Goal: Transaction & Acquisition: Purchase product/service

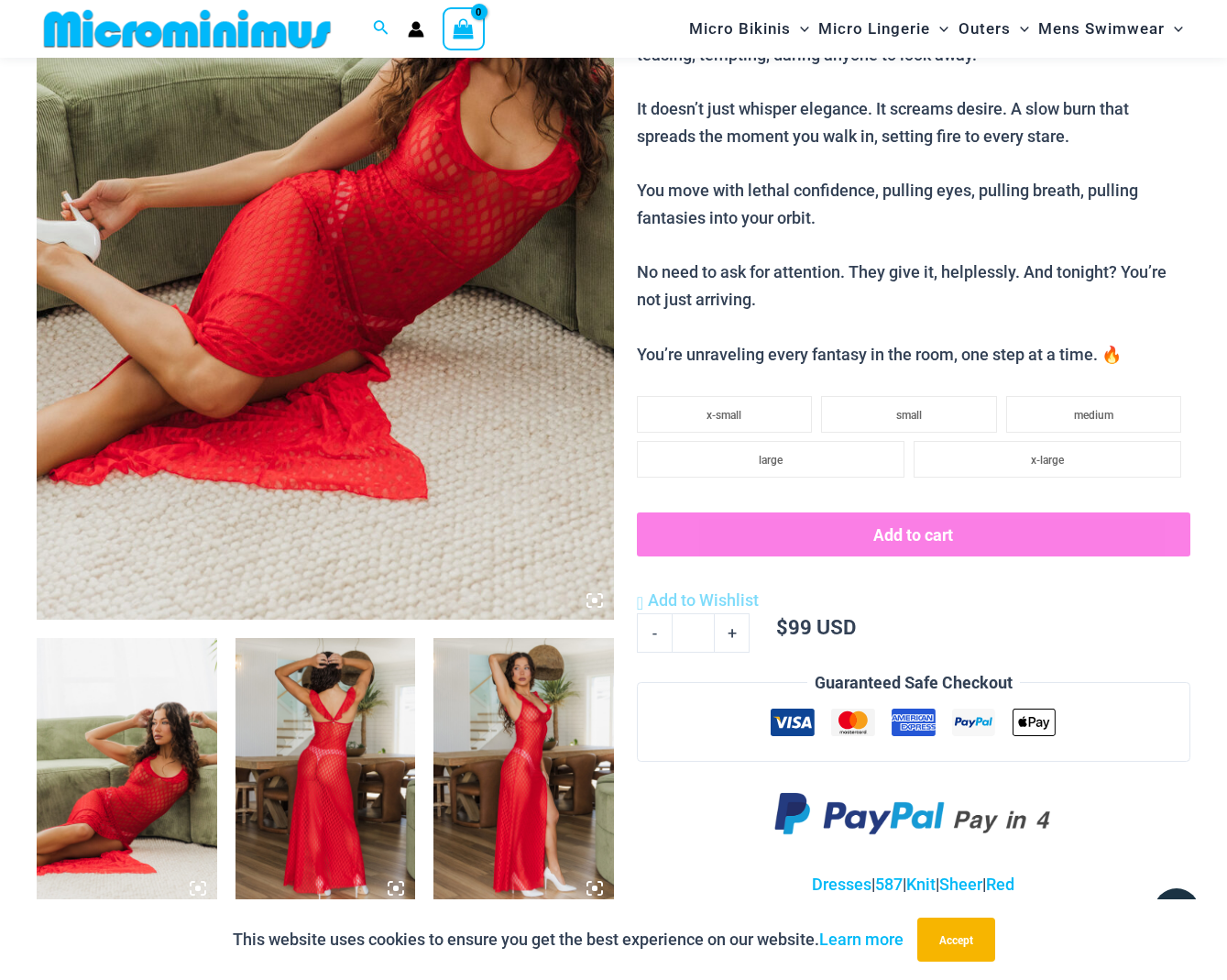
scroll to position [692, 0]
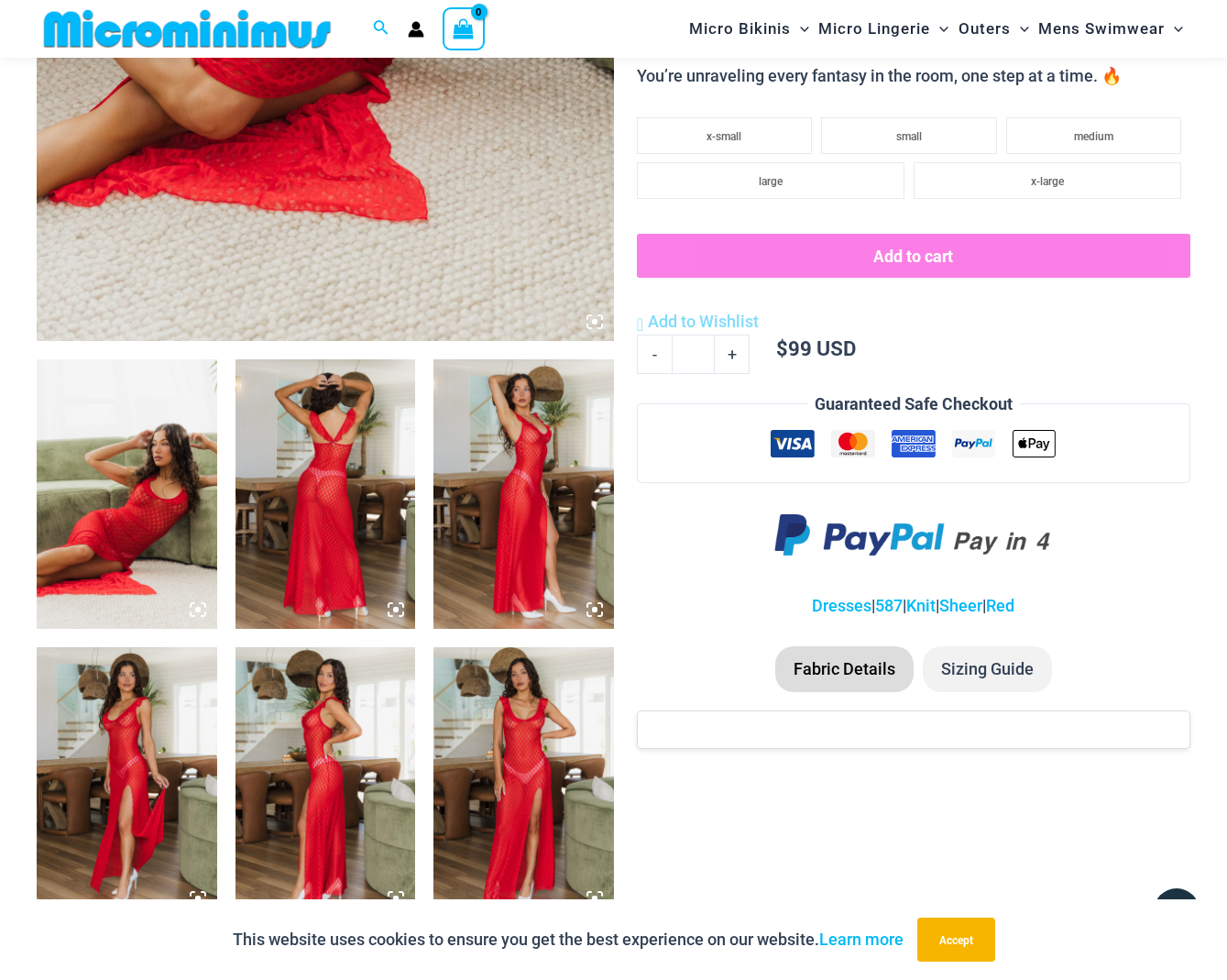
click at [109, 491] on img at bounding box center [127, 495] width 180 height 270
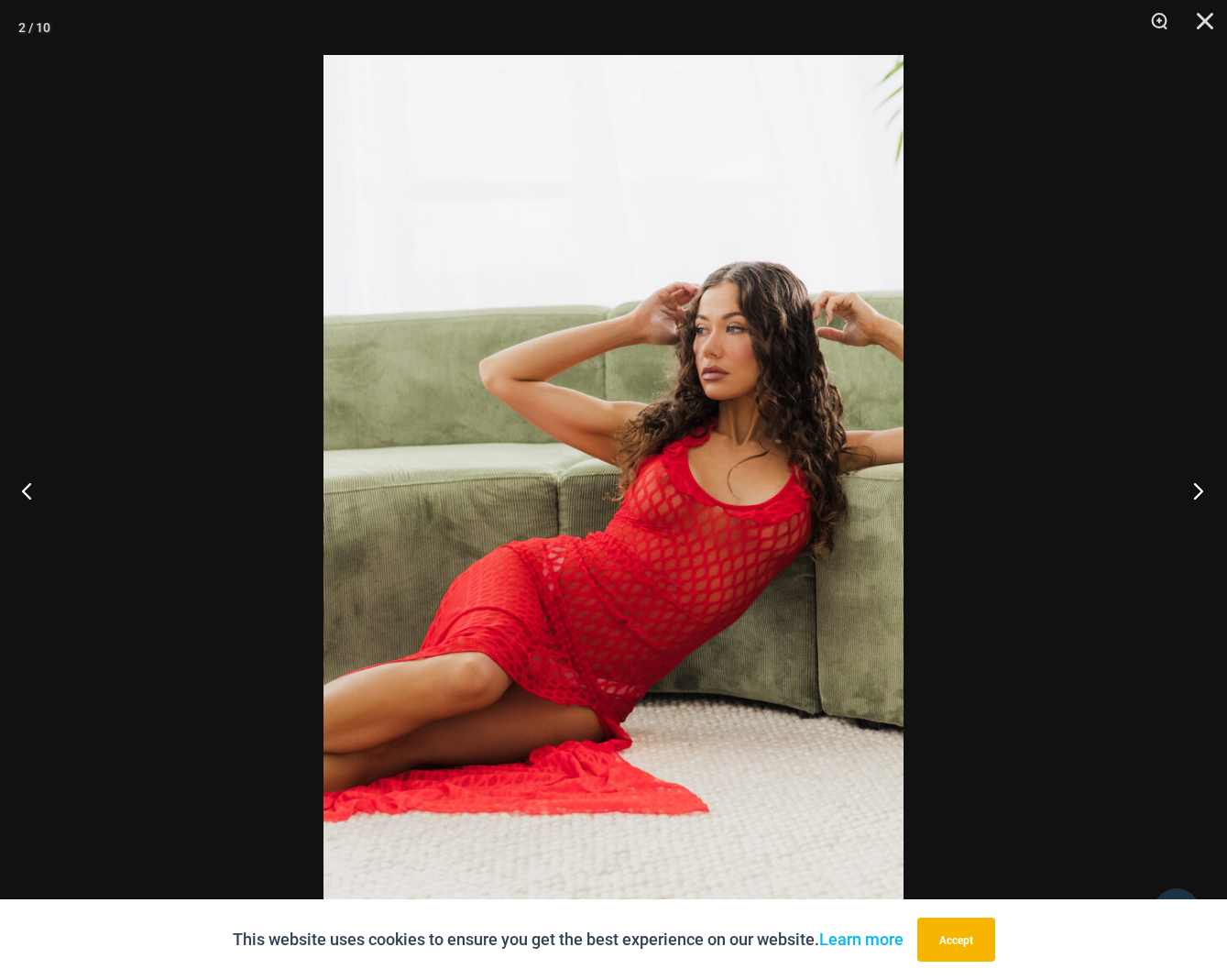
click at [1199, 492] on button "Next" at bounding box center [1193, 490] width 68 height 92
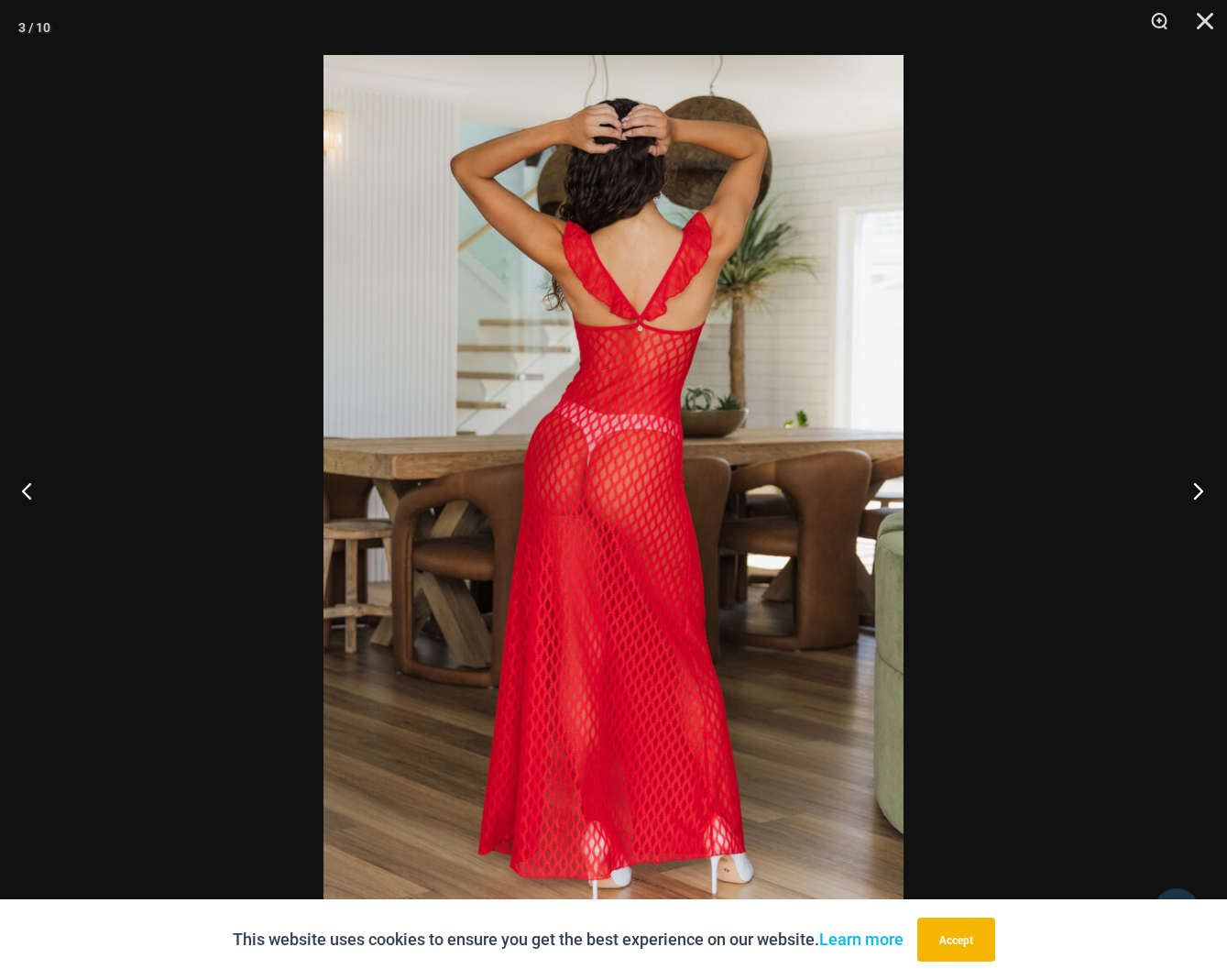
click at [1199, 492] on button "Next" at bounding box center [1193, 490] width 68 height 92
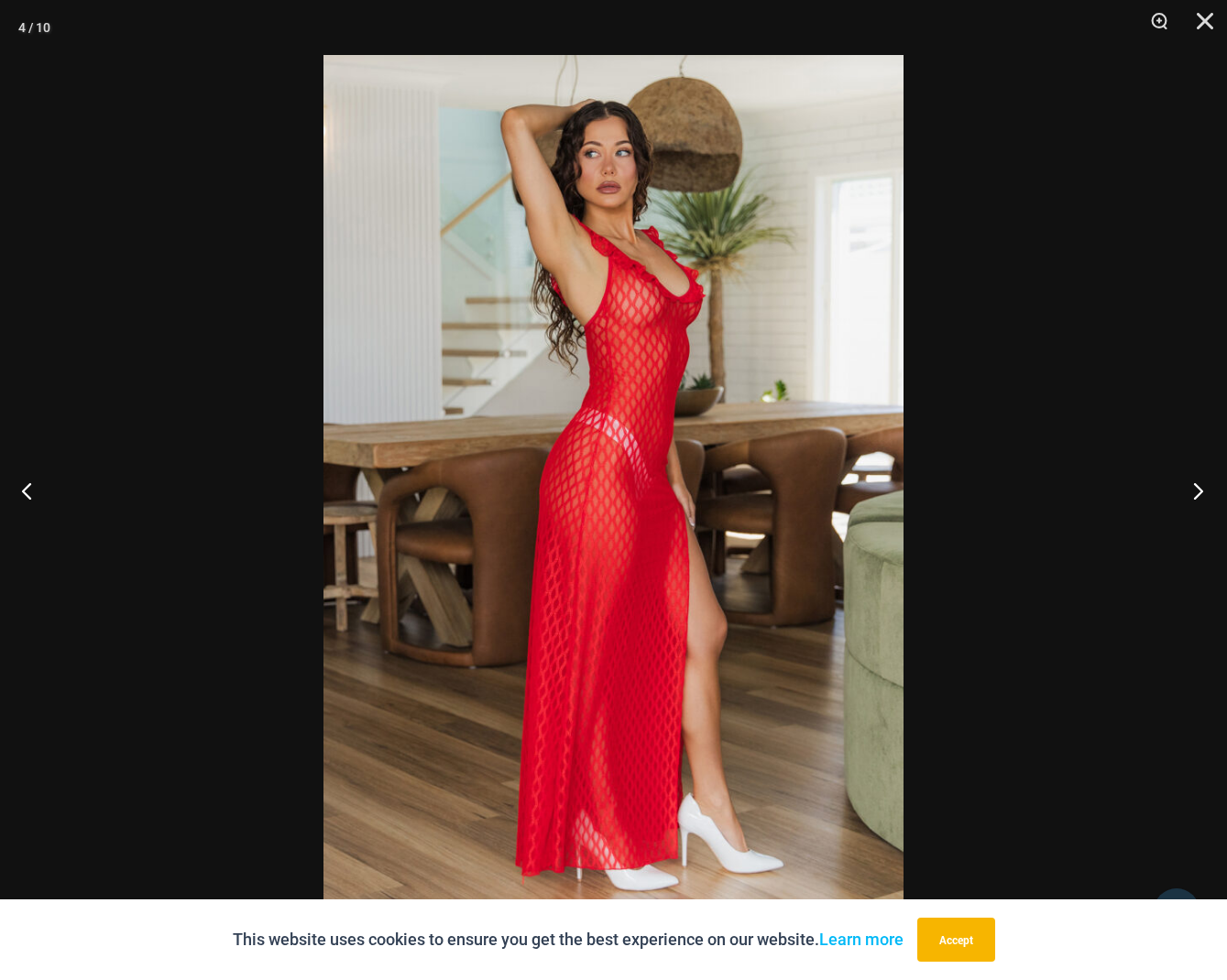
click at [1199, 492] on button "Next" at bounding box center [1193, 490] width 68 height 92
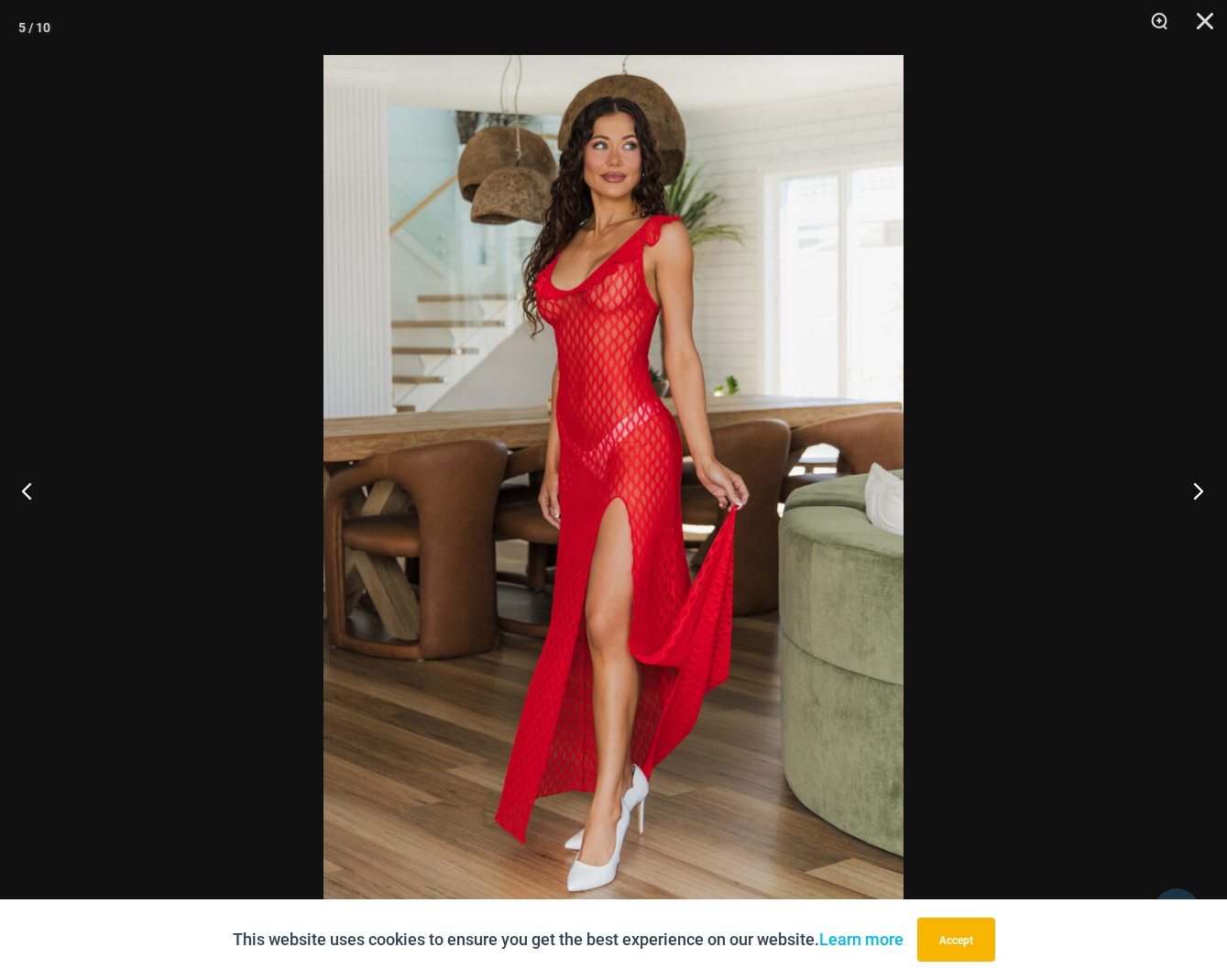
click at [1199, 492] on button "Next" at bounding box center [1193, 490] width 68 height 92
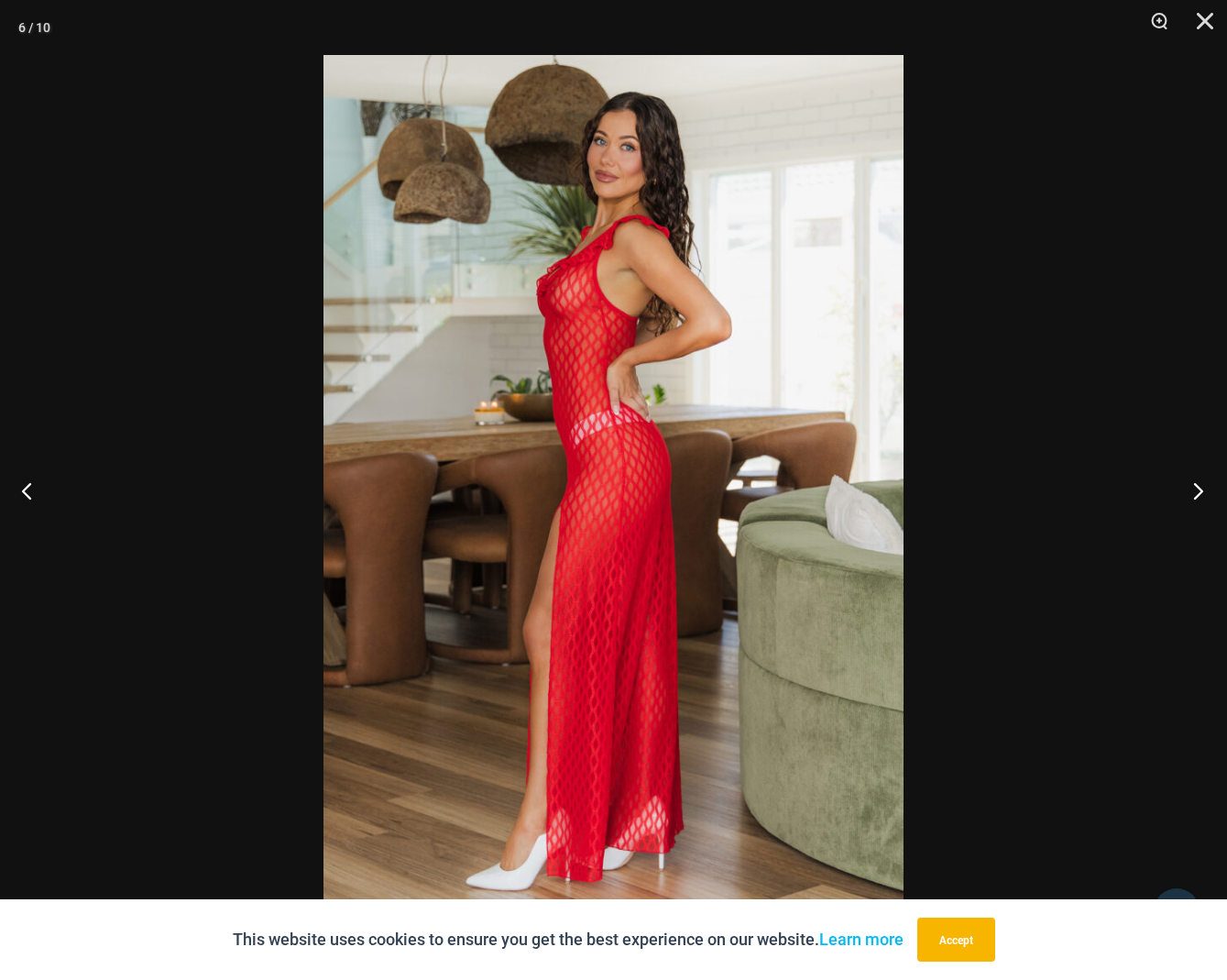
click at [1199, 492] on button "Next" at bounding box center [1193, 490] width 68 height 92
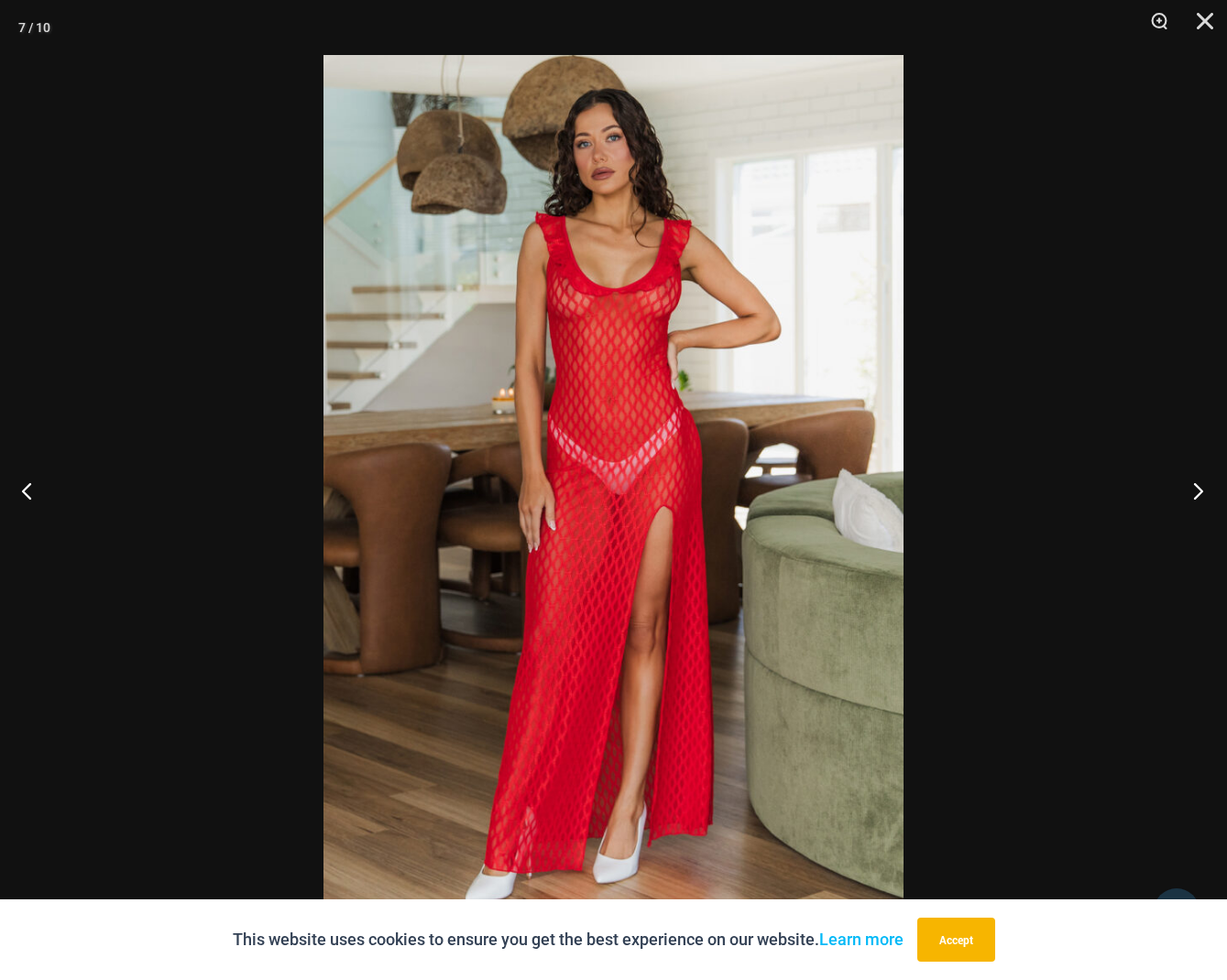
click at [1199, 492] on button "Next" at bounding box center [1193, 490] width 68 height 92
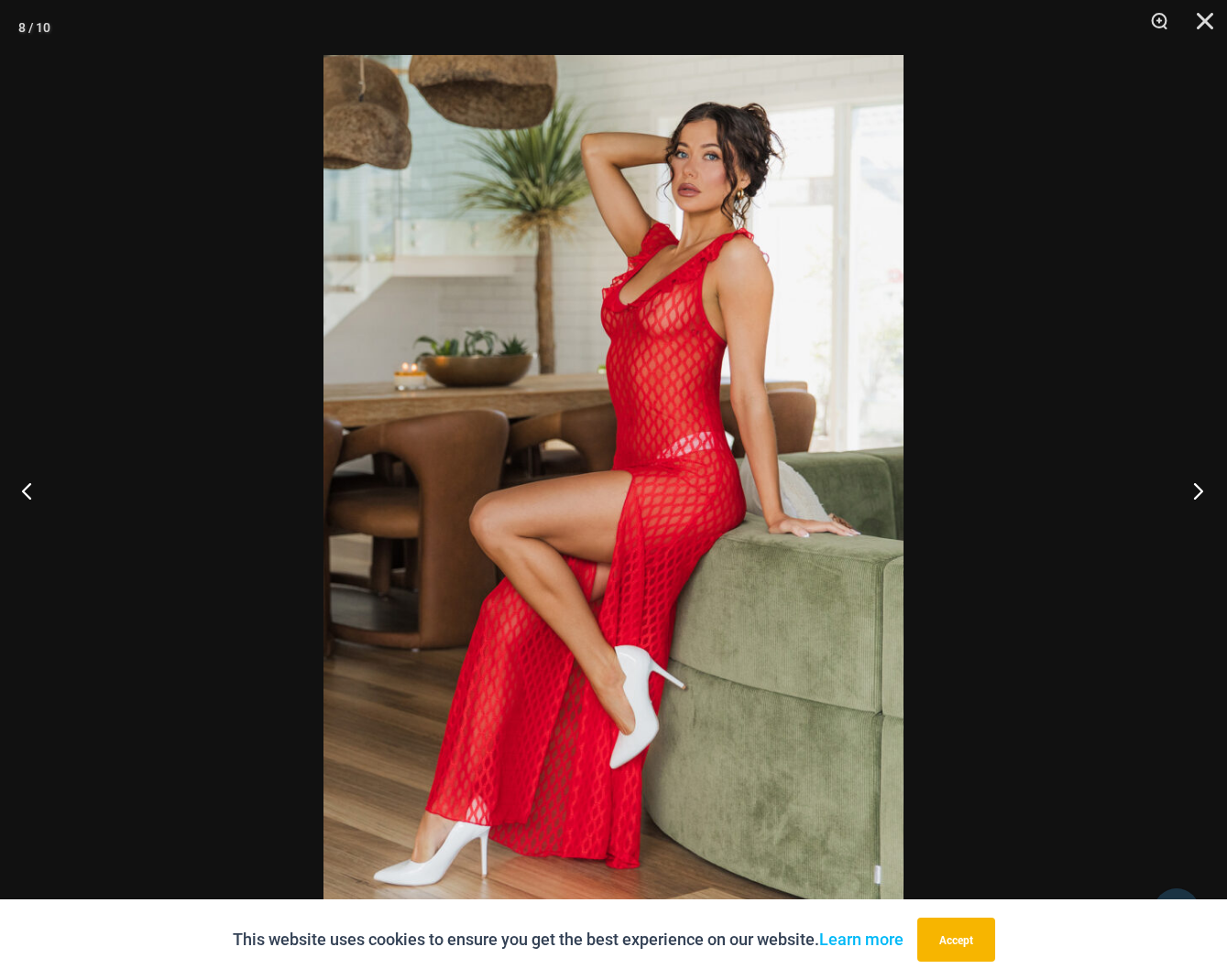
click at [1199, 492] on button "Next" at bounding box center [1193, 490] width 68 height 92
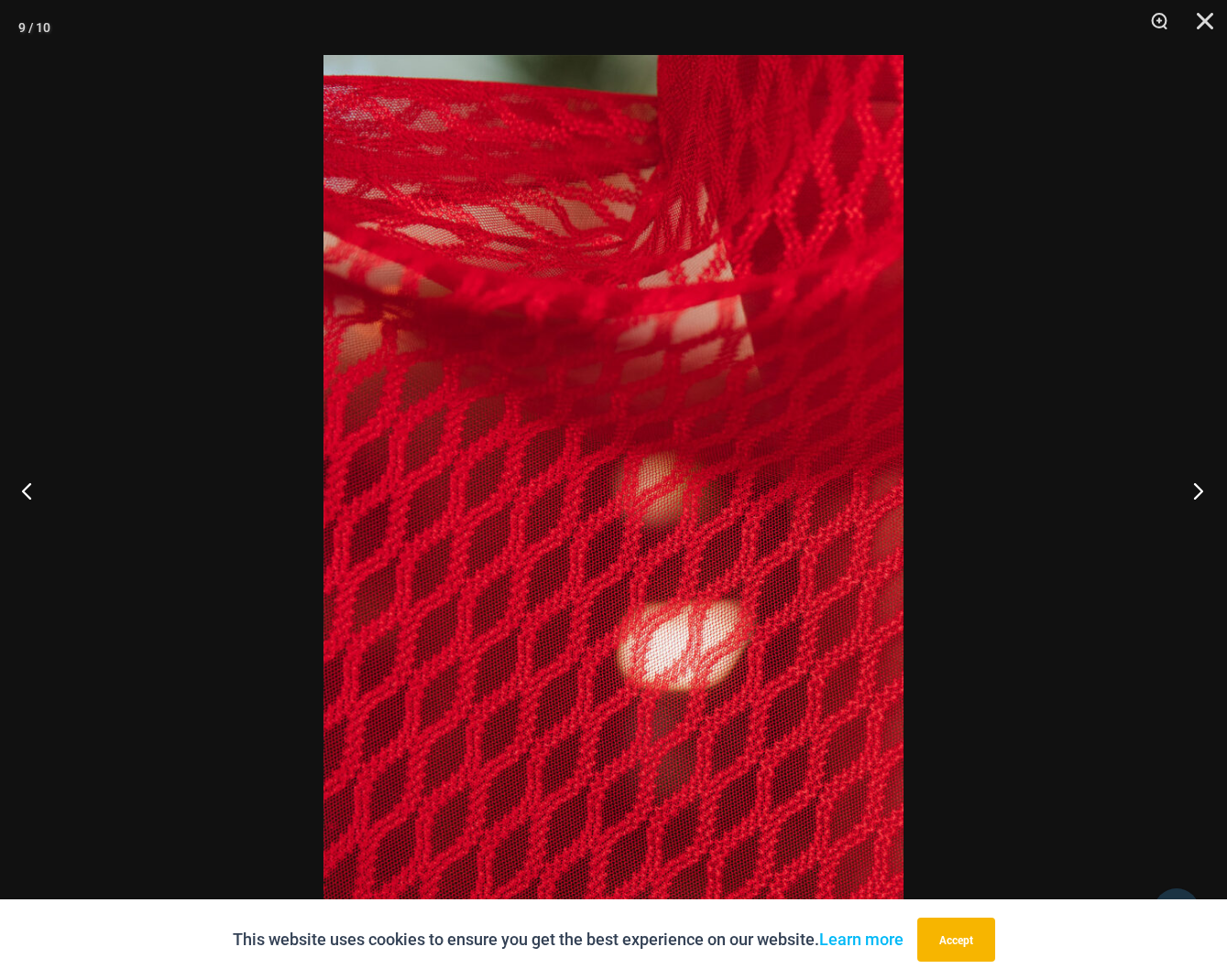
click at [1199, 492] on button "Next" at bounding box center [1193, 490] width 68 height 92
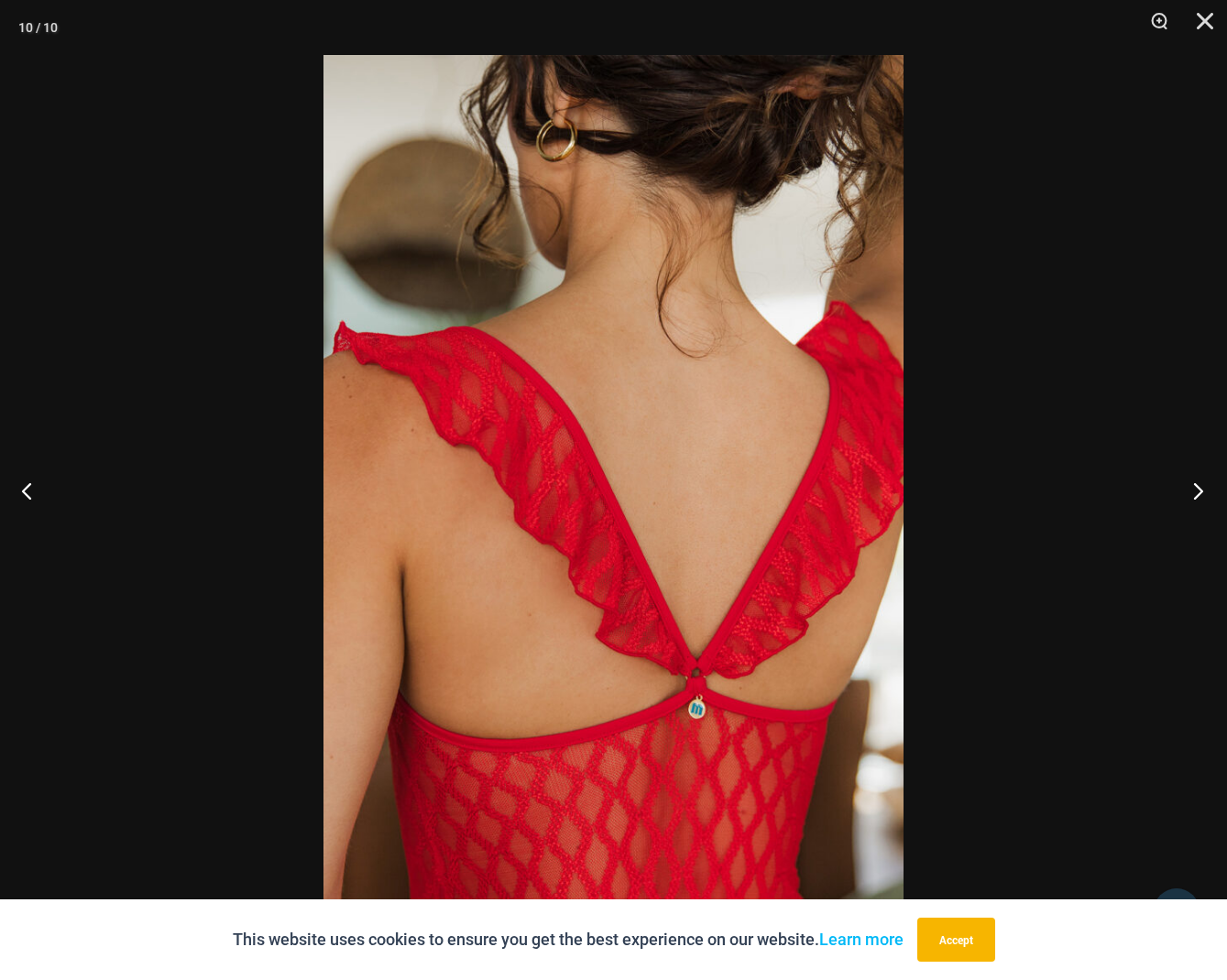
click at [1199, 492] on button "Next" at bounding box center [1193, 490] width 68 height 92
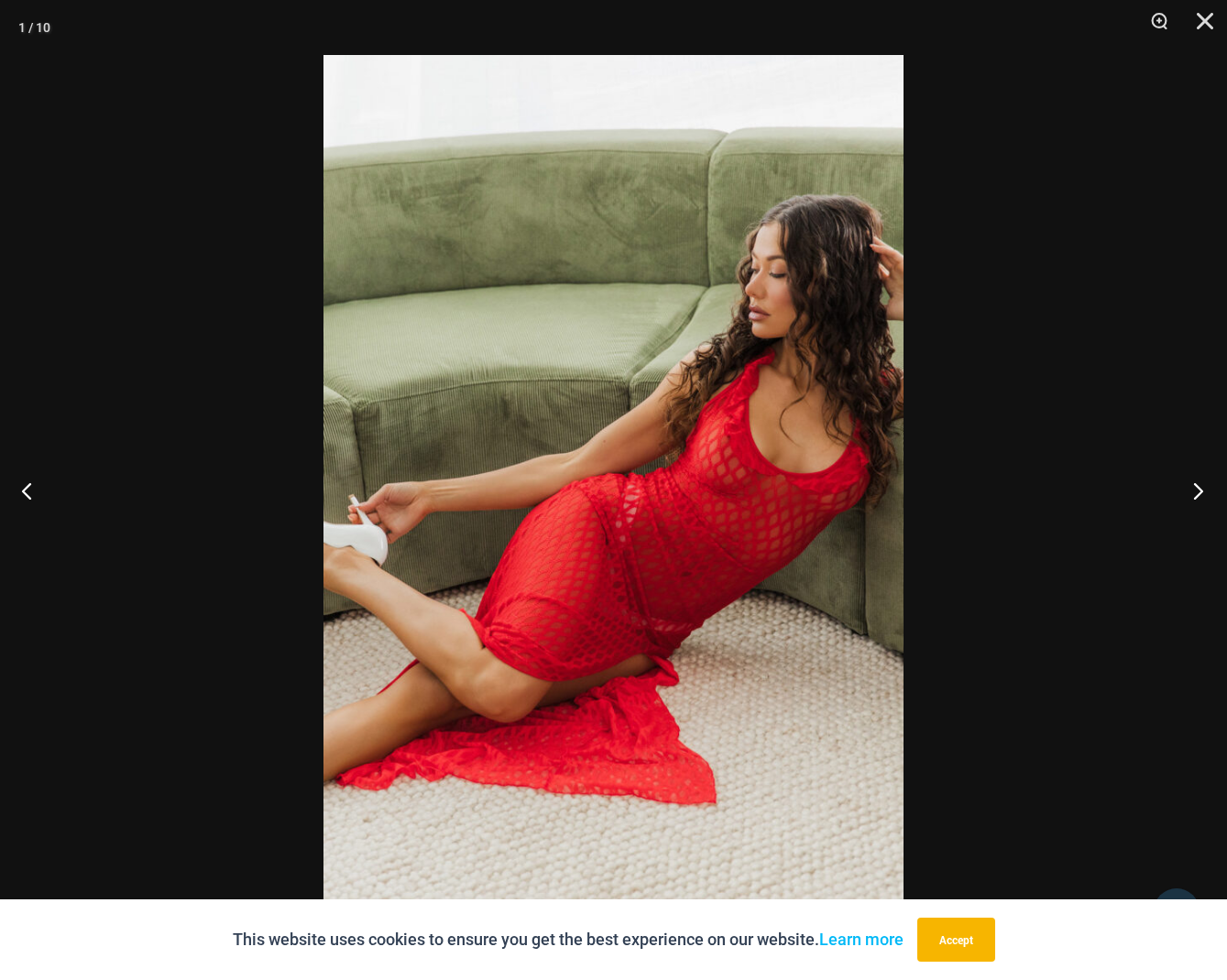
click at [1199, 492] on button "Next" at bounding box center [1193, 490] width 68 height 92
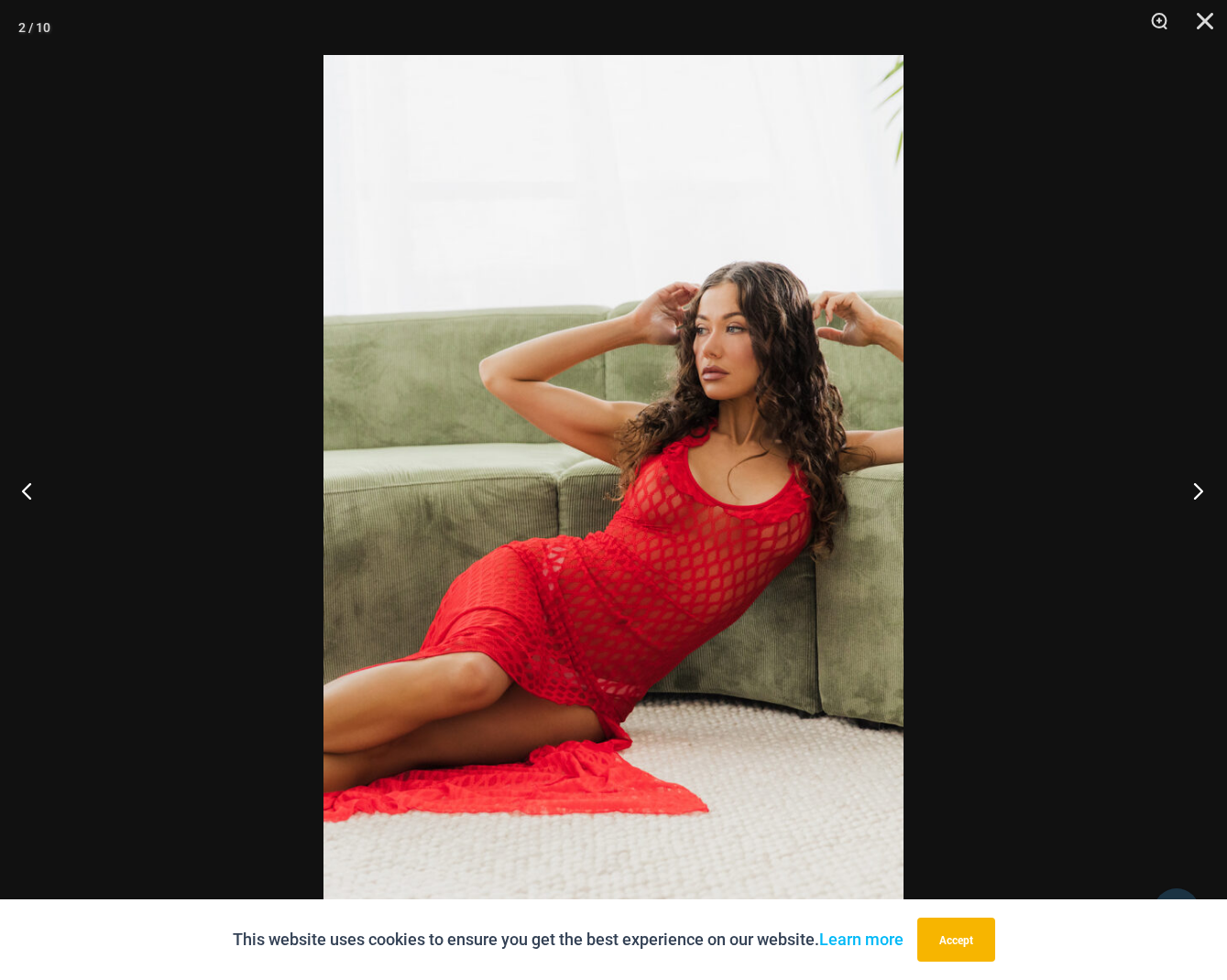
click at [1199, 492] on button "Next" at bounding box center [1193, 490] width 68 height 92
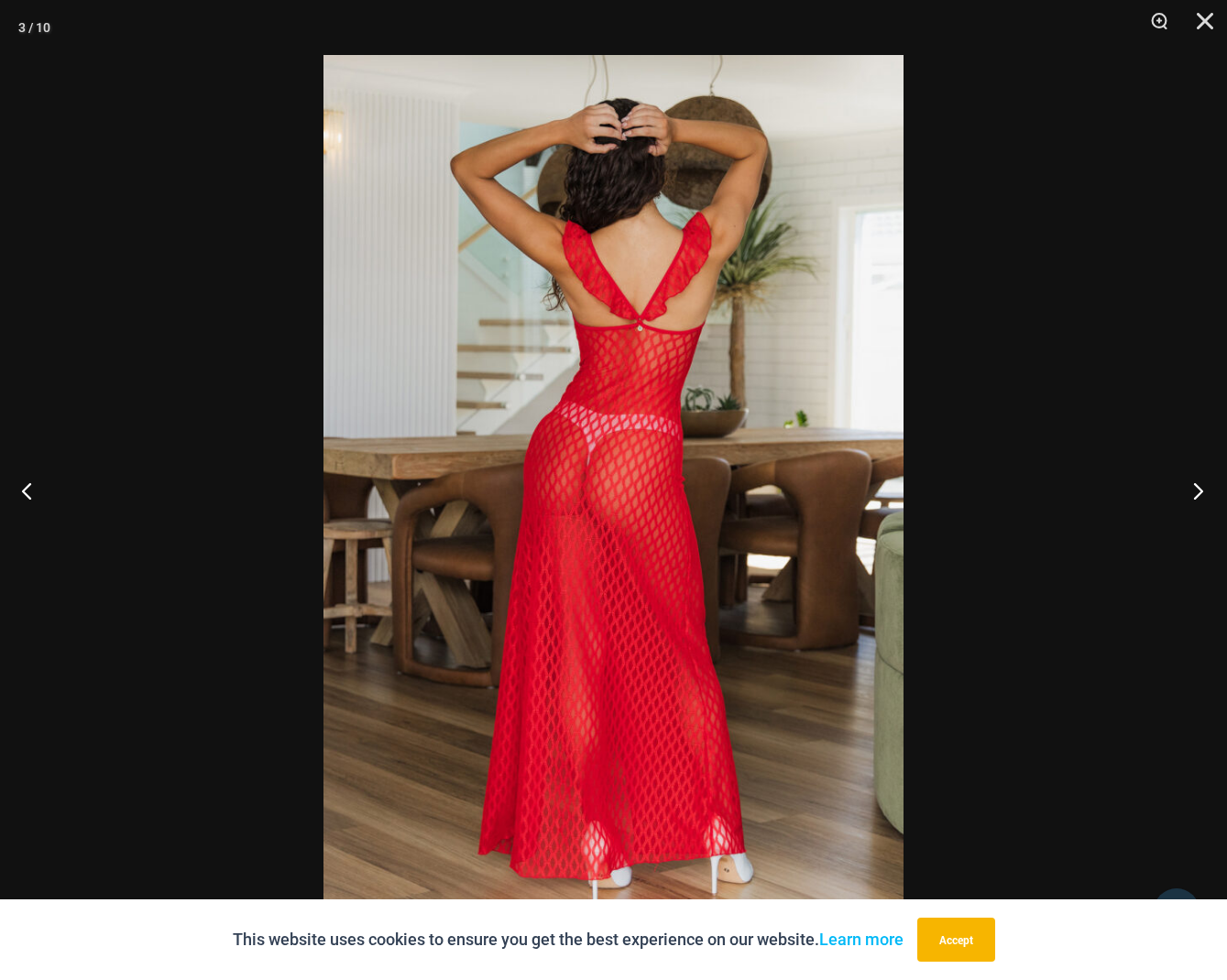
click at [1199, 492] on button "Next" at bounding box center [1193, 490] width 68 height 92
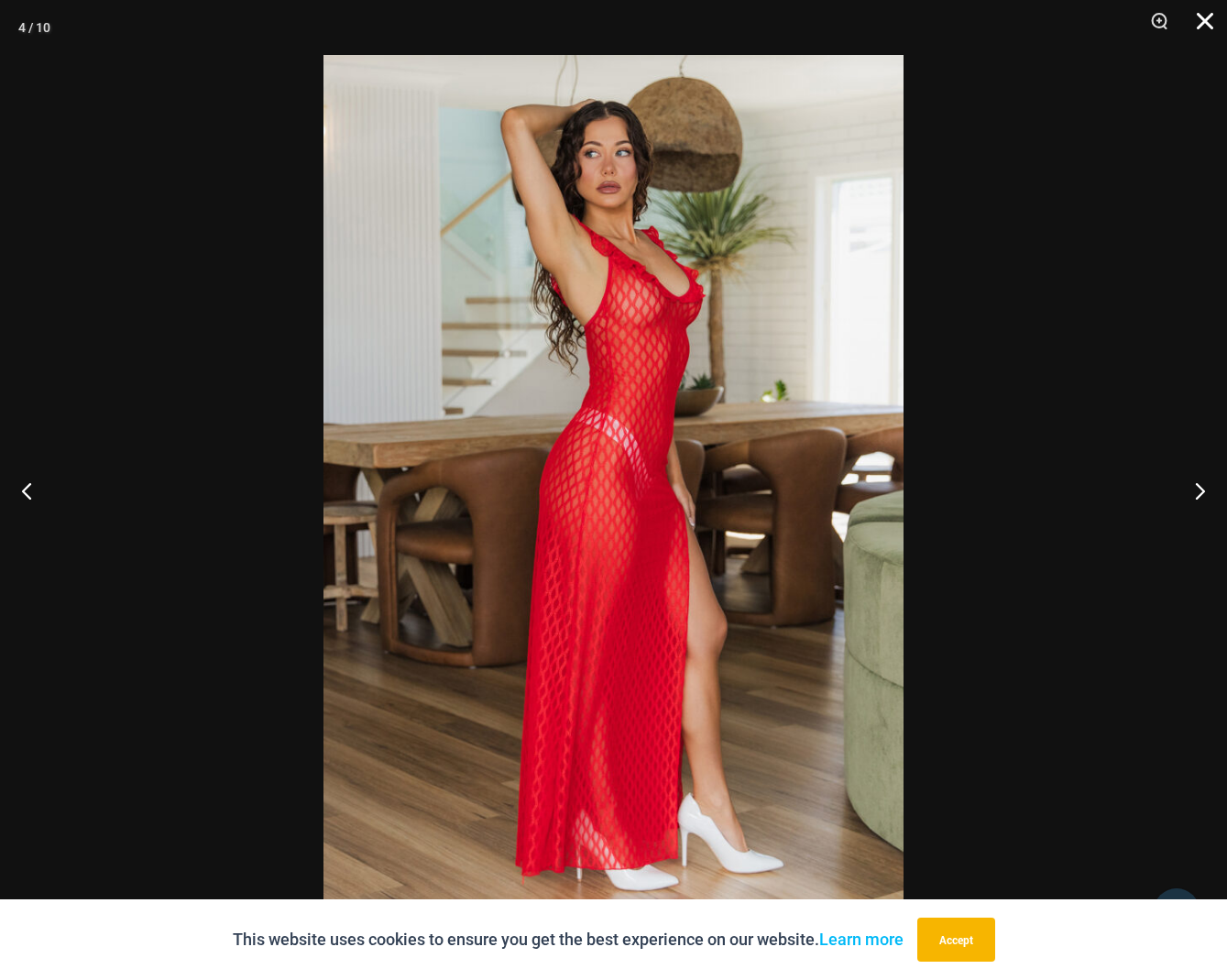
click at [1212, 20] on button "Close" at bounding box center [1199, 27] width 46 height 55
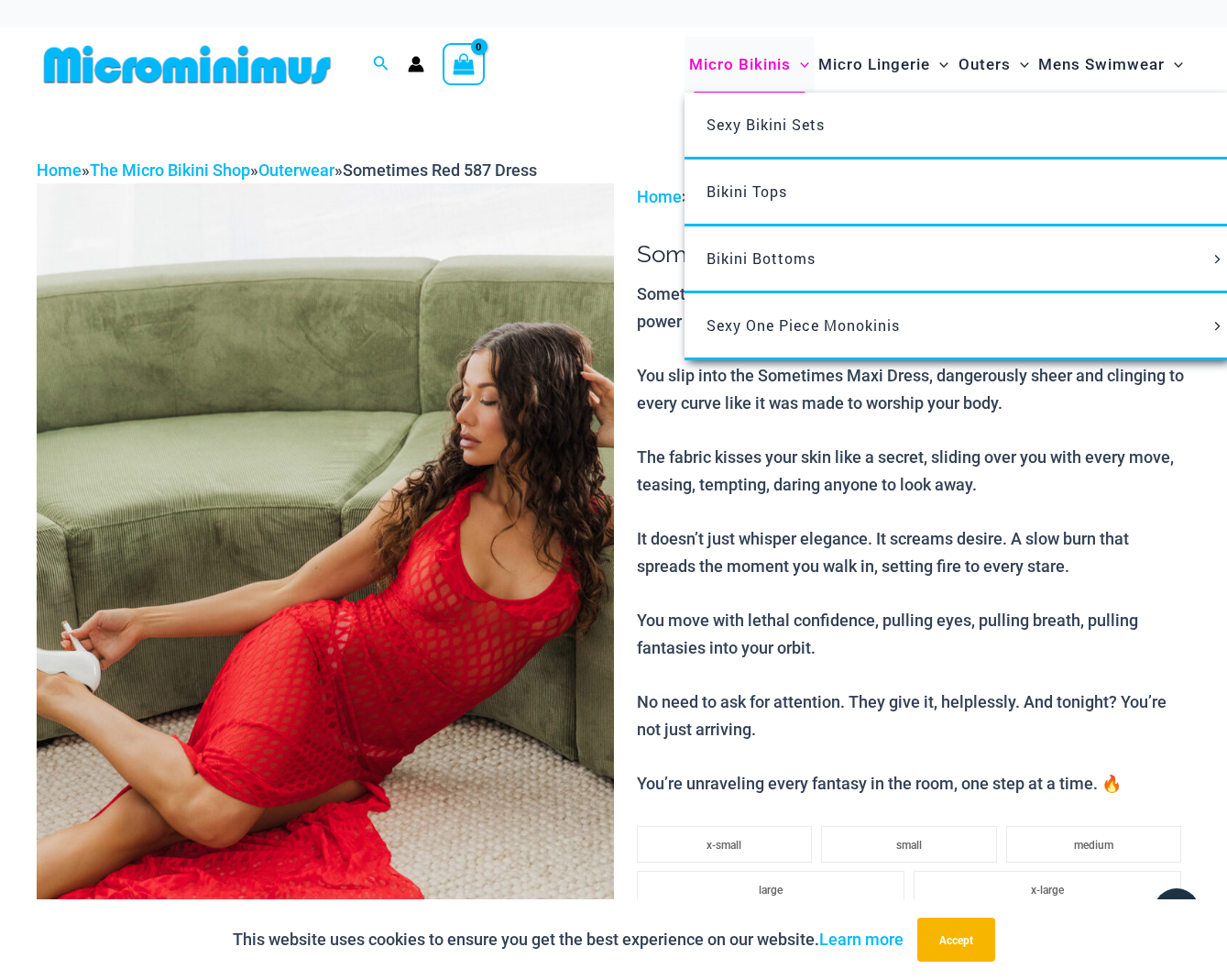
scroll to position [0, 0]
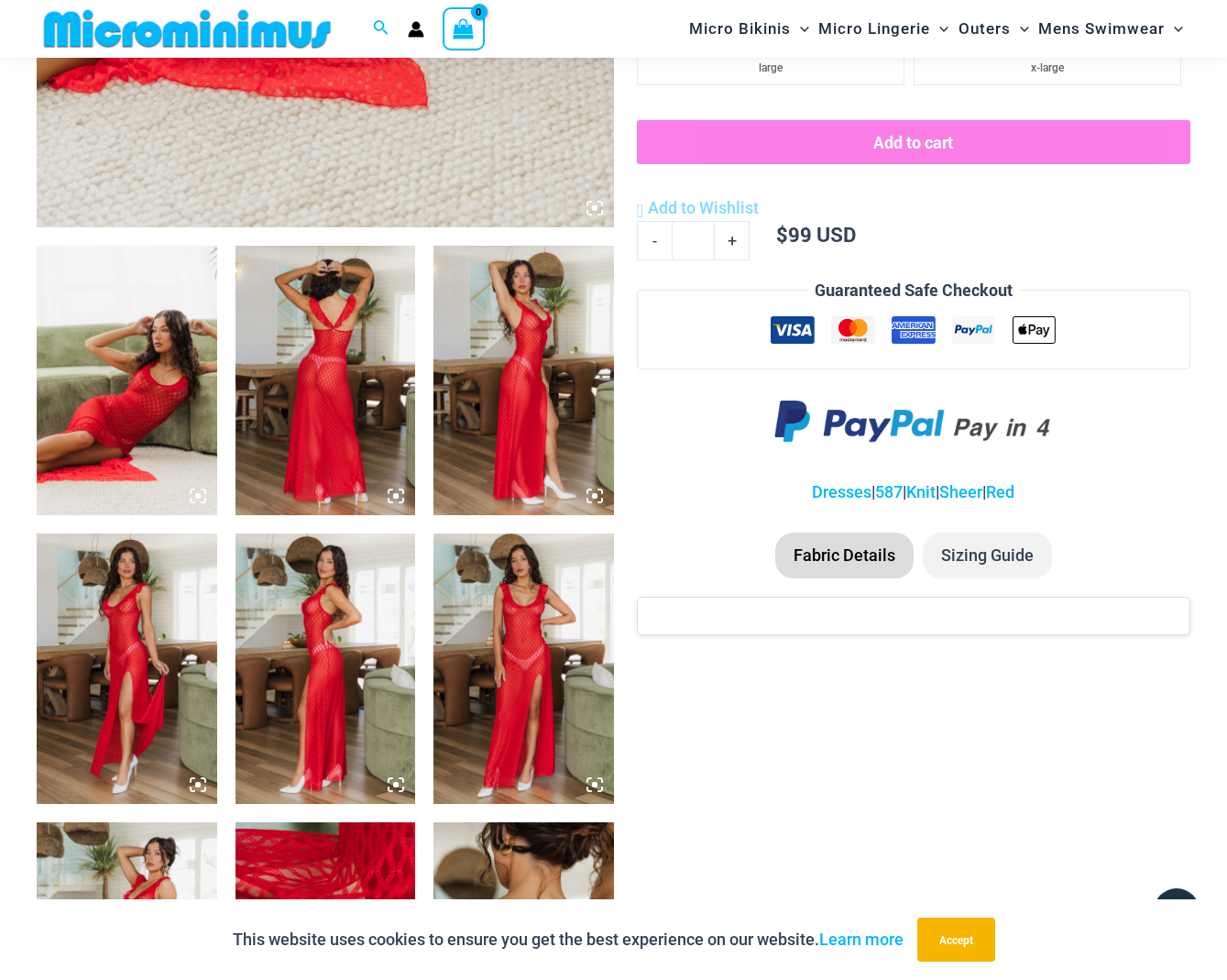
scroll to position [838, 0]
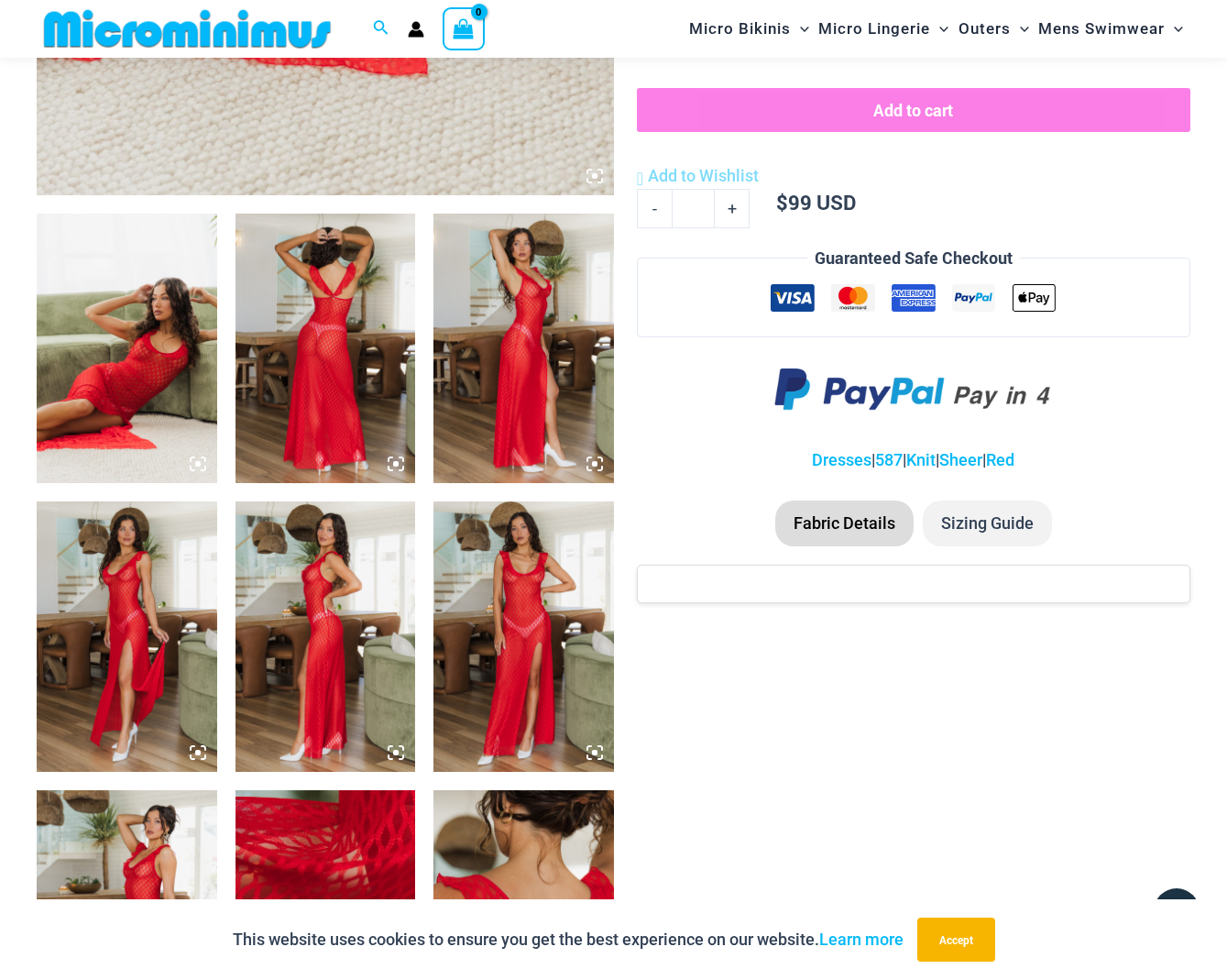
click at [976, 508] on li "Sizing Guide" at bounding box center [988, 523] width 129 height 46
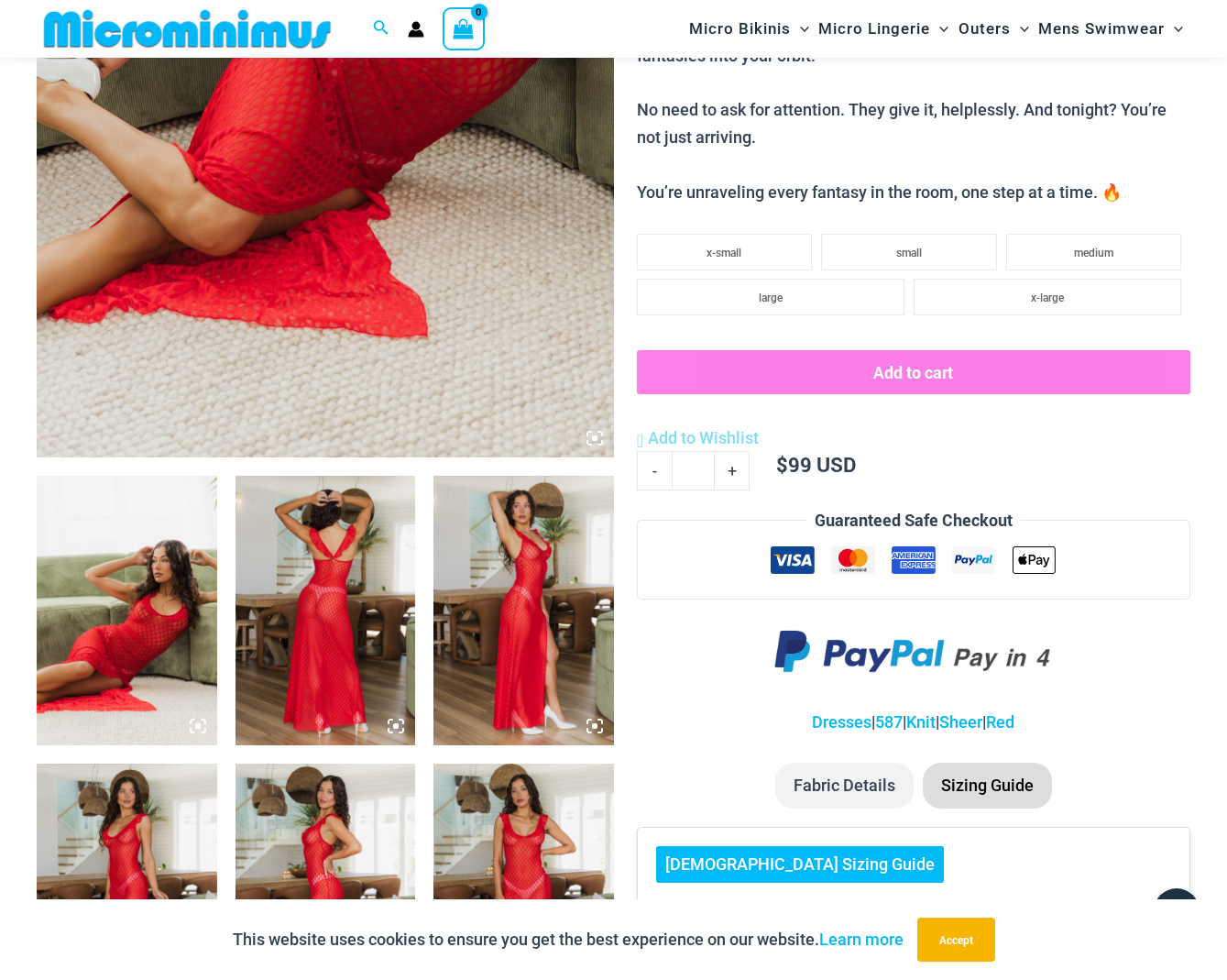
scroll to position [372, 0]
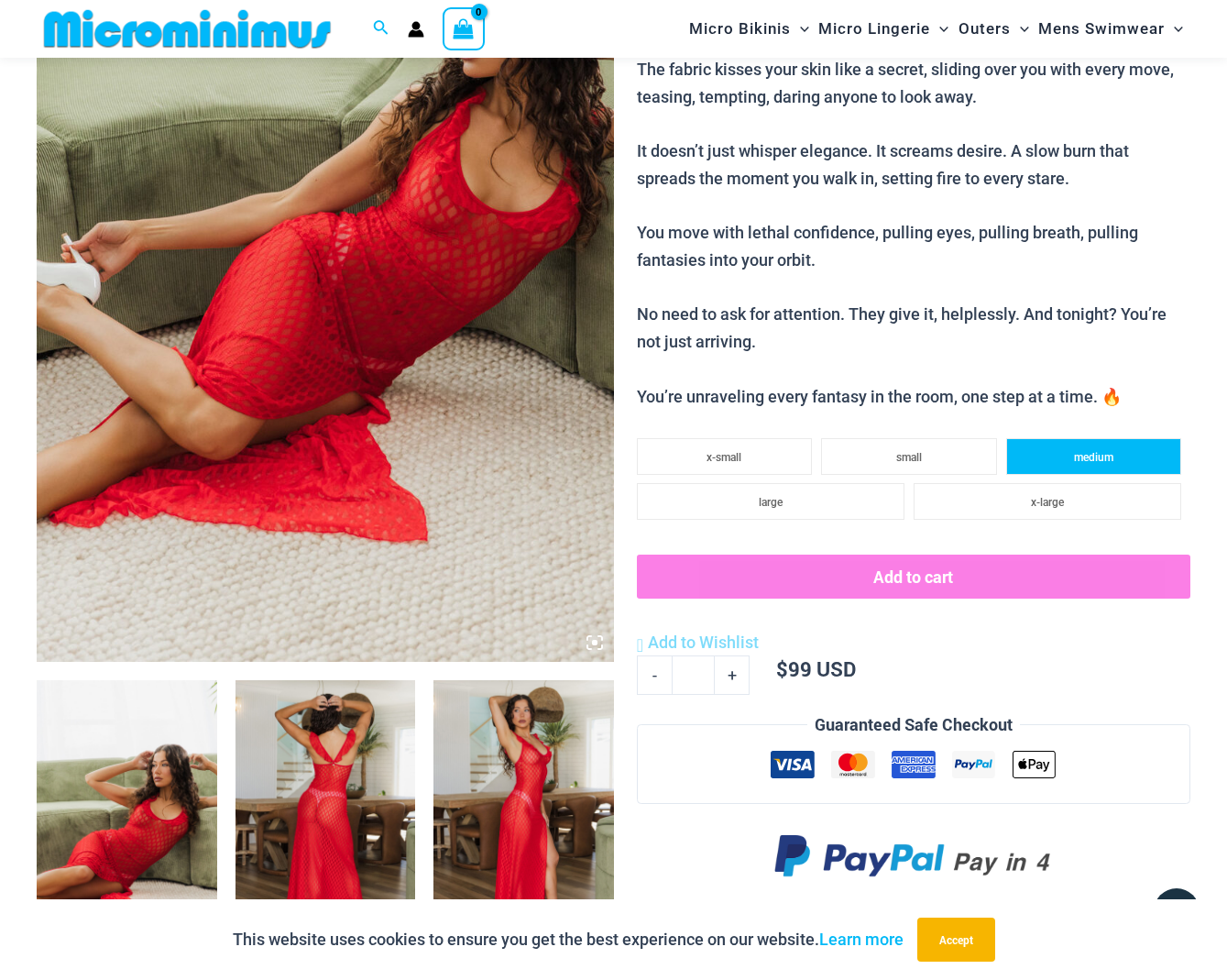
click at [1050, 444] on li "medium" at bounding box center [1094, 457] width 175 height 37
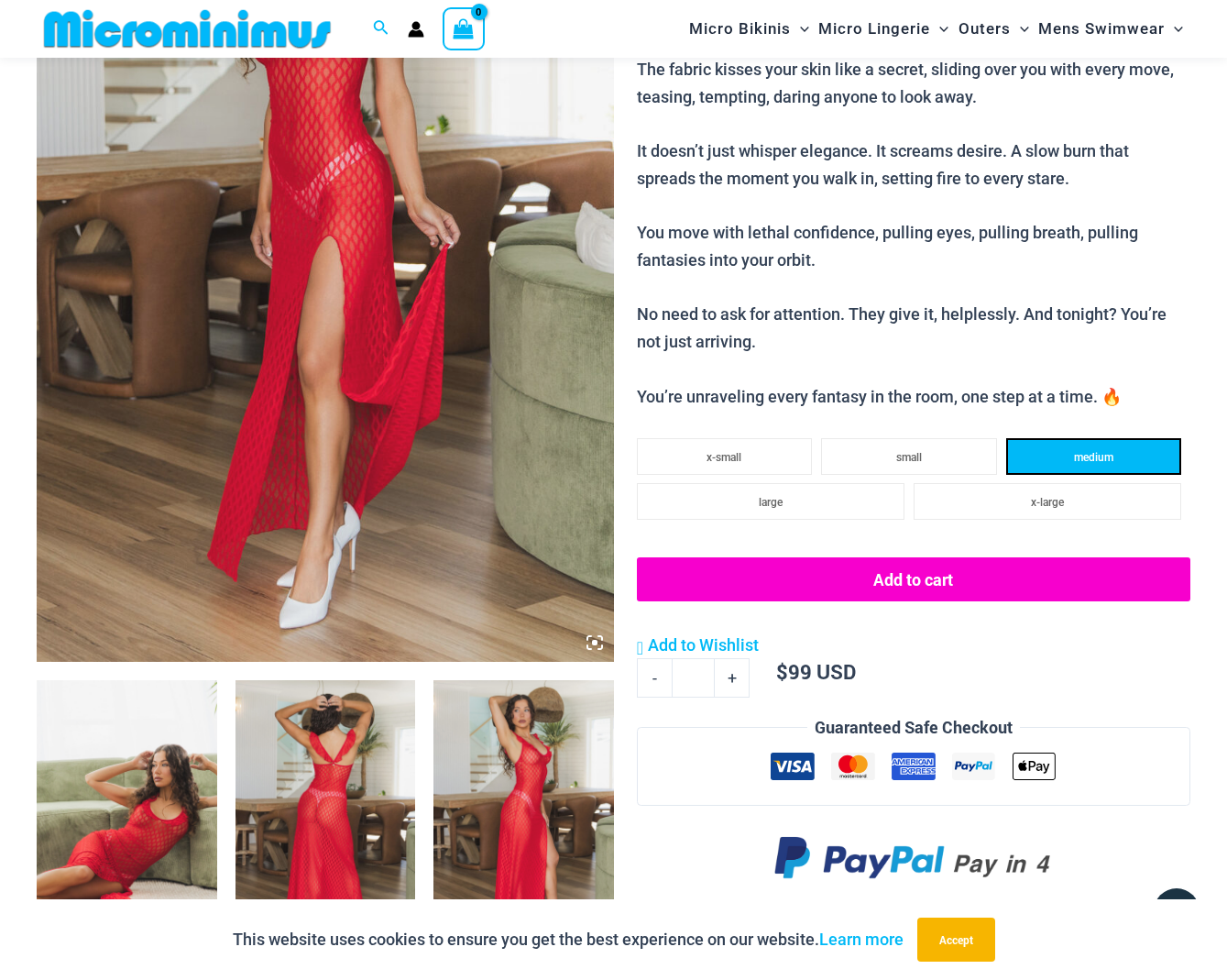
scroll to position [374, 0]
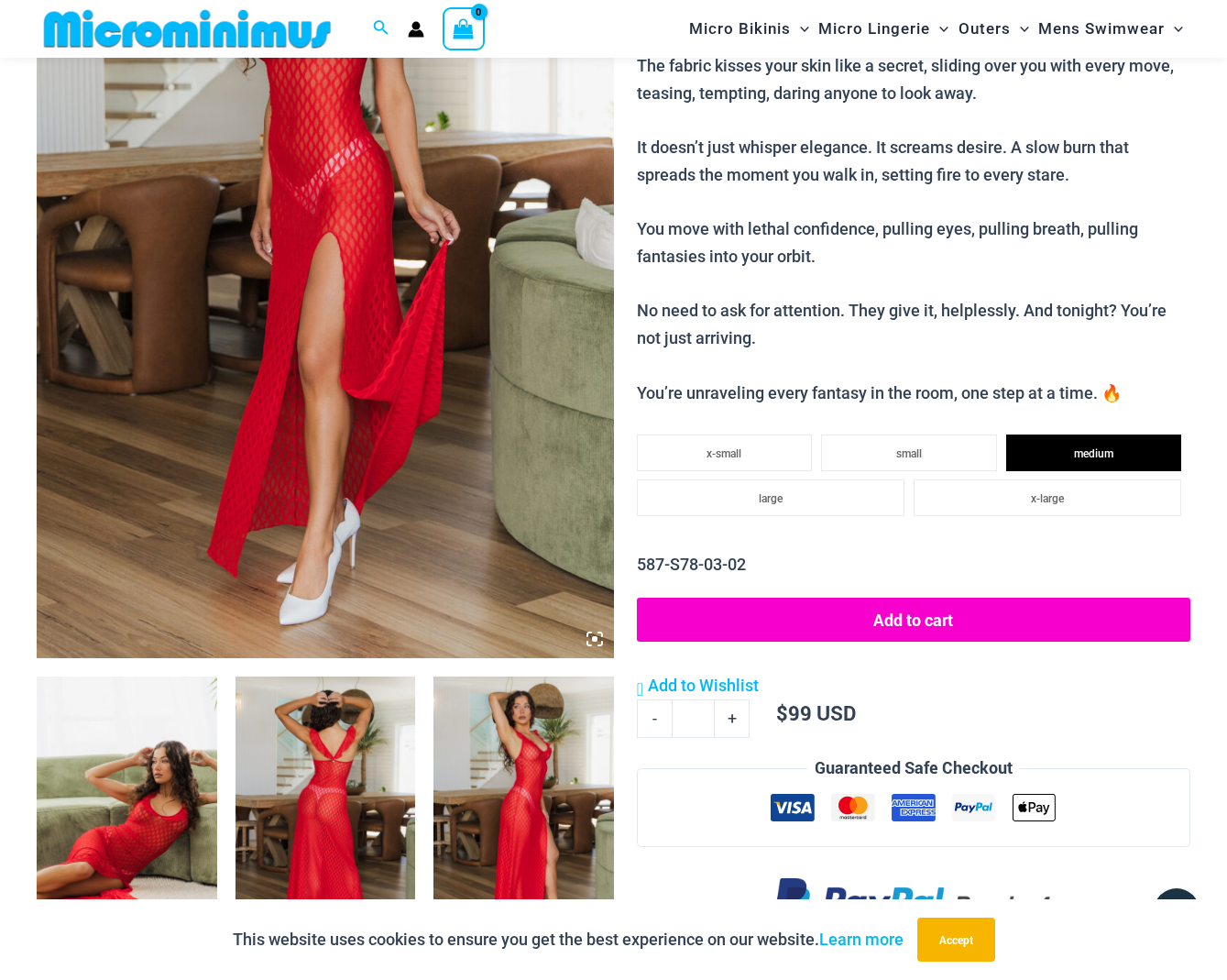
click at [868, 607] on button "Add to cart" at bounding box center [914, 619] width 554 height 44
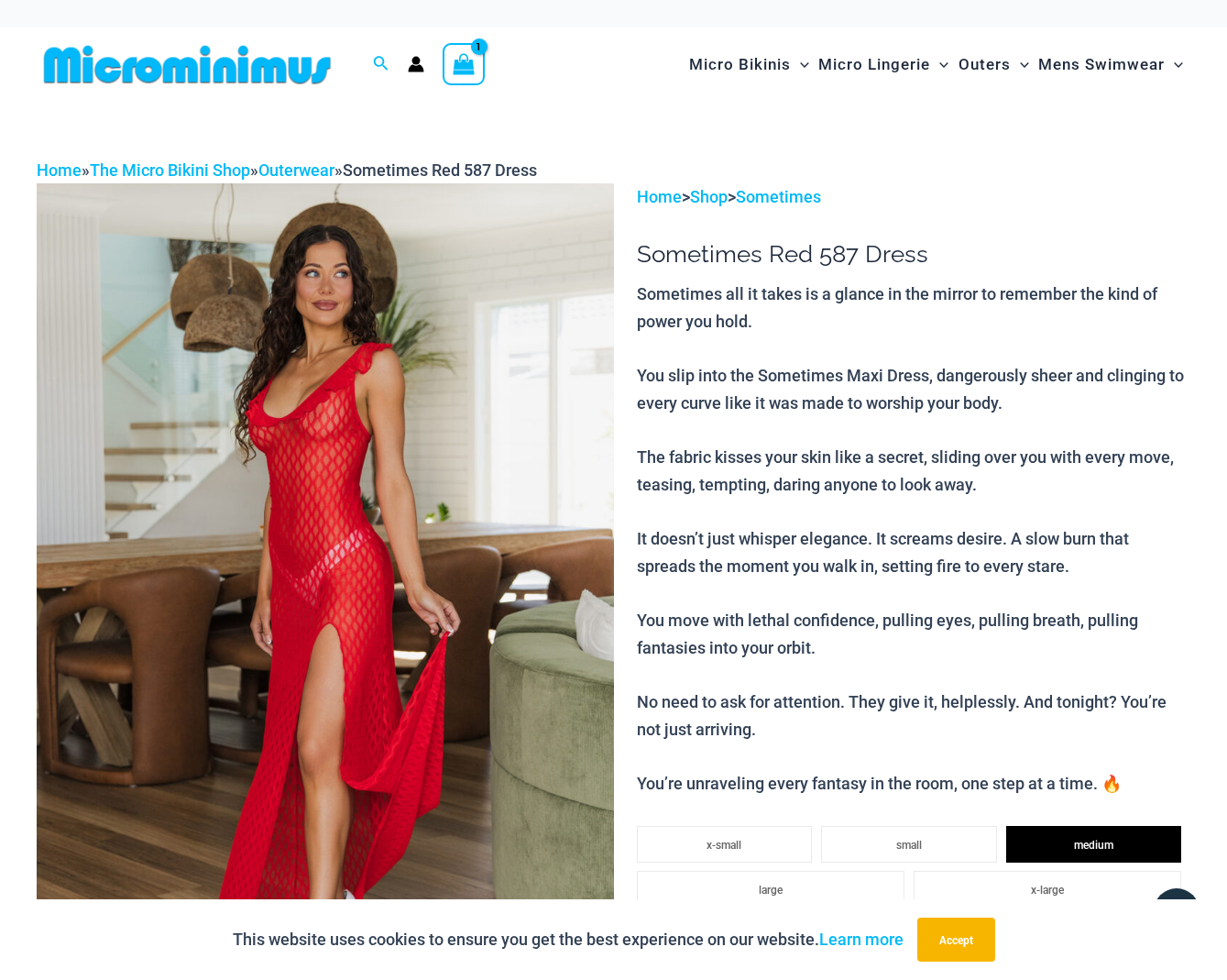
scroll to position [0, 0]
click at [417, 63] on circle "Account icon link" at bounding box center [416, 60] width 8 height 8
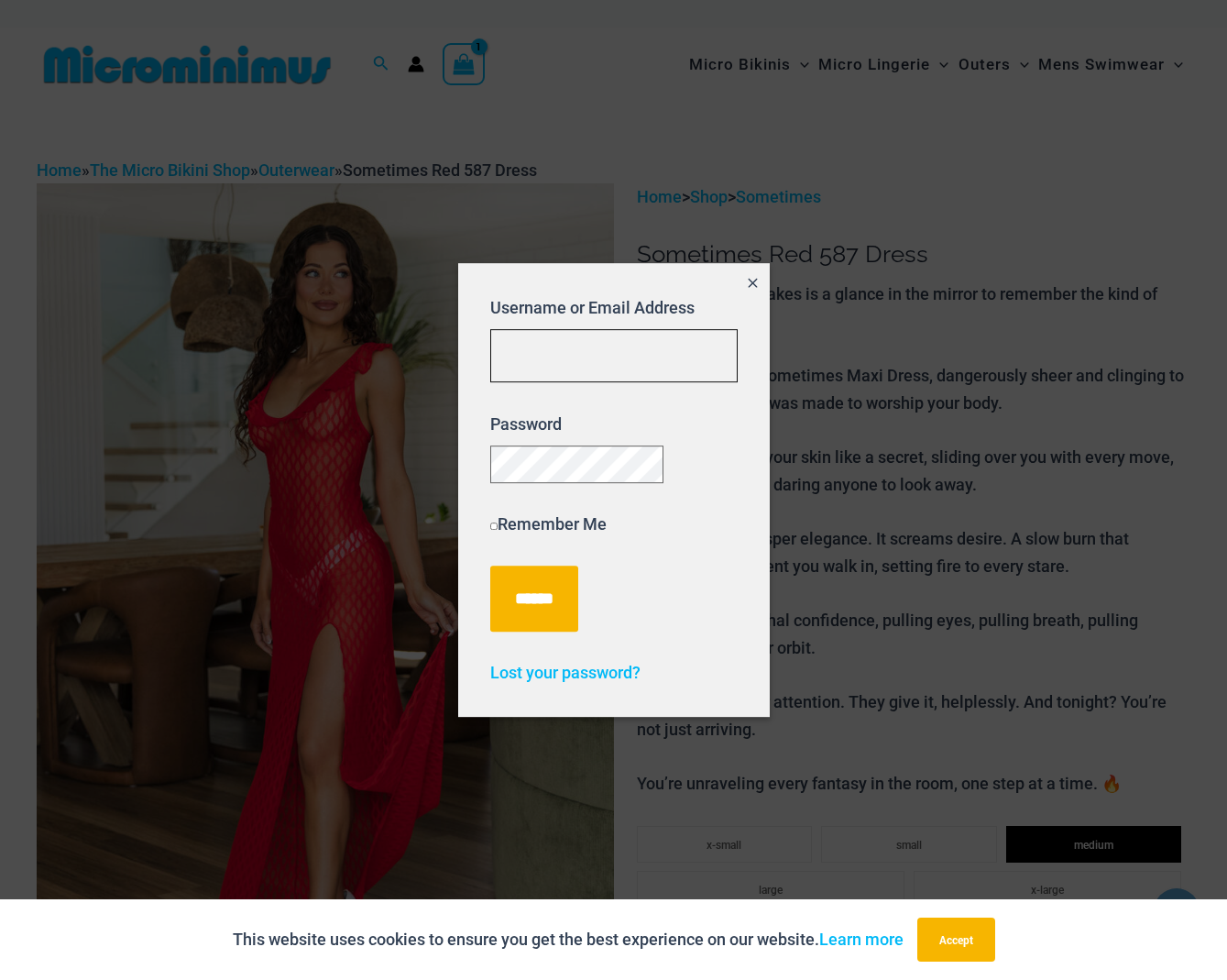
type input "**********"
click at [537, 606] on input "******" at bounding box center [534, 598] width 88 height 66
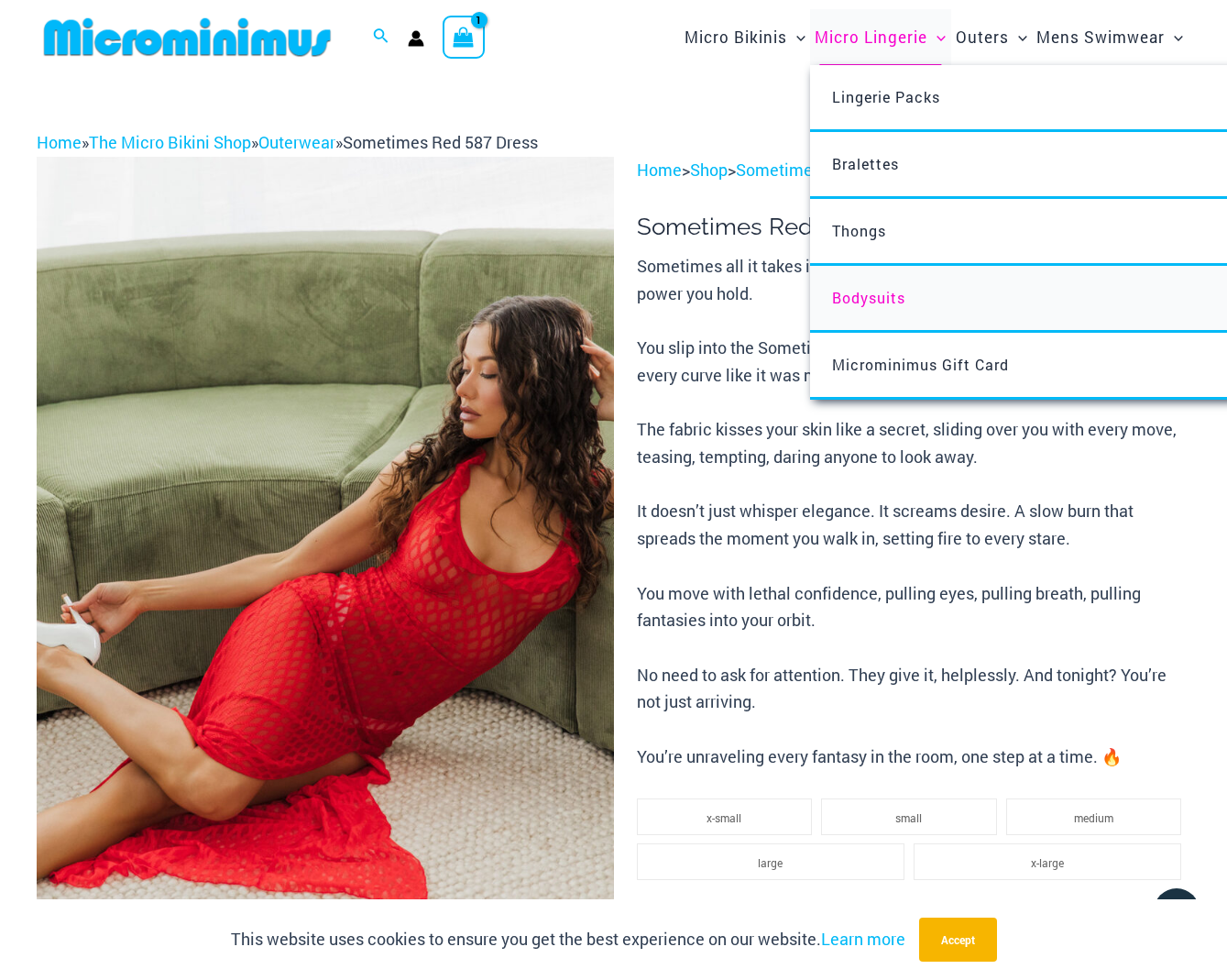
click at [876, 297] on span "Bodysuits" at bounding box center [868, 297] width 73 height 19
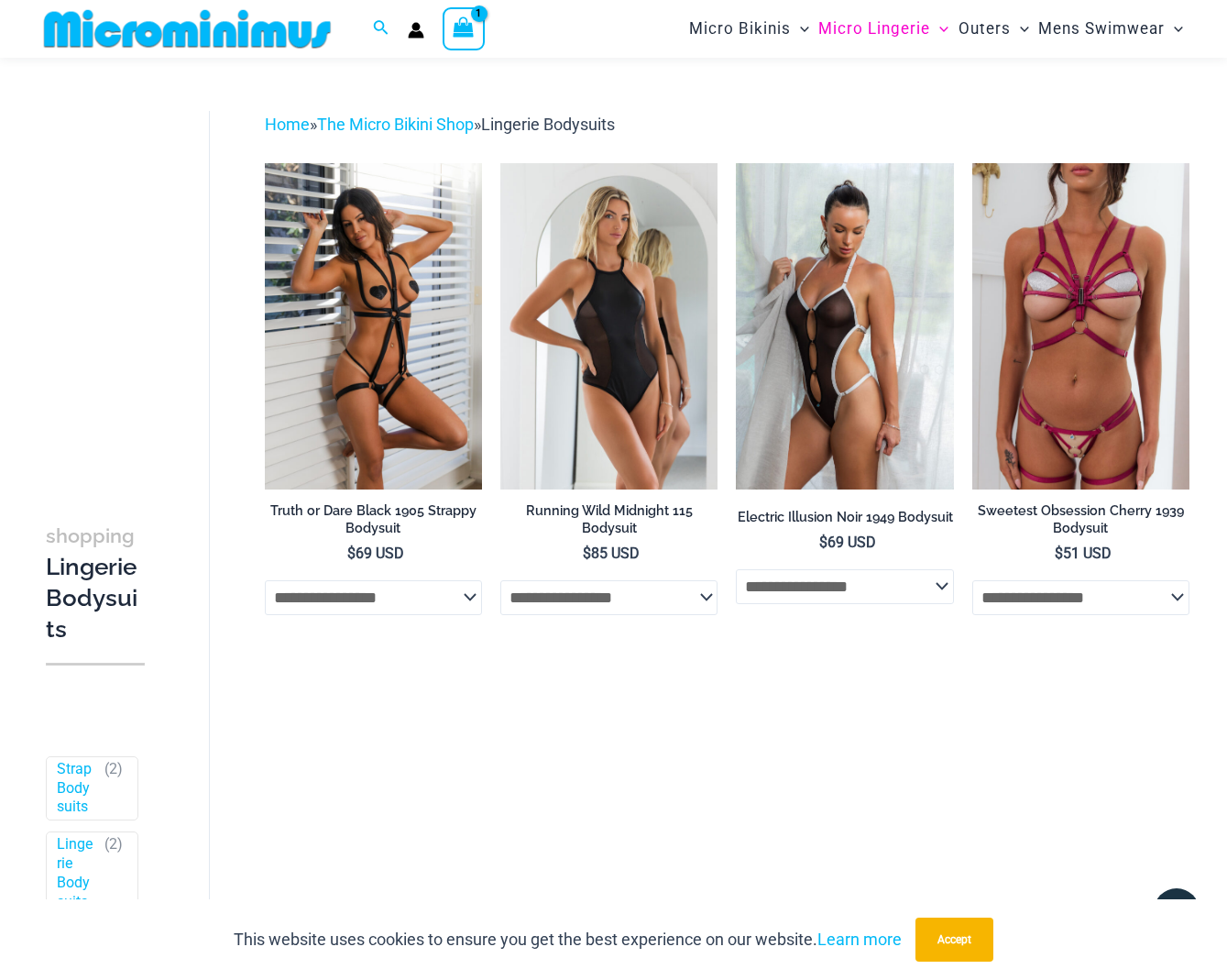
scroll to position [69, 0]
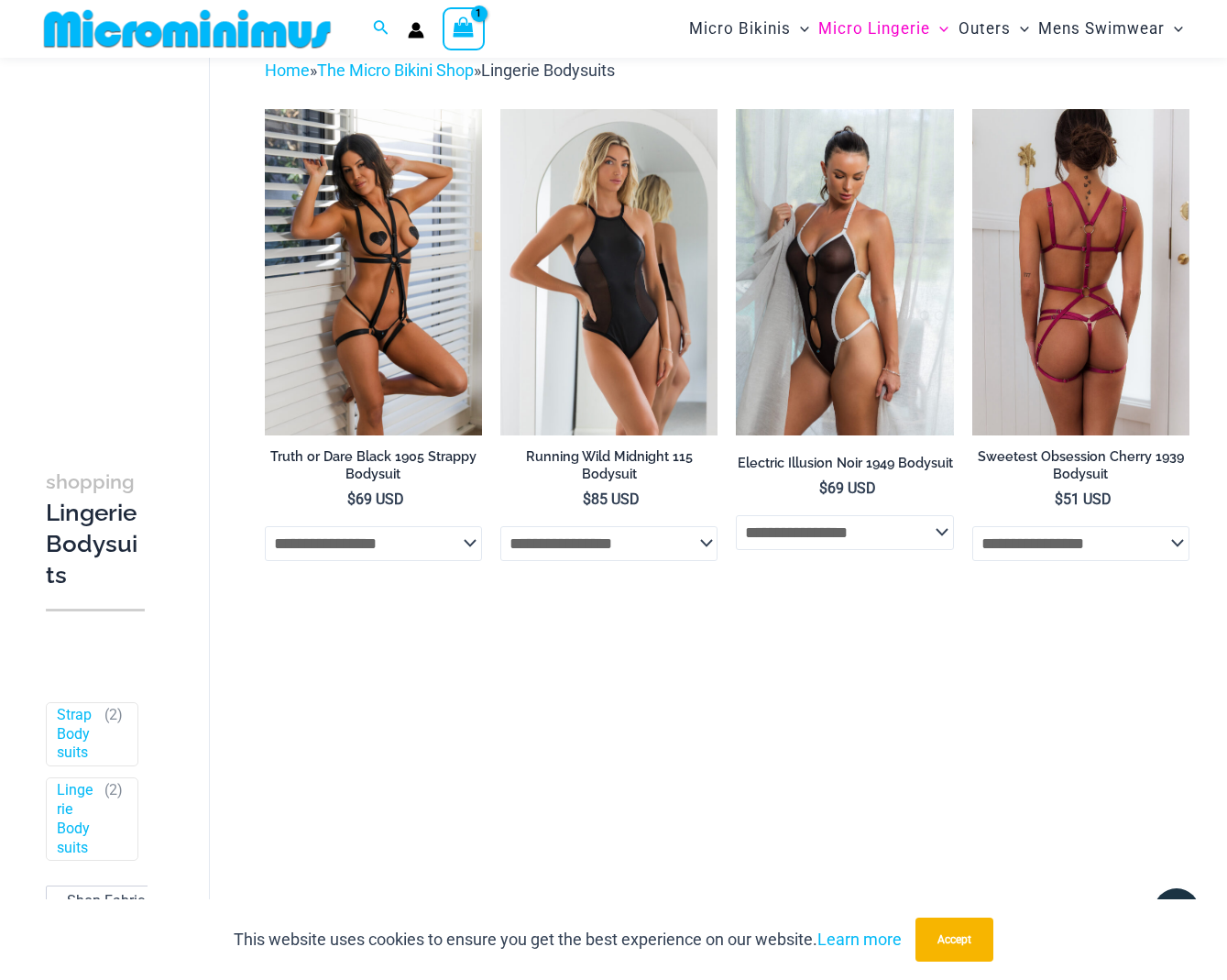
click at [1089, 272] on img at bounding box center [1081, 272] width 217 height 326
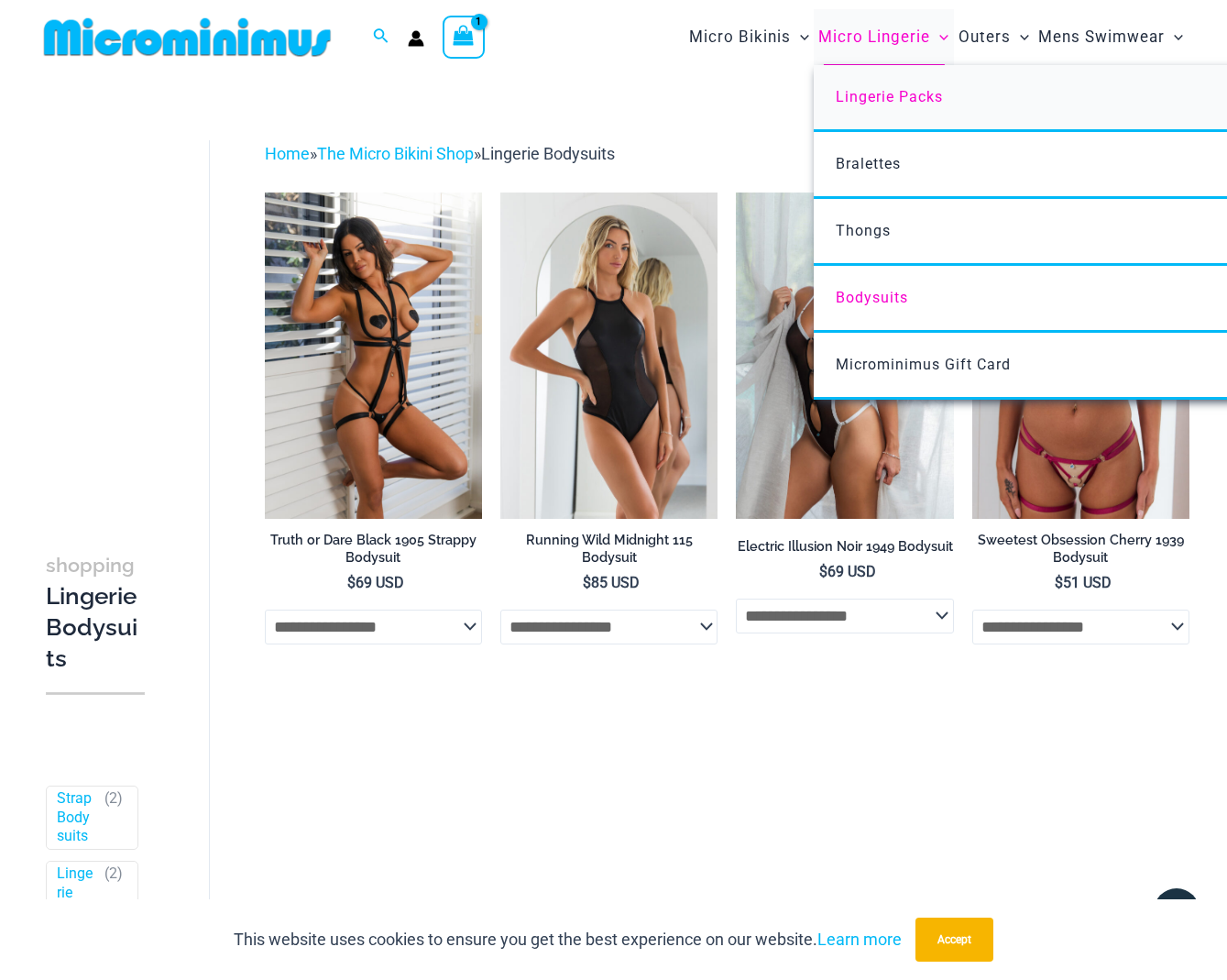
click at [908, 96] on span "Lingerie Packs" at bounding box center [890, 96] width 107 height 18
click at [911, 99] on span "Lingerie Packs" at bounding box center [890, 96] width 107 height 18
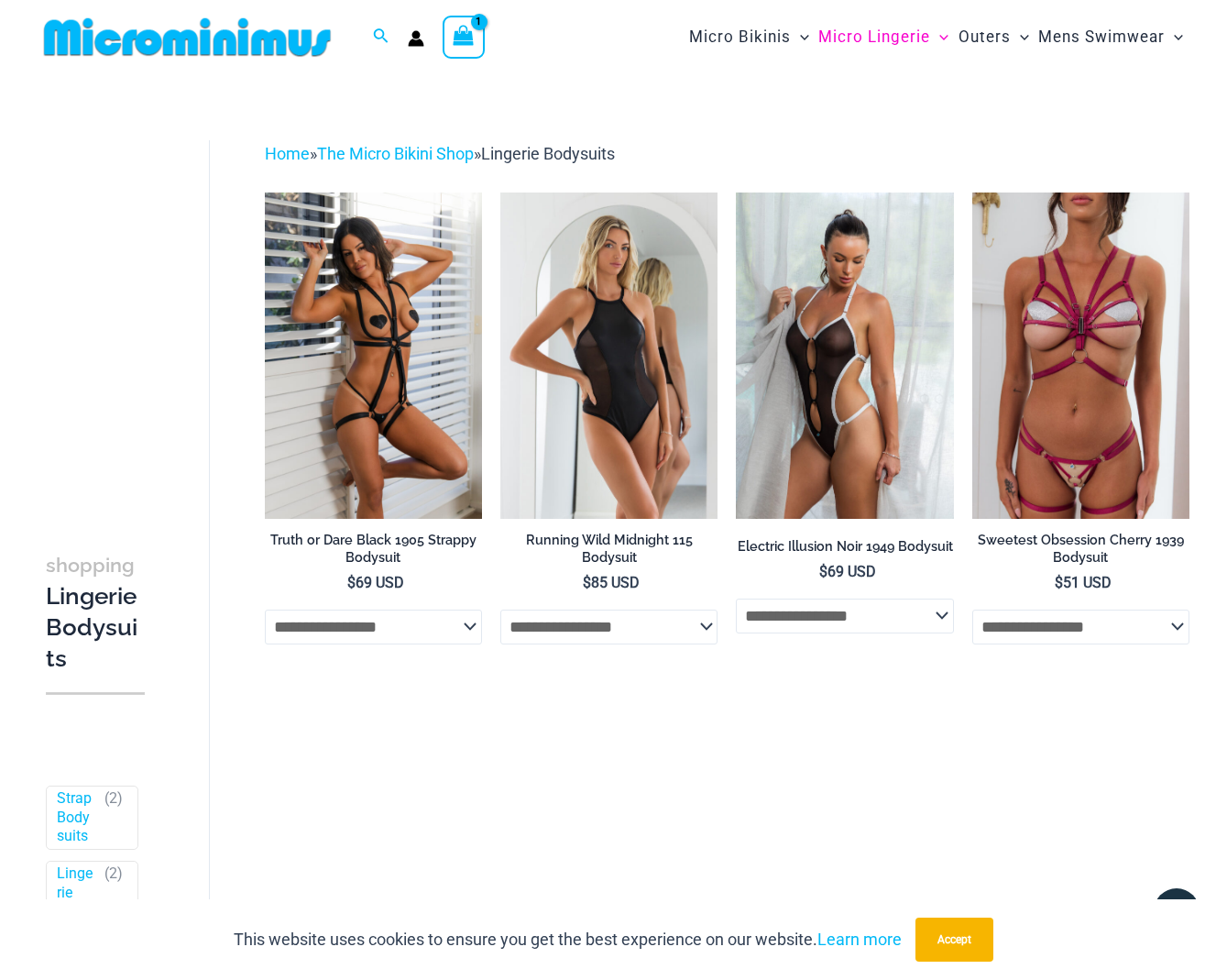
click at [729, 129] on div "shopping Lingerie Bodysuits Filters Filters by Style Strap Bodysuits ( 2 ) Ling…" at bounding box center [613, 558] width 1227 height 969
click at [249, 43] on img at bounding box center [188, 37] width 301 height 42
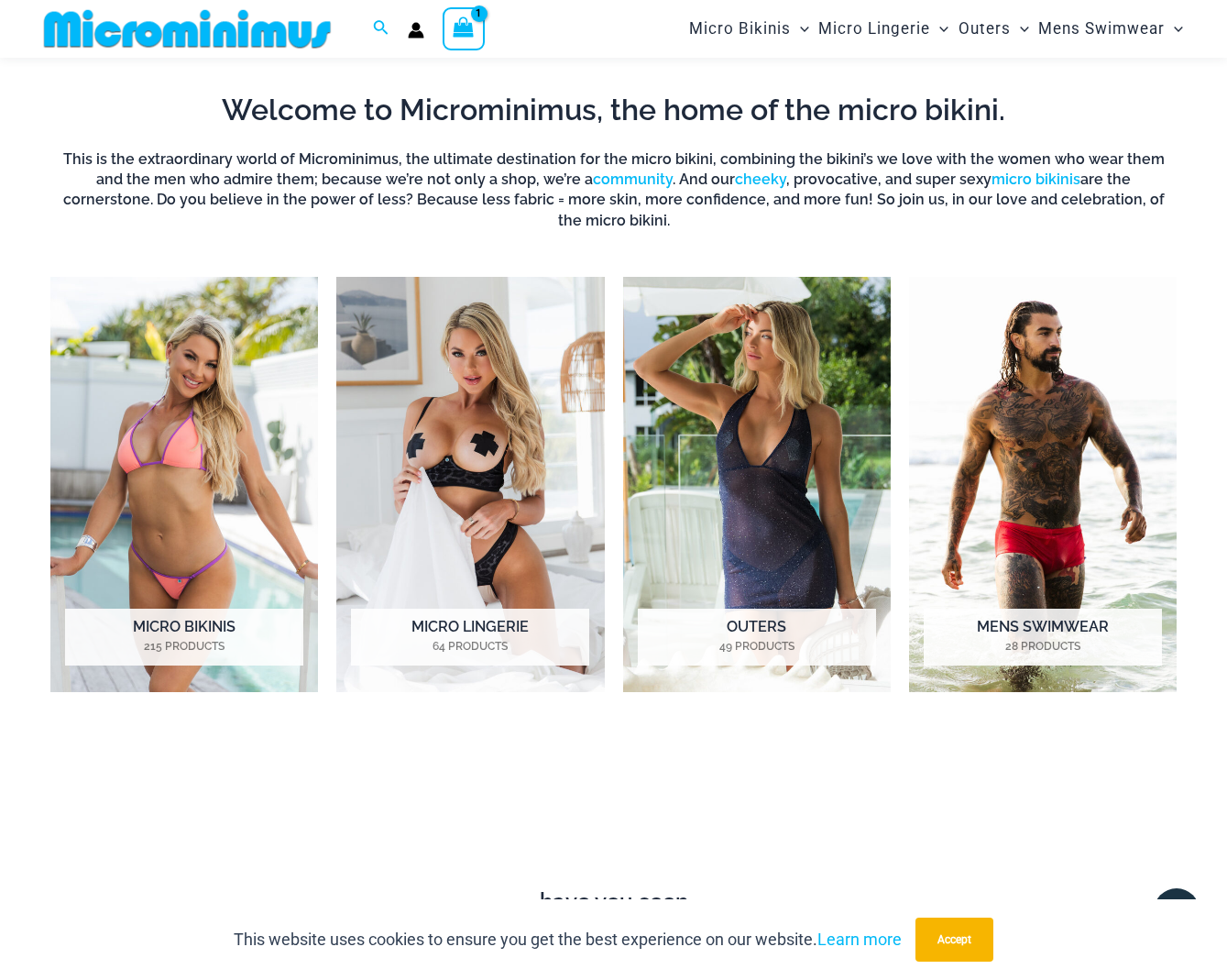
scroll to position [628, 0]
click at [491, 517] on img "Visit product category Micro Lingerie" at bounding box center [470, 483] width 267 height 415
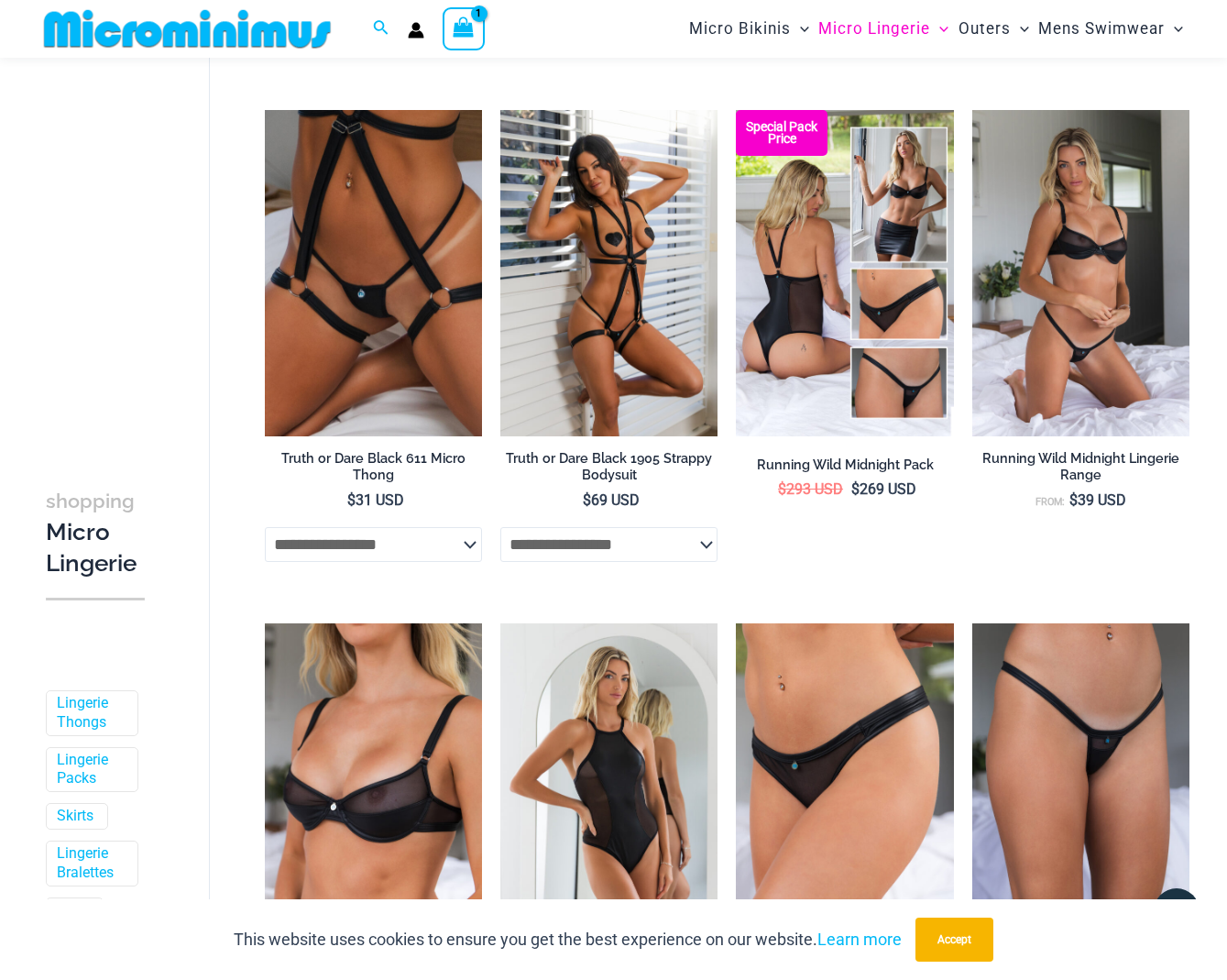
scroll to position [1221, 0]
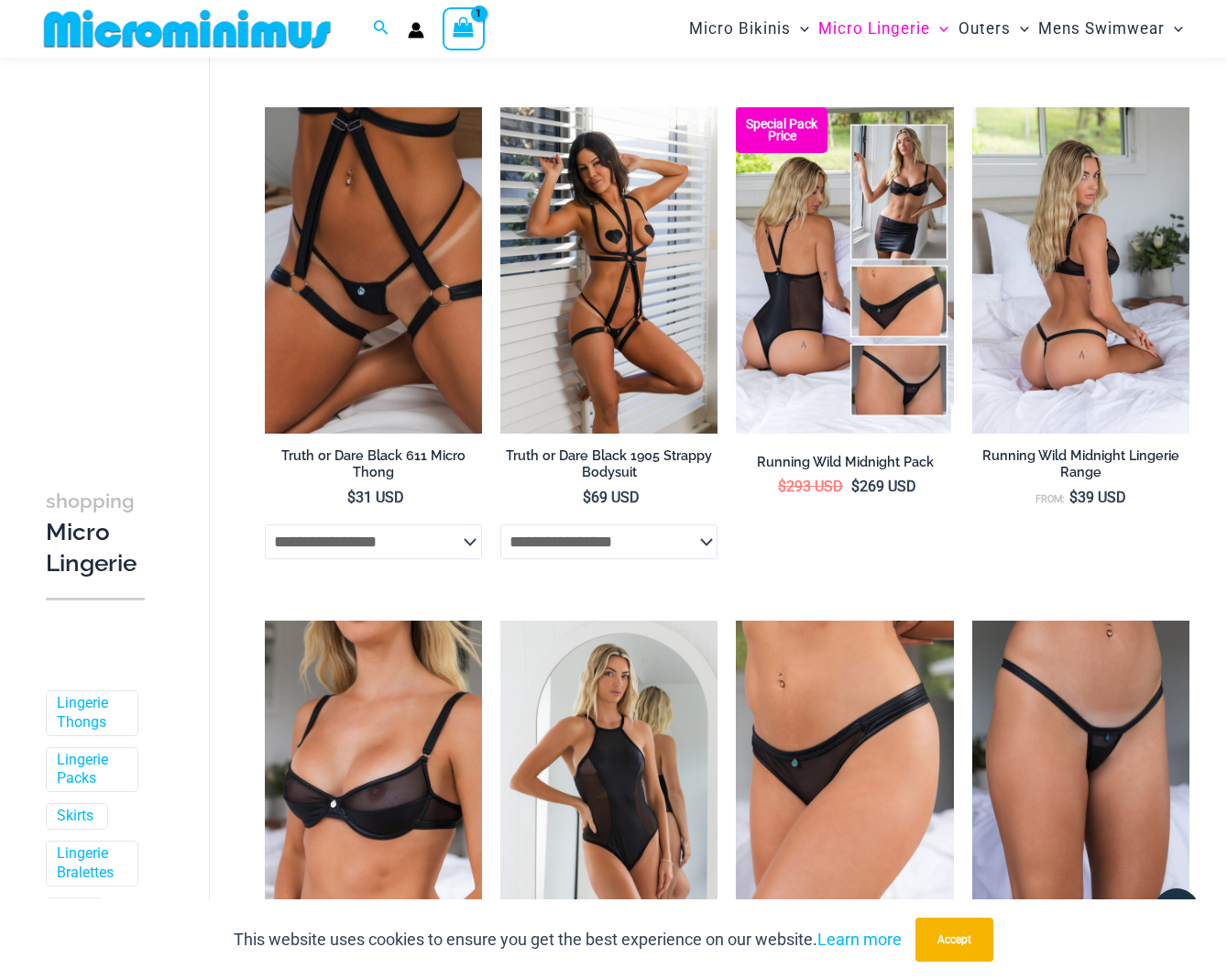
click at [1065, 344] on img at bounding box center [1081, 270] width 217 height 326
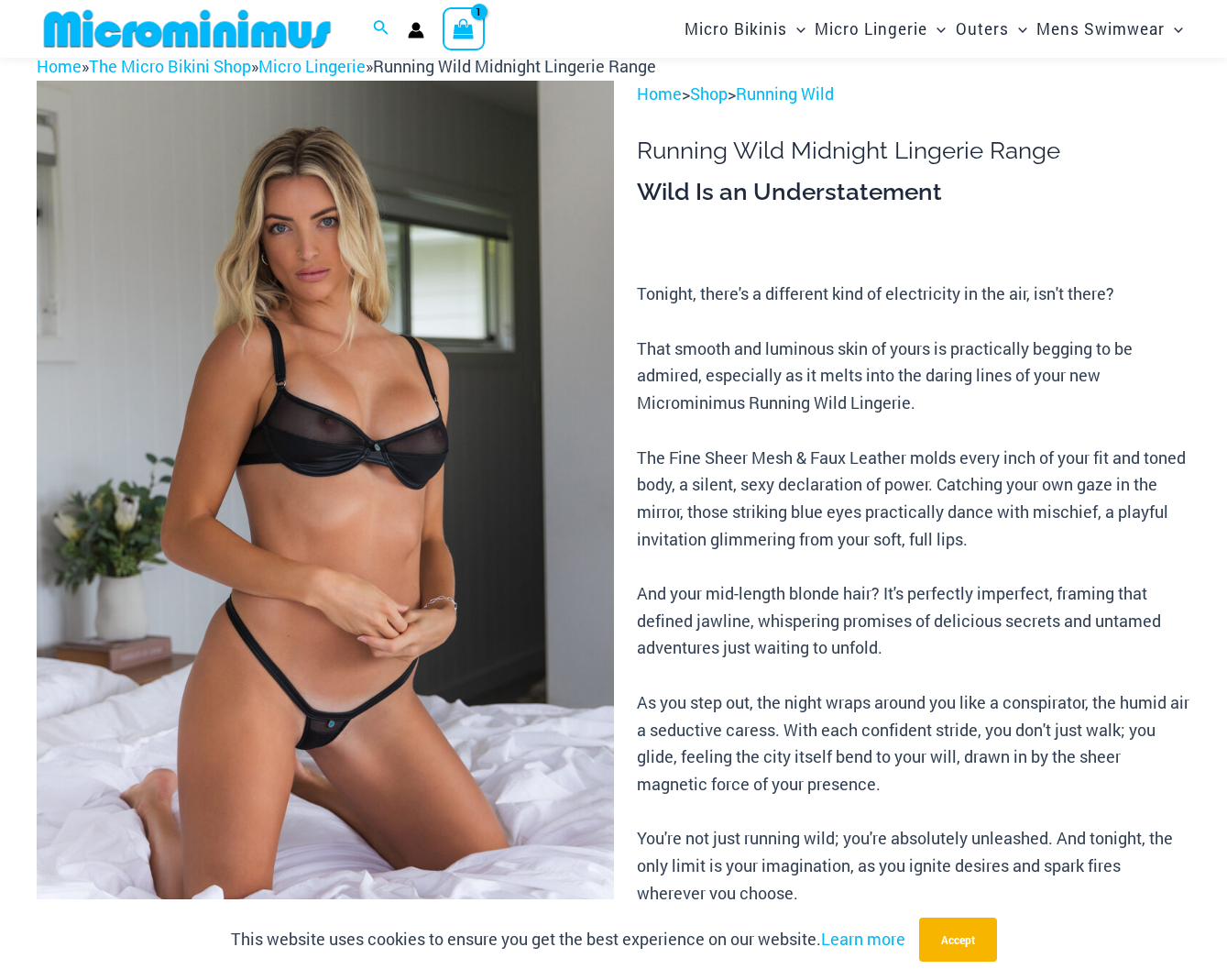
scroll to position [61, 0]
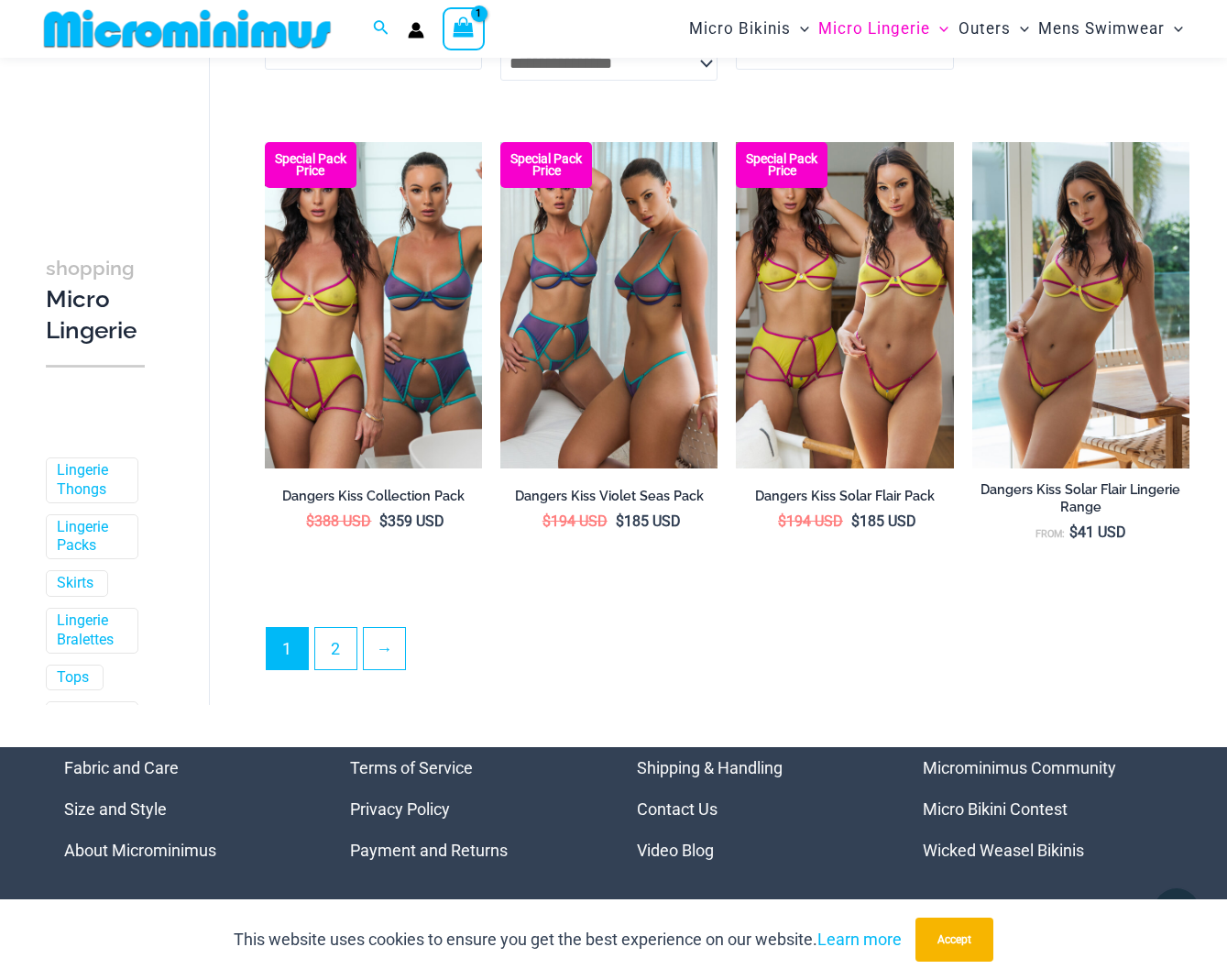
scroll to position [3745, 0]
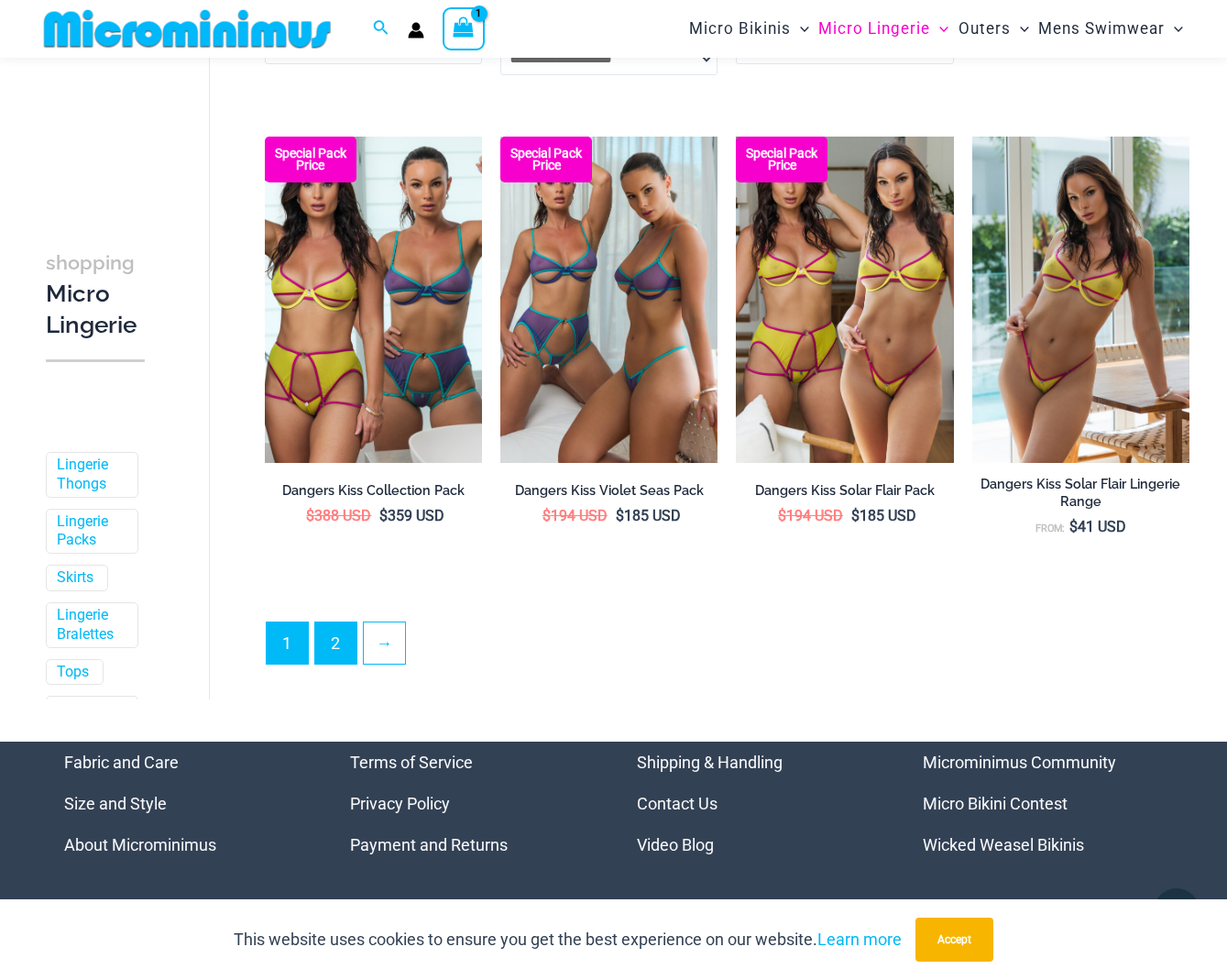
click at [339, 649] on link "2" at bounding box center [336, 643] width 42 height 42
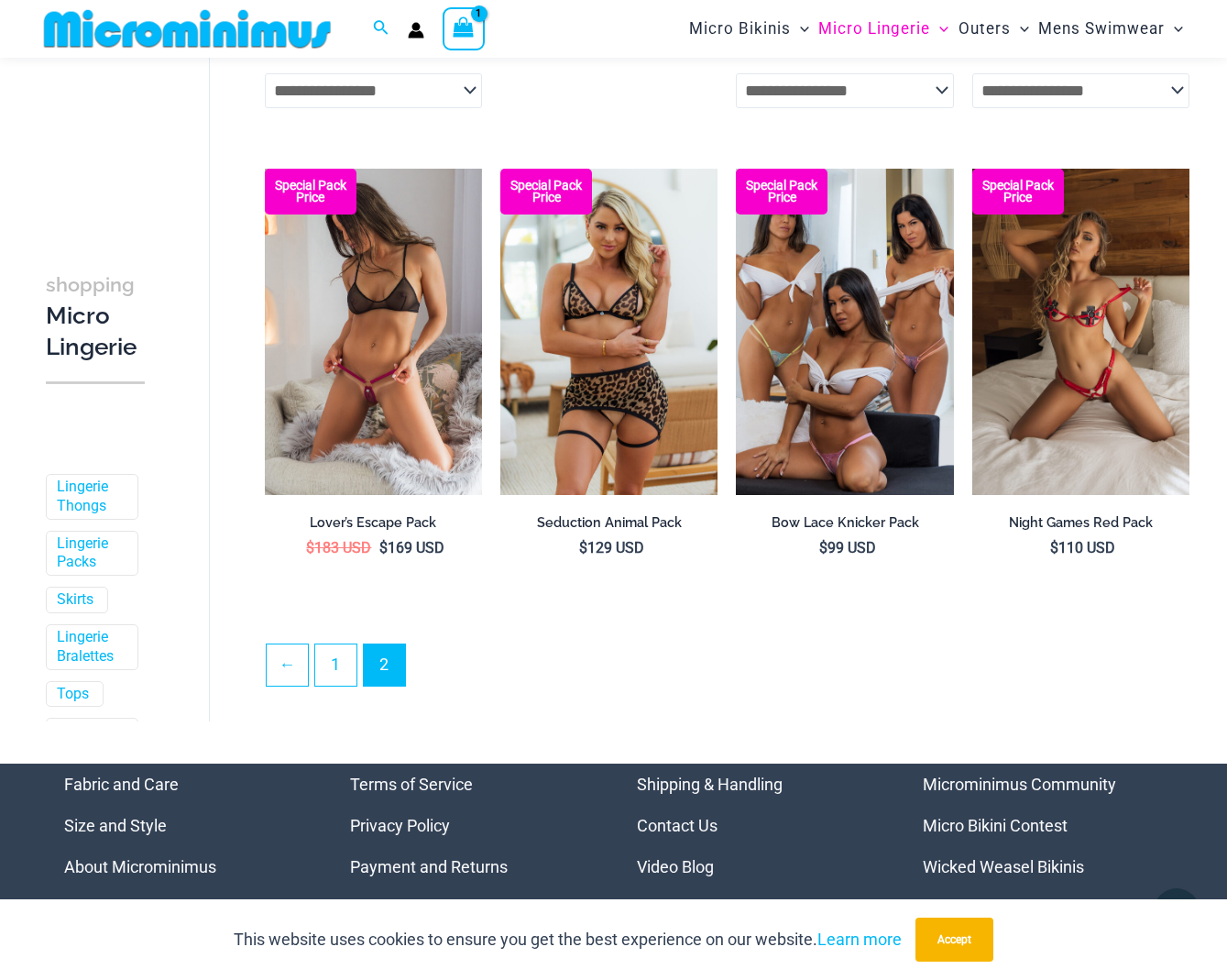
scroll to position [3588, 0]
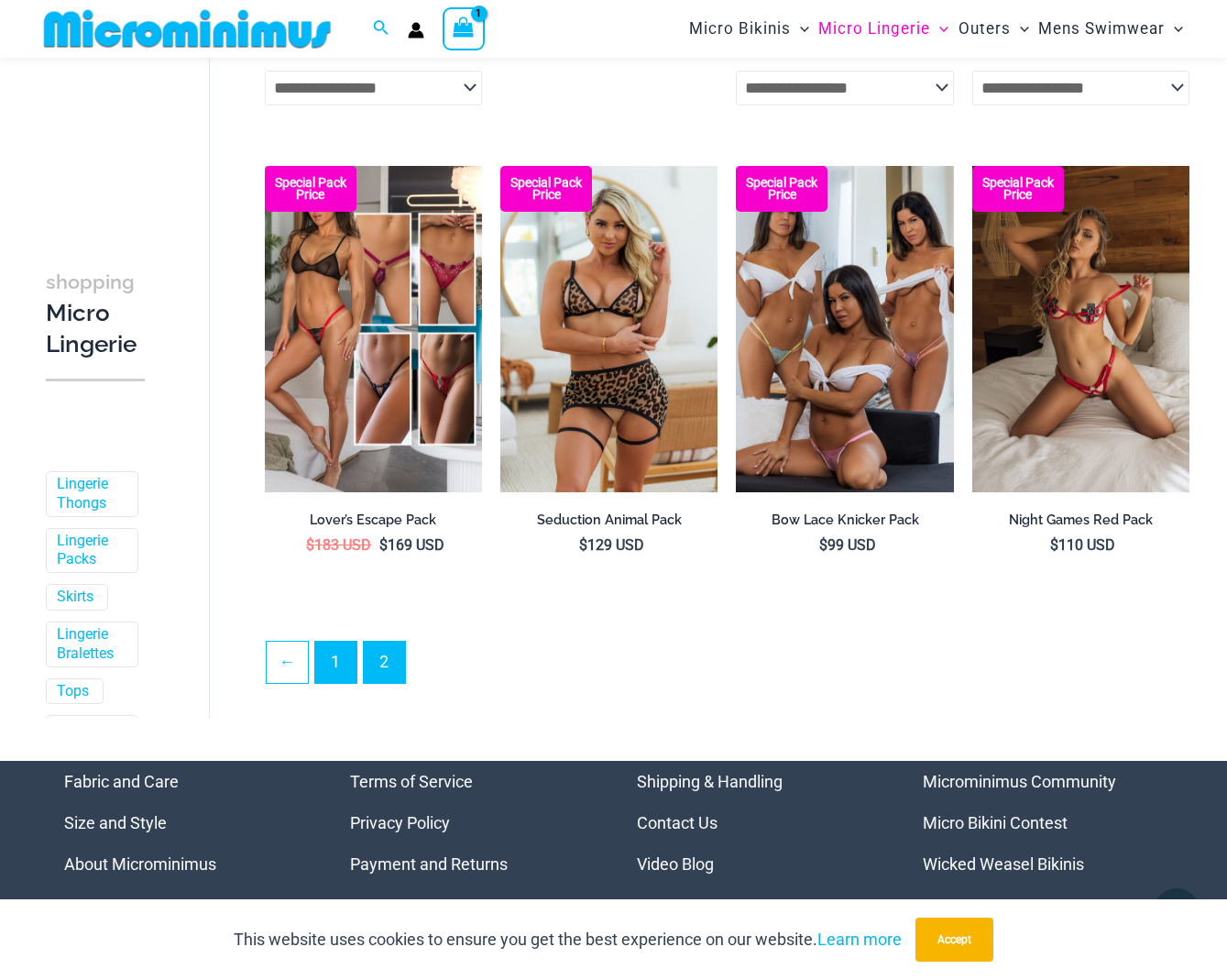
click at [341, 667] on link "1" at bounding box center [336, 662] width 42 height 42
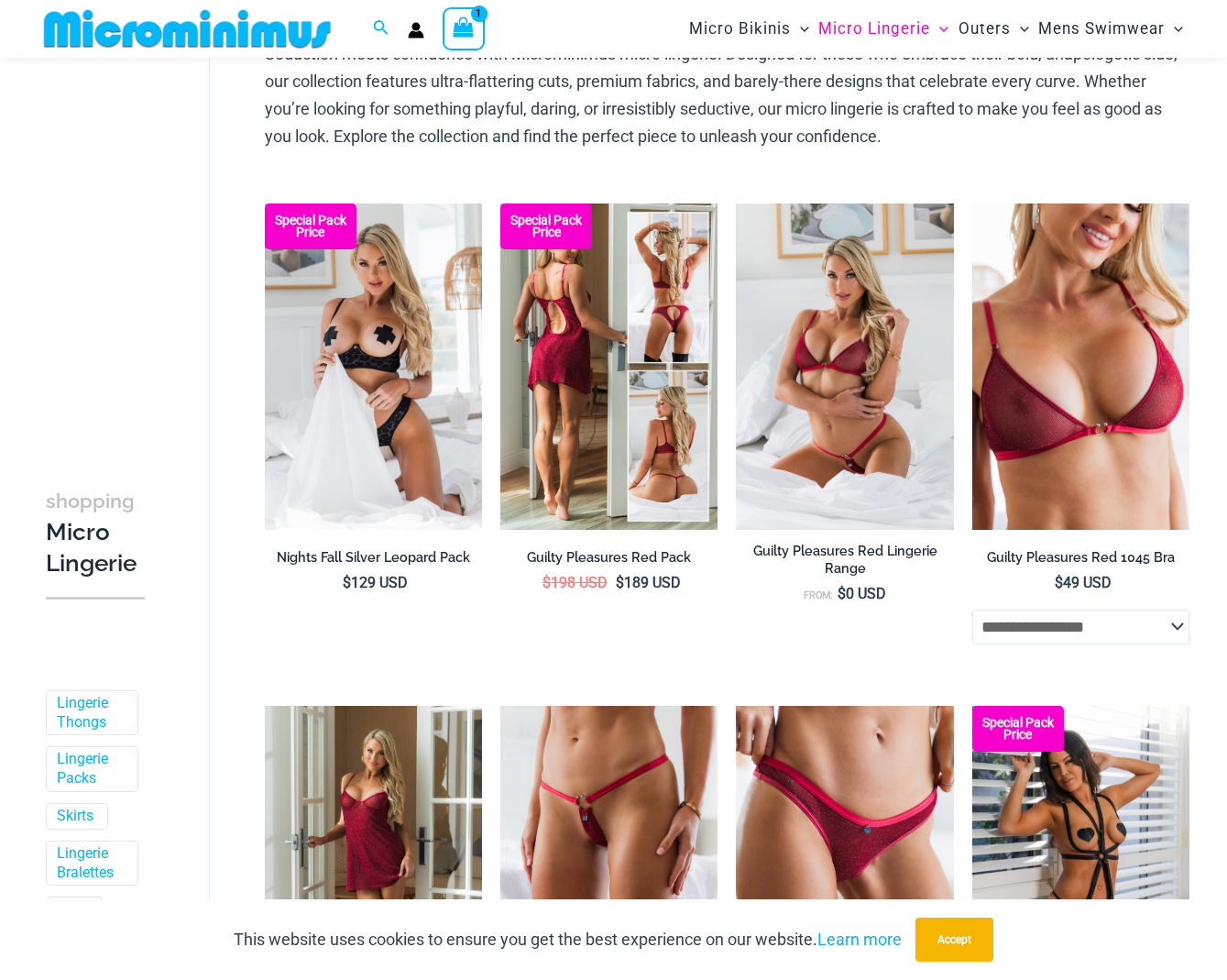
scroll to position [142, 0]
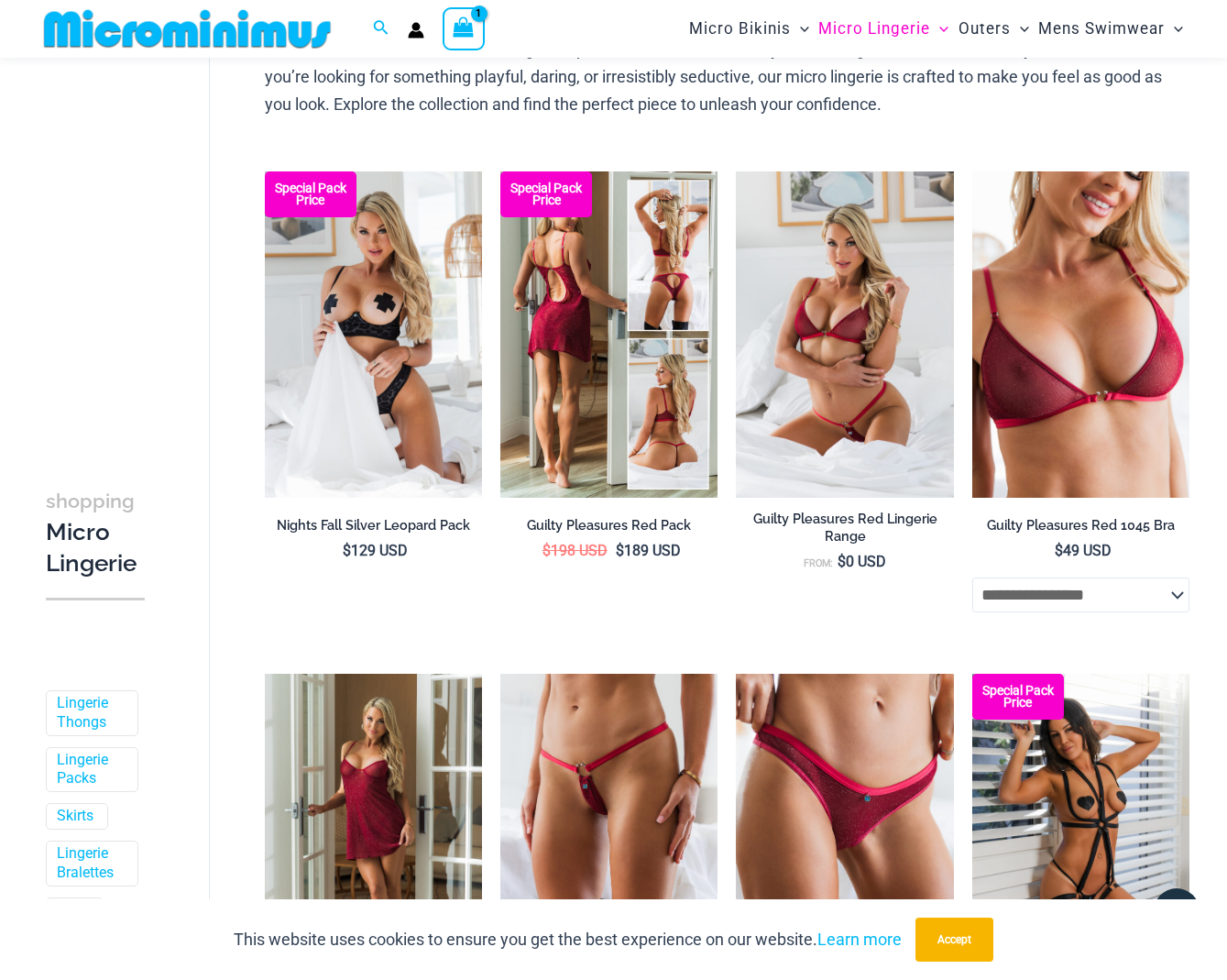
click at [641, 386] on img at bounding box center [608, 334] width 217 height 326
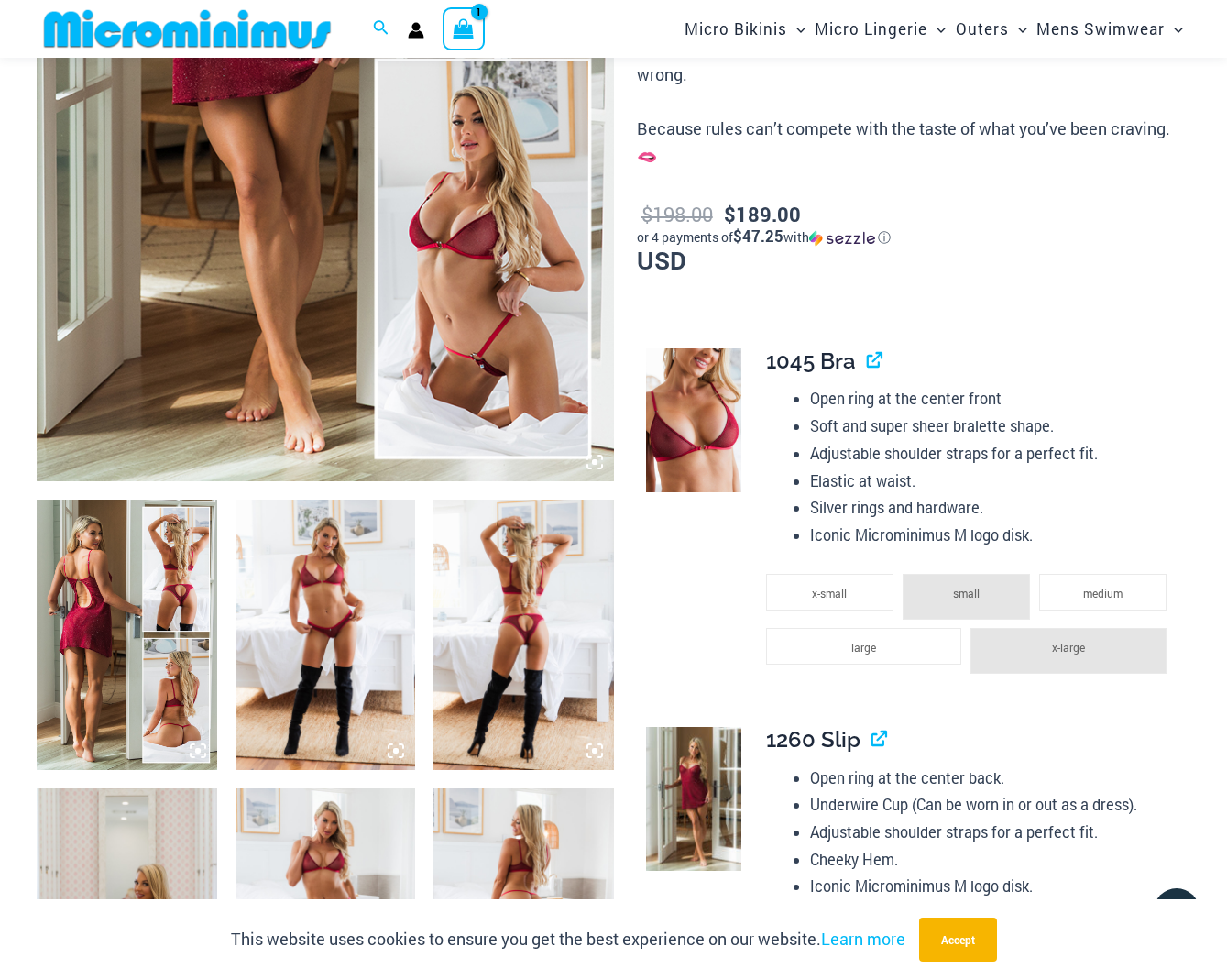
scroll to position [527, 0]
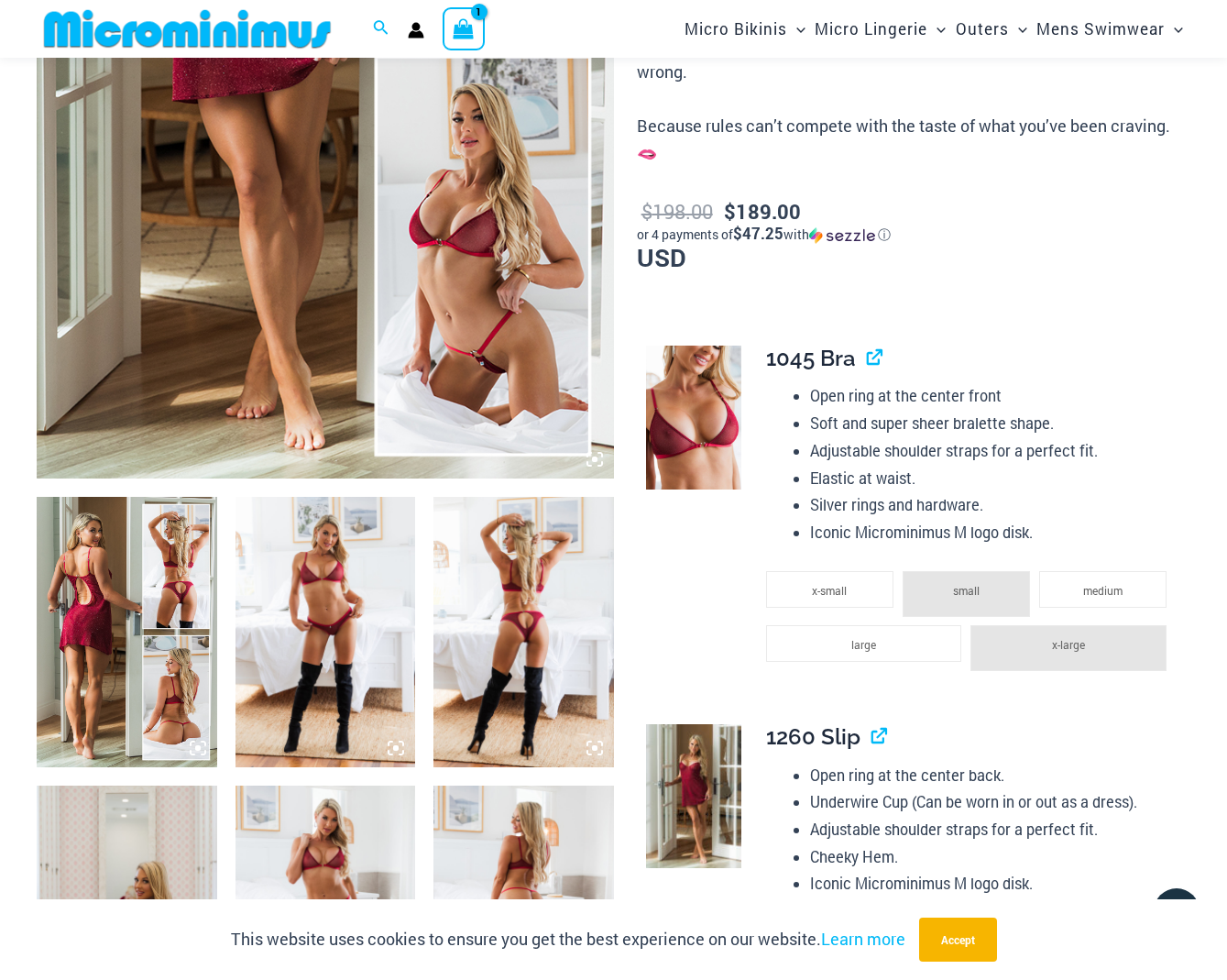
click at [141, 584] on img at bounding box center [127, 631] width 180 height 270
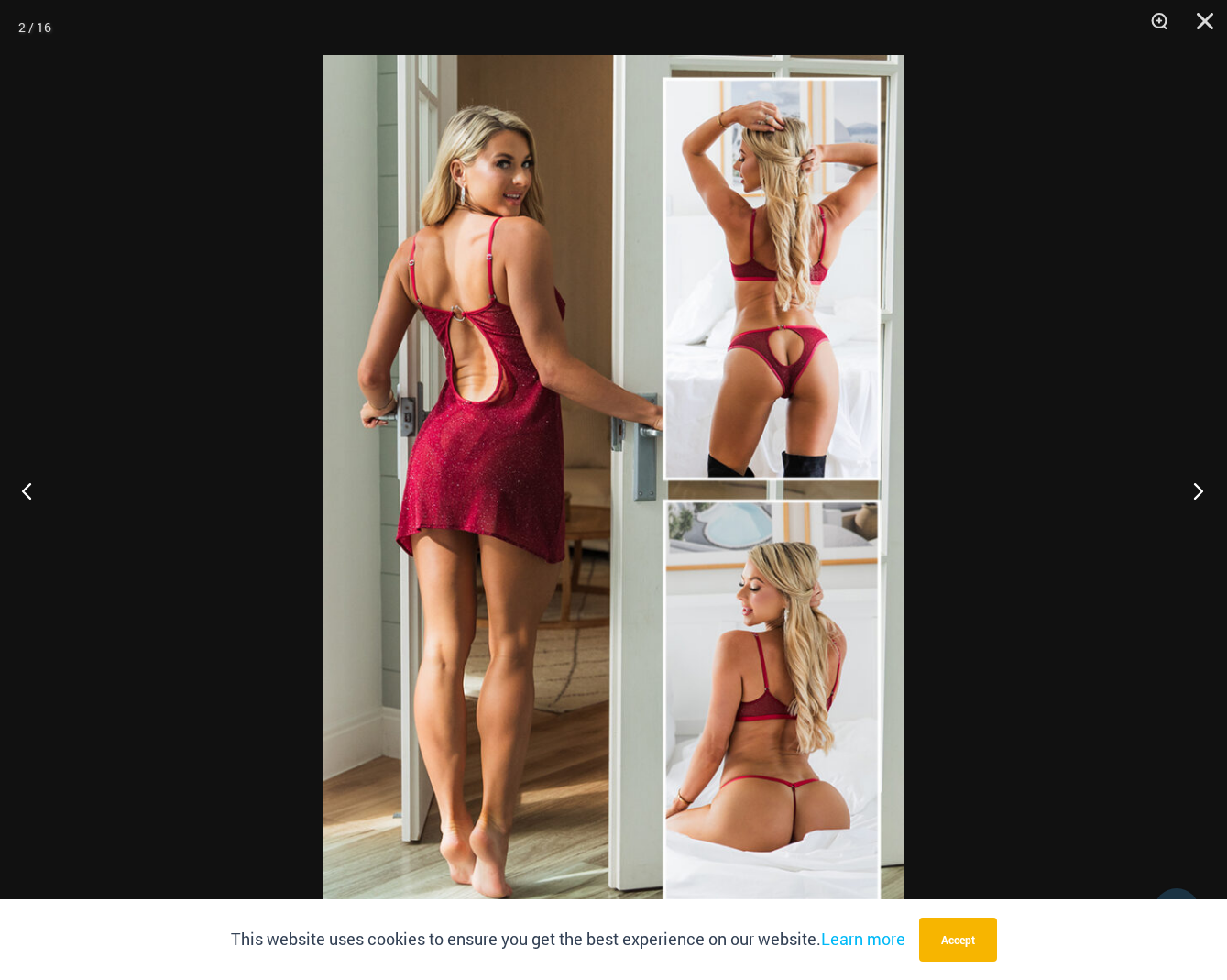
click at [1205, 490] on button "Next" at bounding box center [1193, 490] width 68 height 92
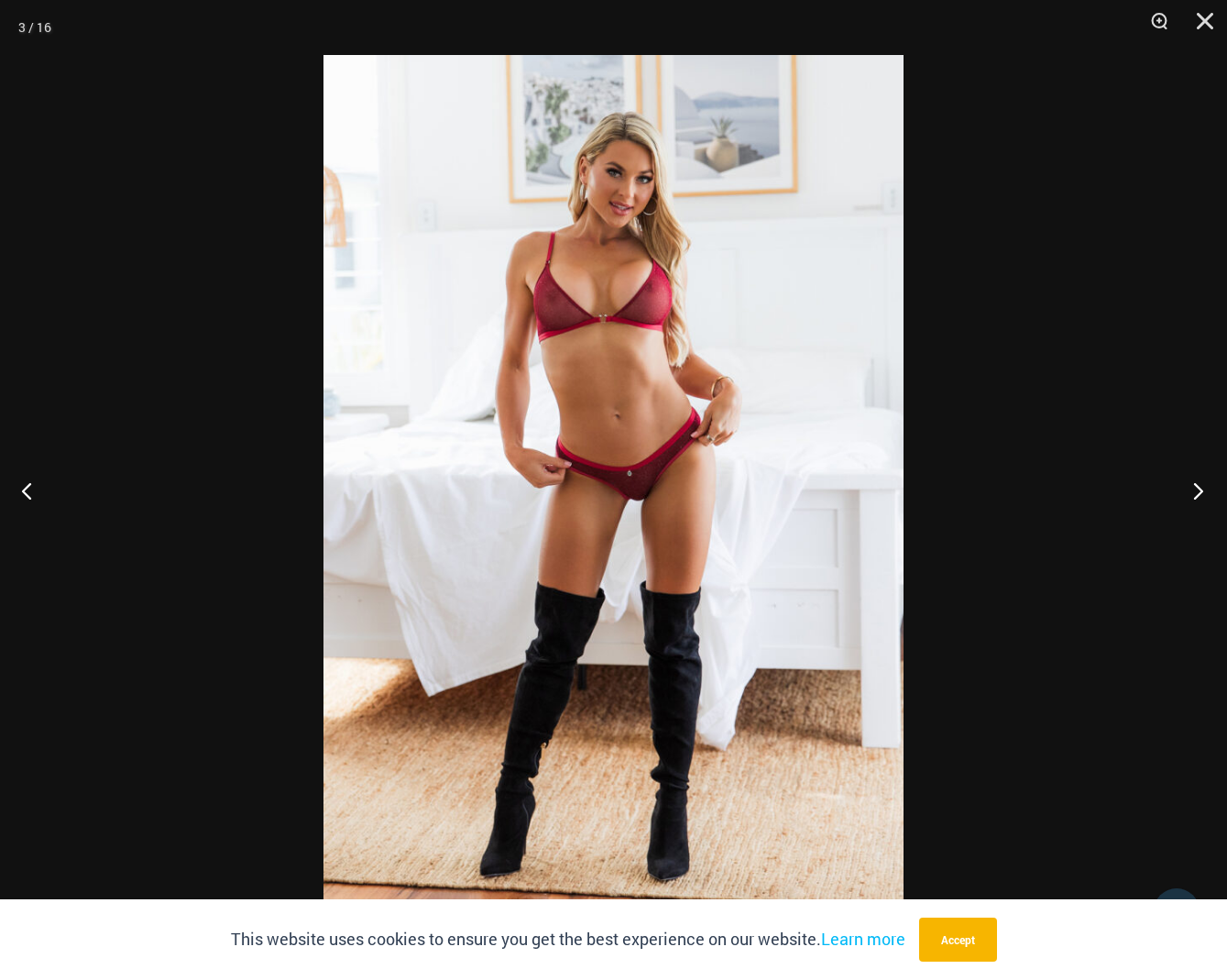
click at [1199, 489] on button "Next" at bounding box center [1193, 490] width 68 height 92
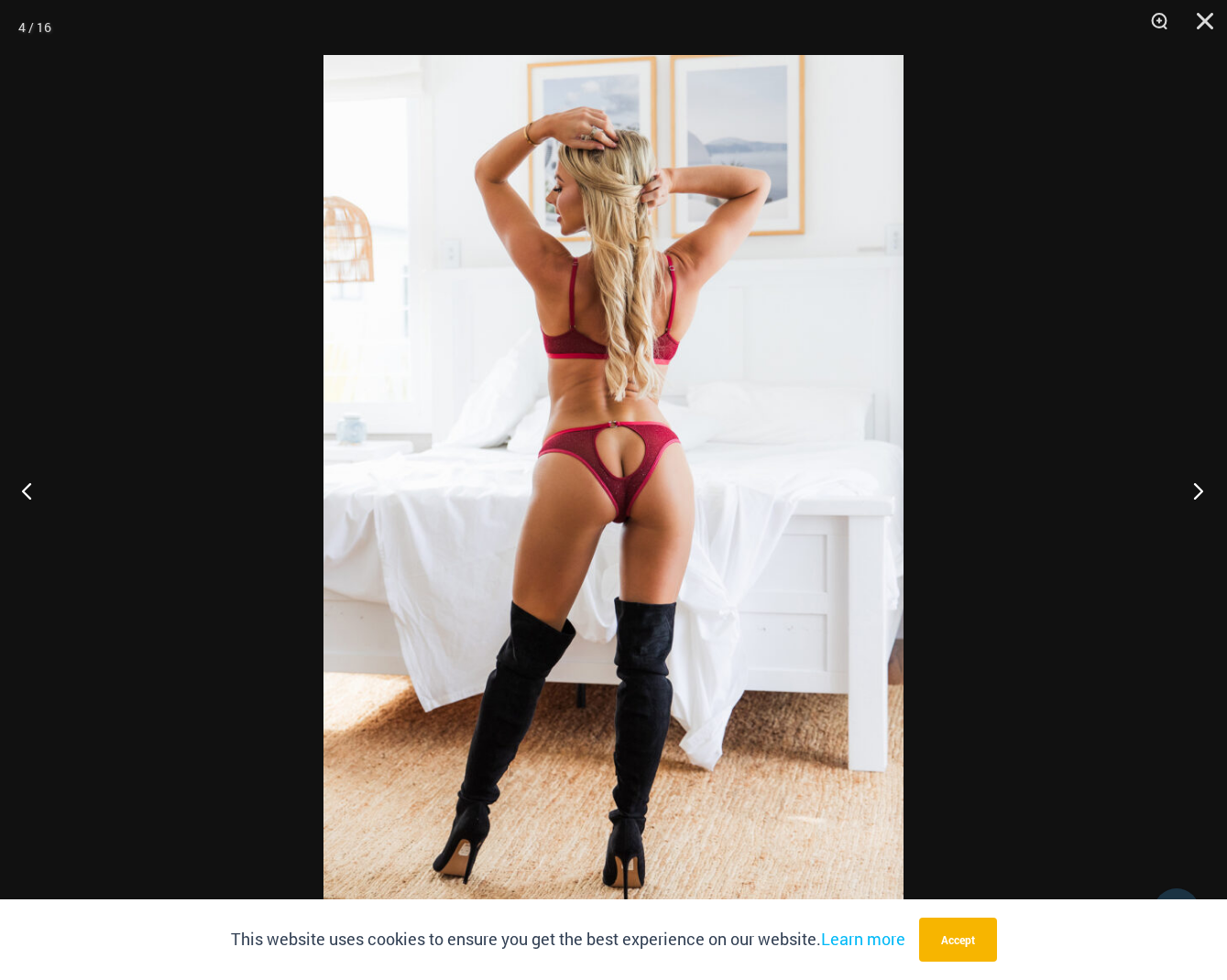
click at [1199, 489] on button "Next" at bounding box center [1193, 490] width 68 height 92
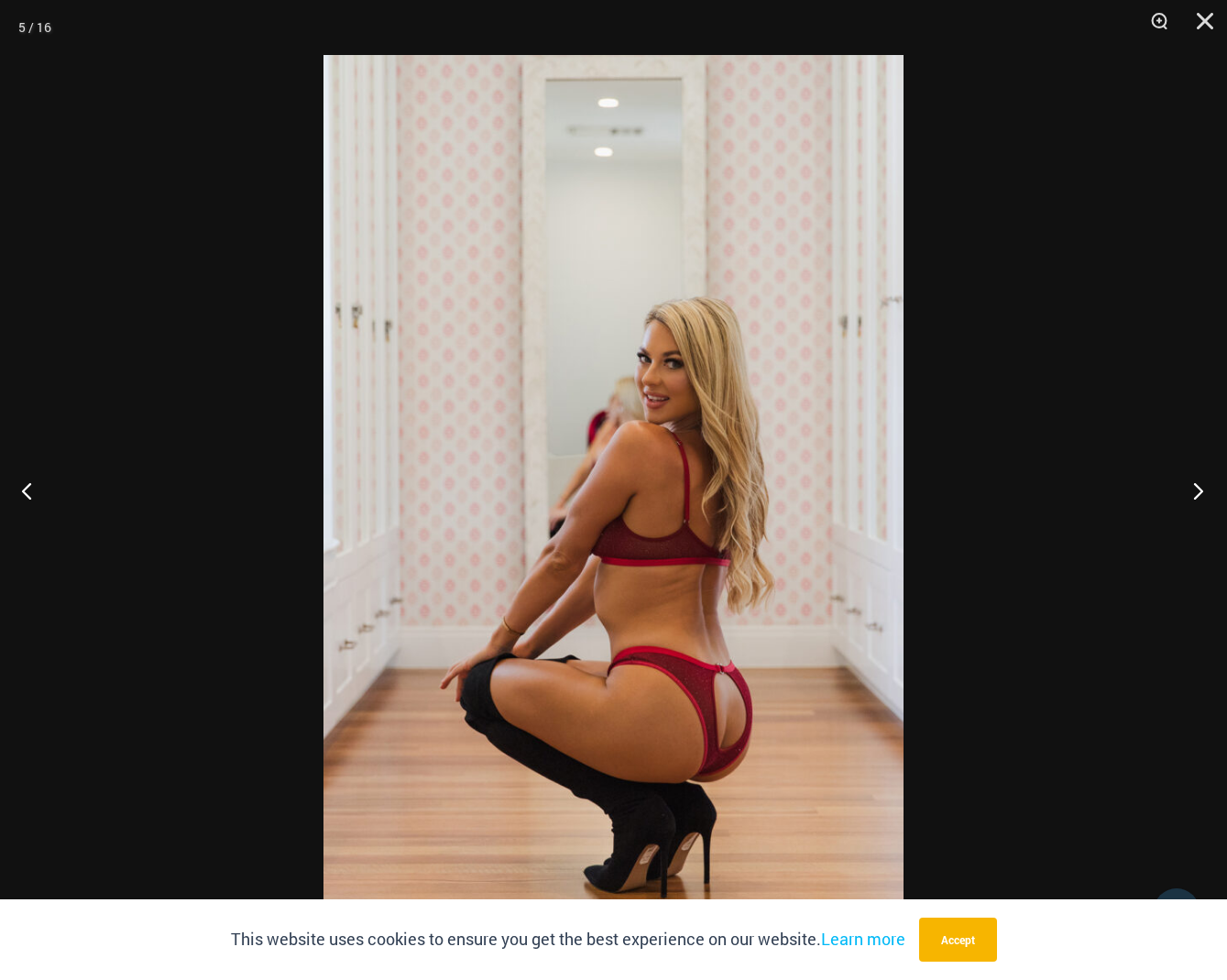
click at [1199, 489] on button "Next" at bounding box center [1193, 490] width 68 height 92
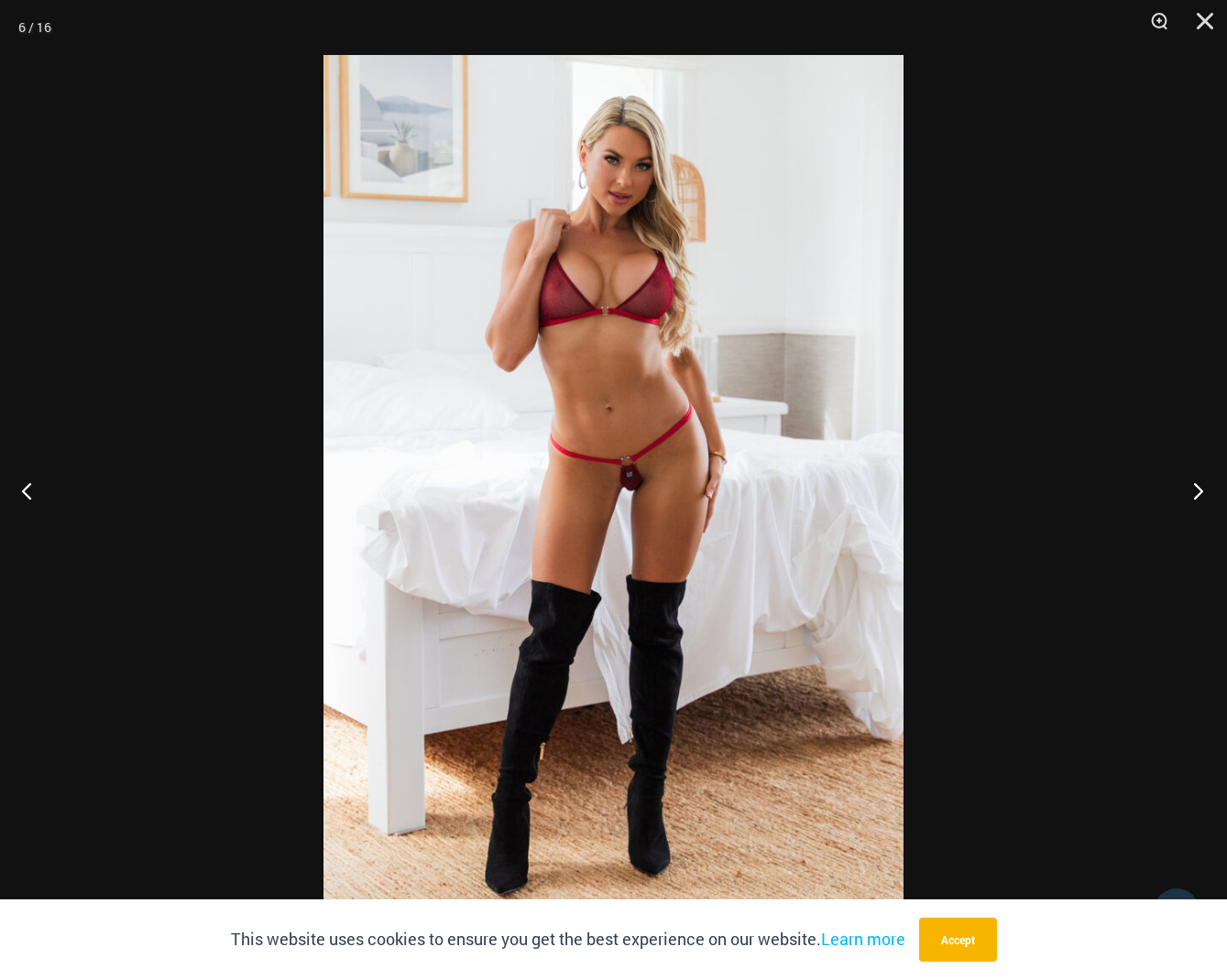
click at [1199, 489] on button "Next" at bounding box center [1193, 490] width 68 height 92
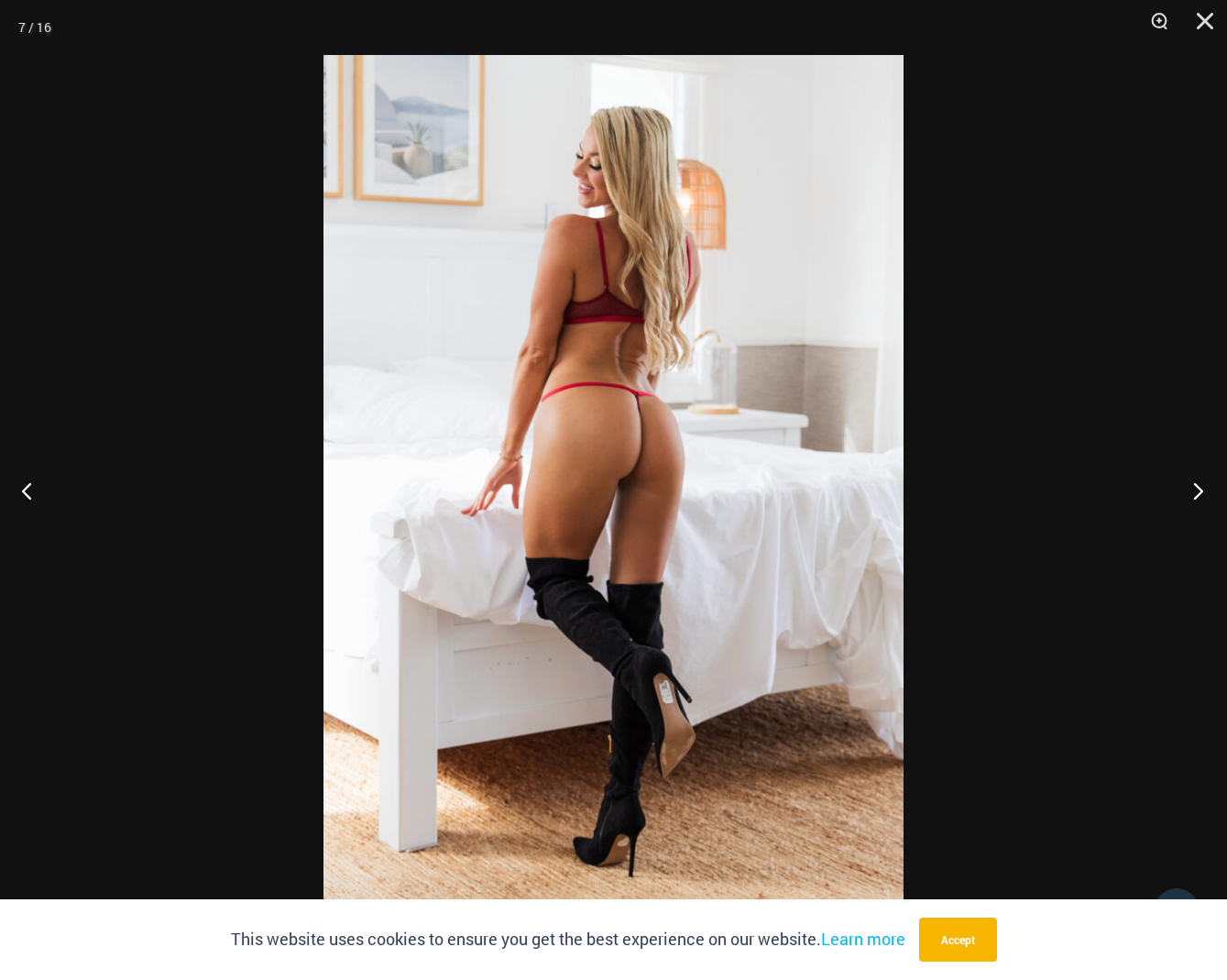
click at [1199, 489] on button "Next" at bounding box center [1193, 490] width 68 height 92
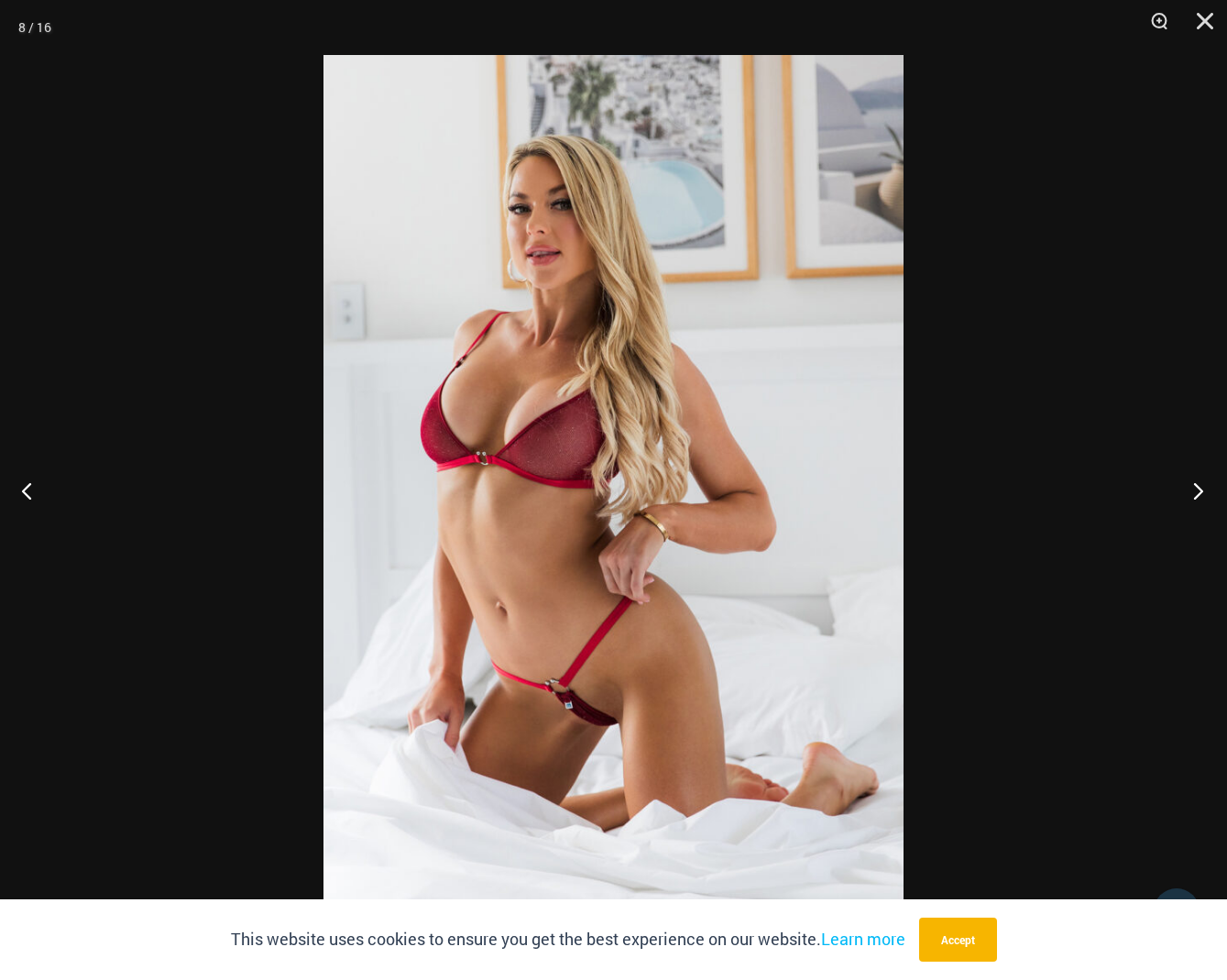
click at [1199, 489] on button "Next" at bounding box center [1193, 490] width 68 height 92
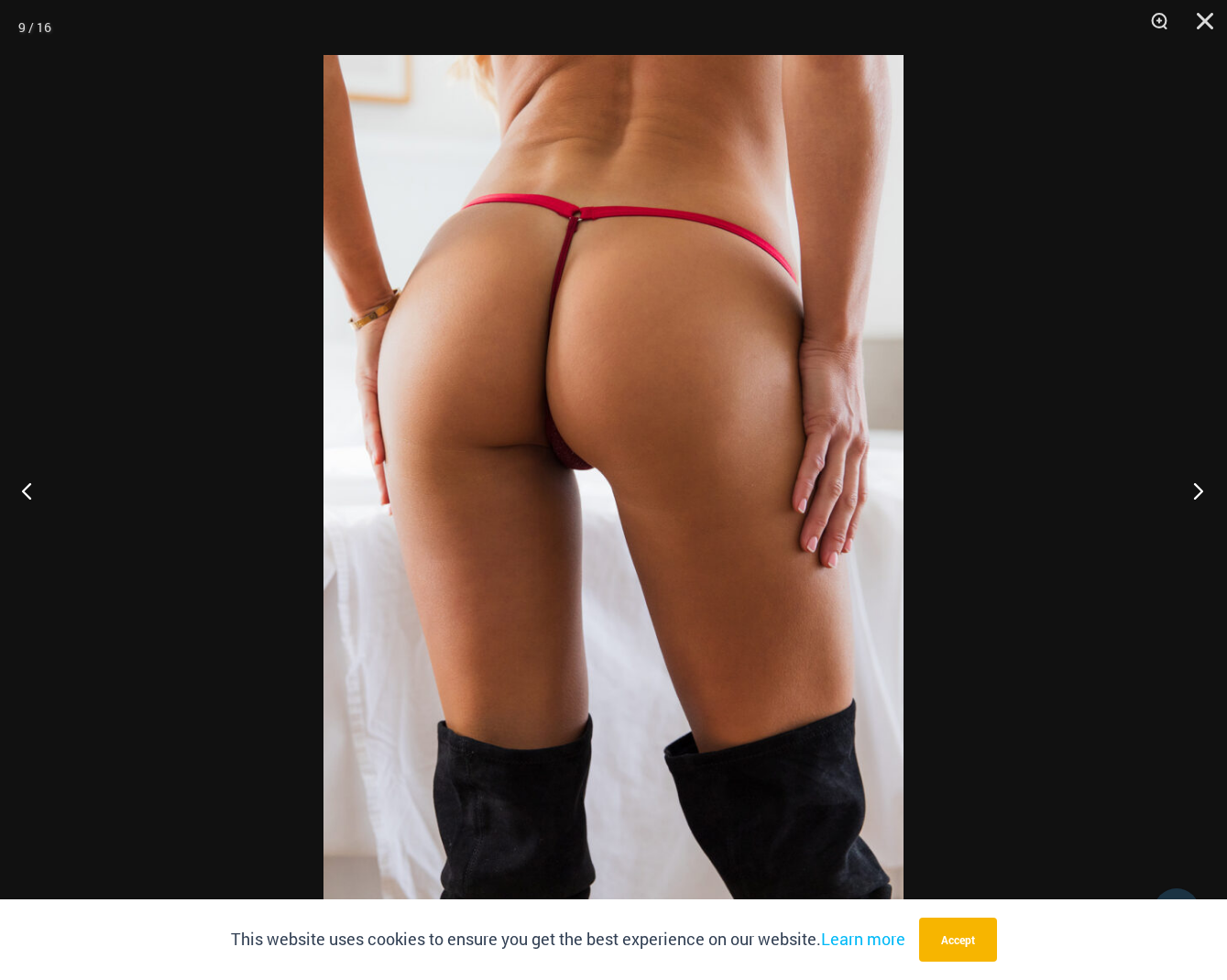
click at [1199, 489] on button "Next" at bounding box center [1193, 490] width 68 height 92
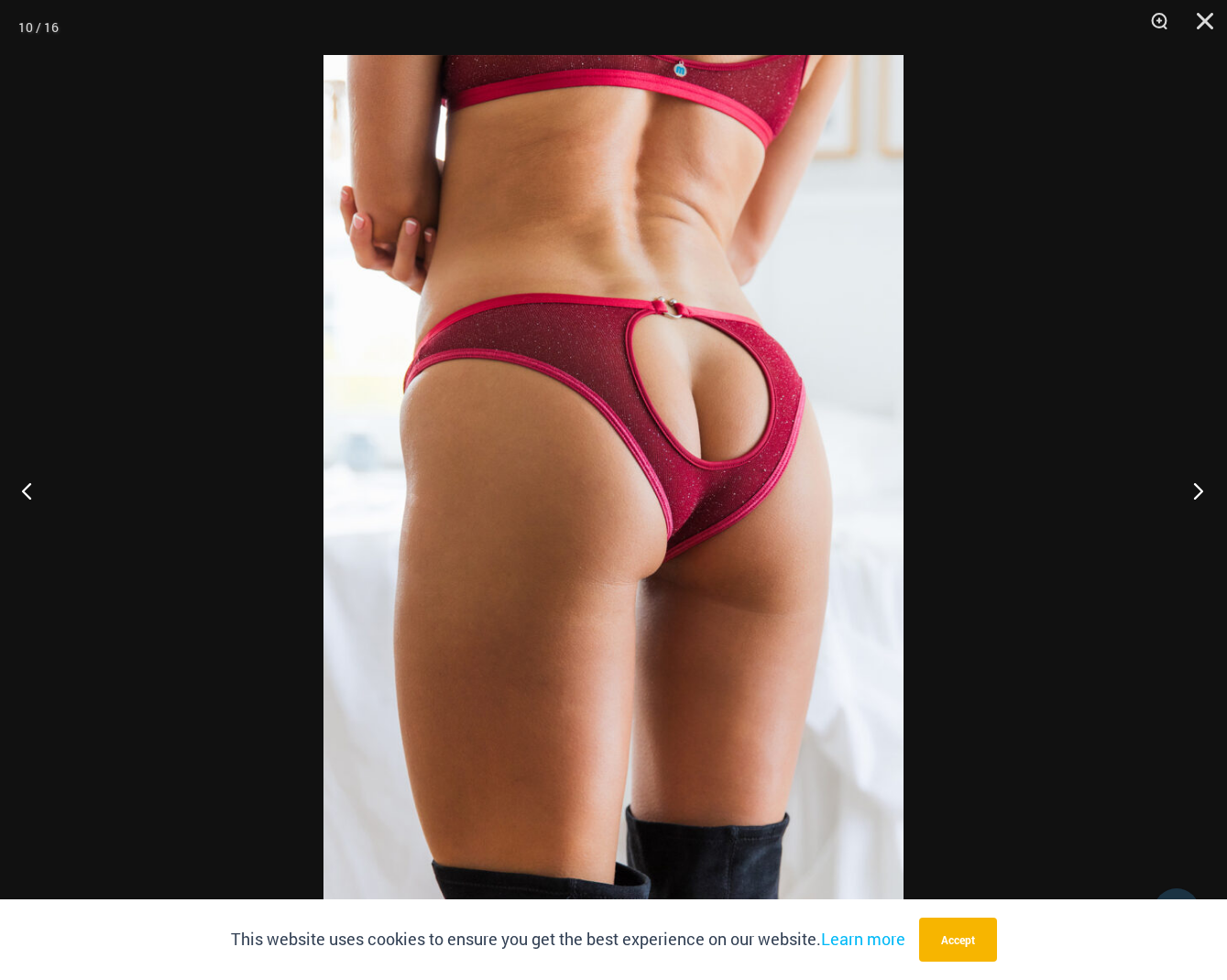
click at [1199, 489] on button "Next" at bounding box center [1193, 490] width 68 height 92
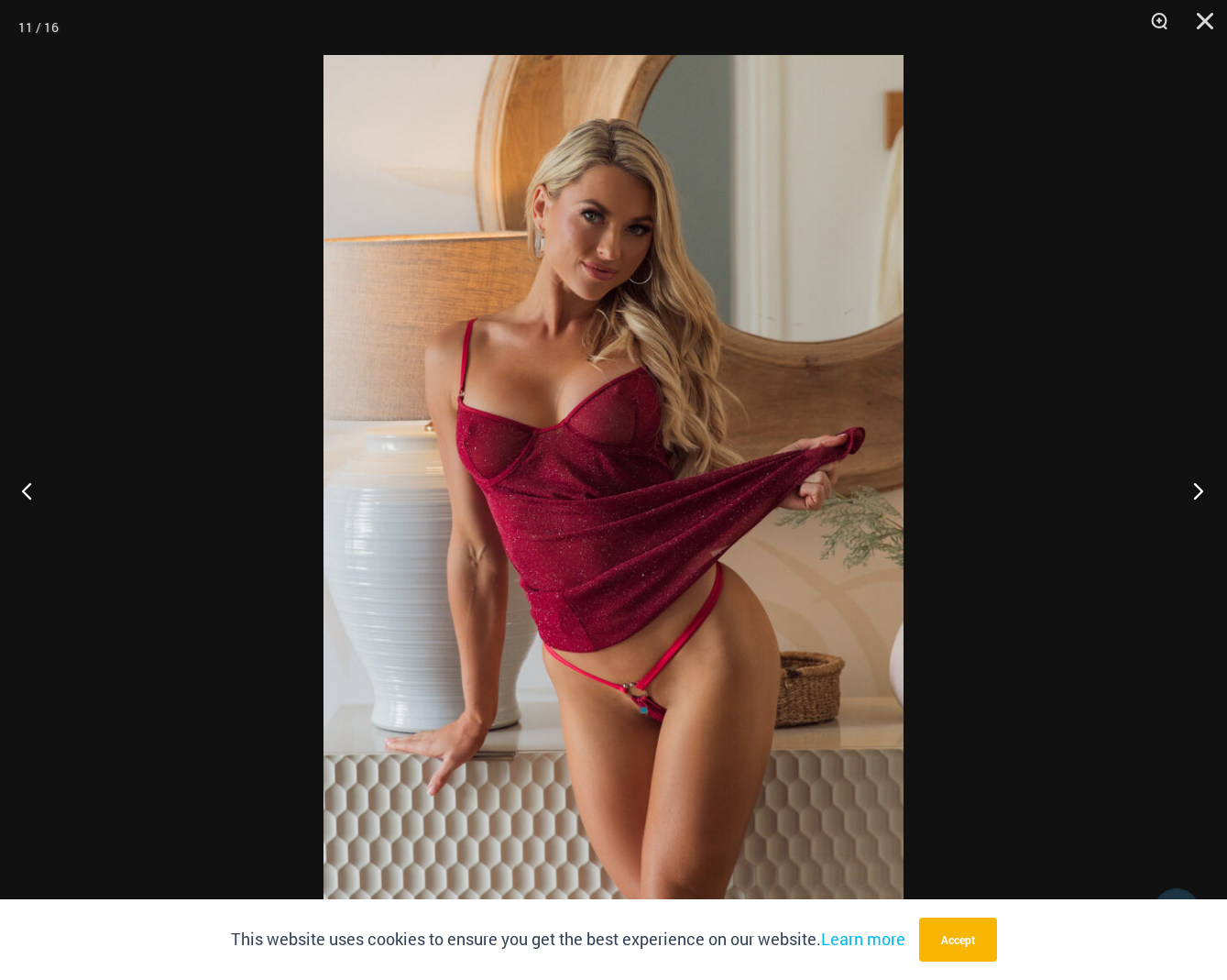
click at [1199, 489] on button "Next" at bounding box center [1193, 490] width 68 height 92
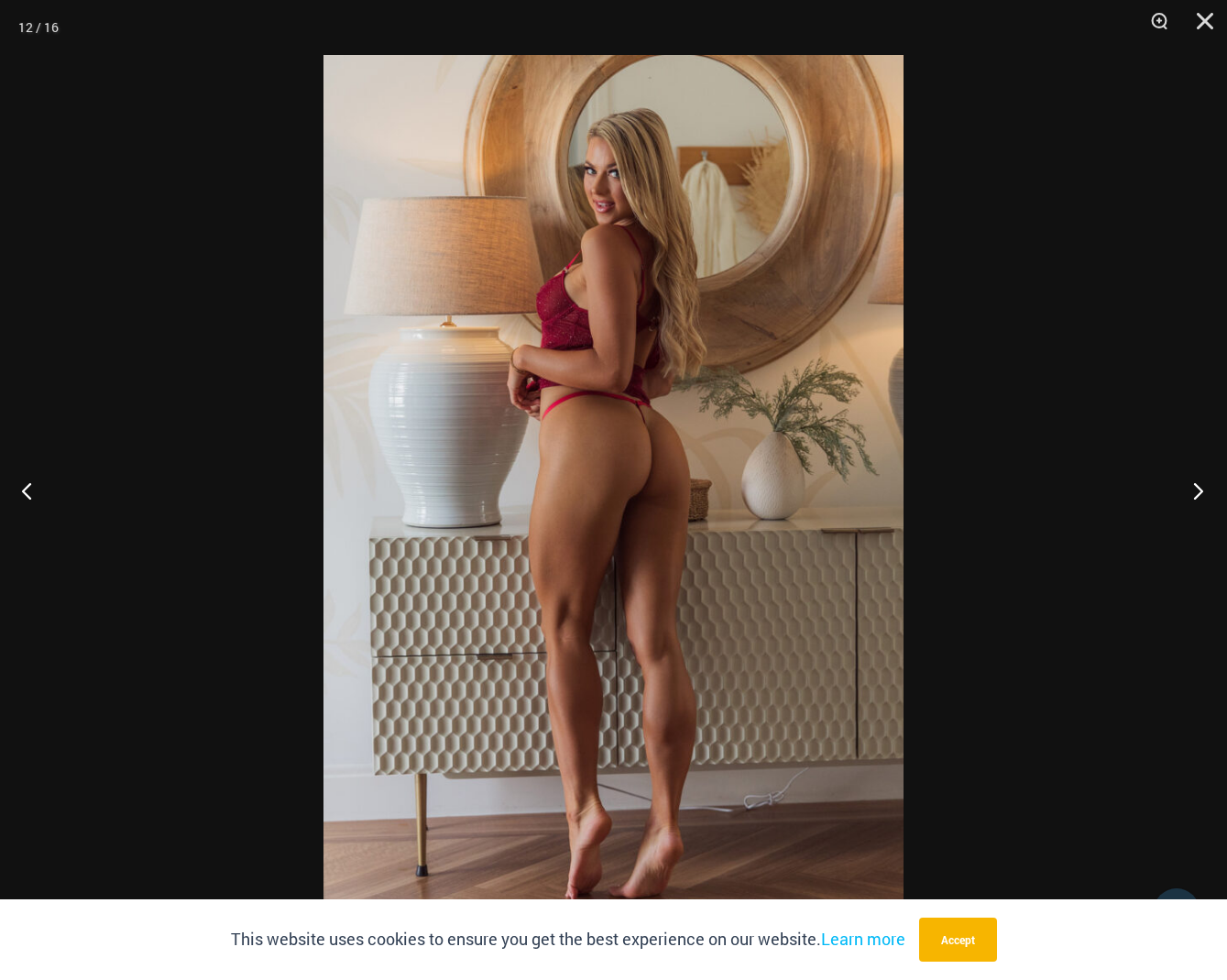
click at [1199, 489] on button "Next" at bounding box center [1193, 490] width 68 height 92
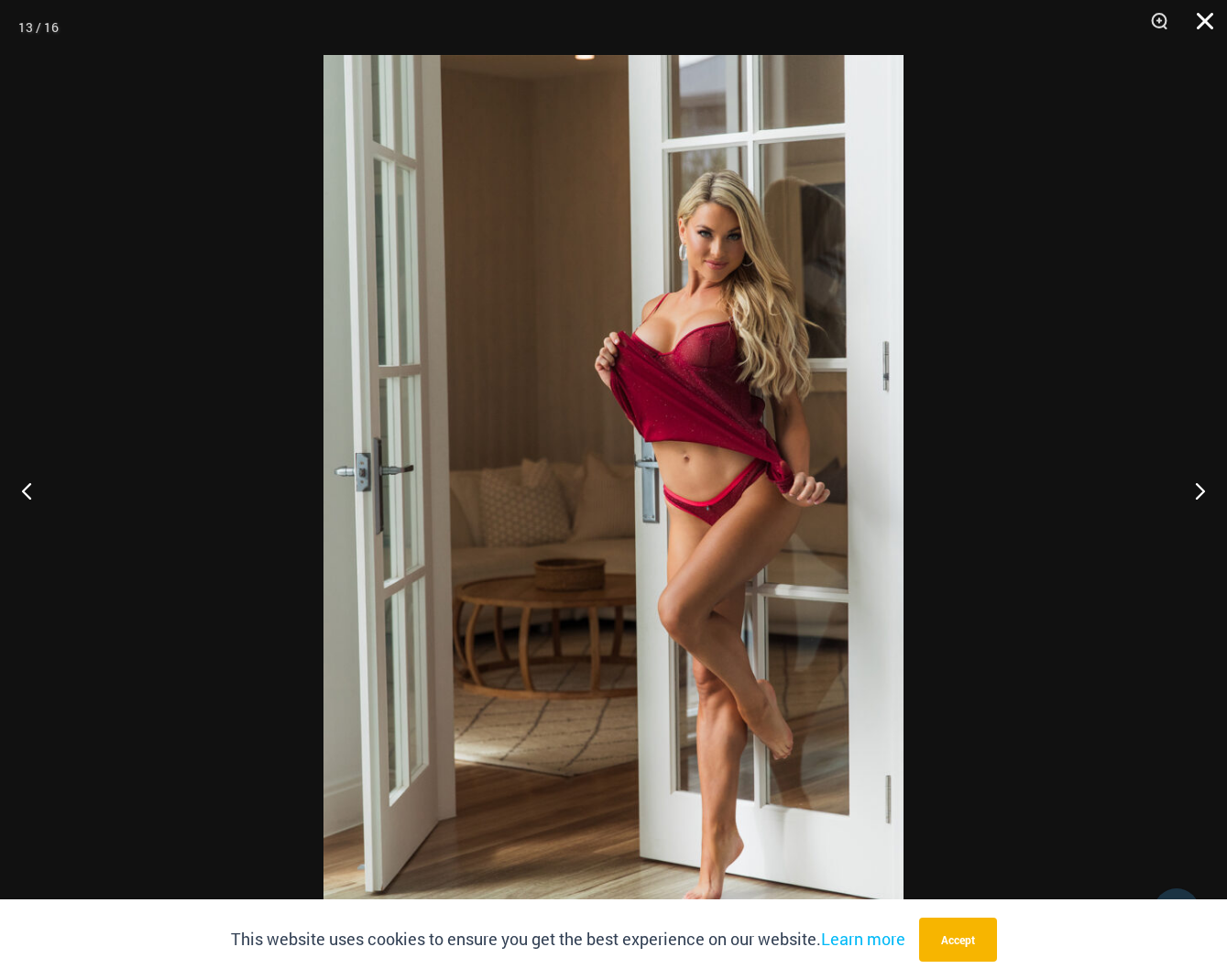
click at [1205, 22] on button "Close" at bounding box center [1199, 27] width 46 height 55
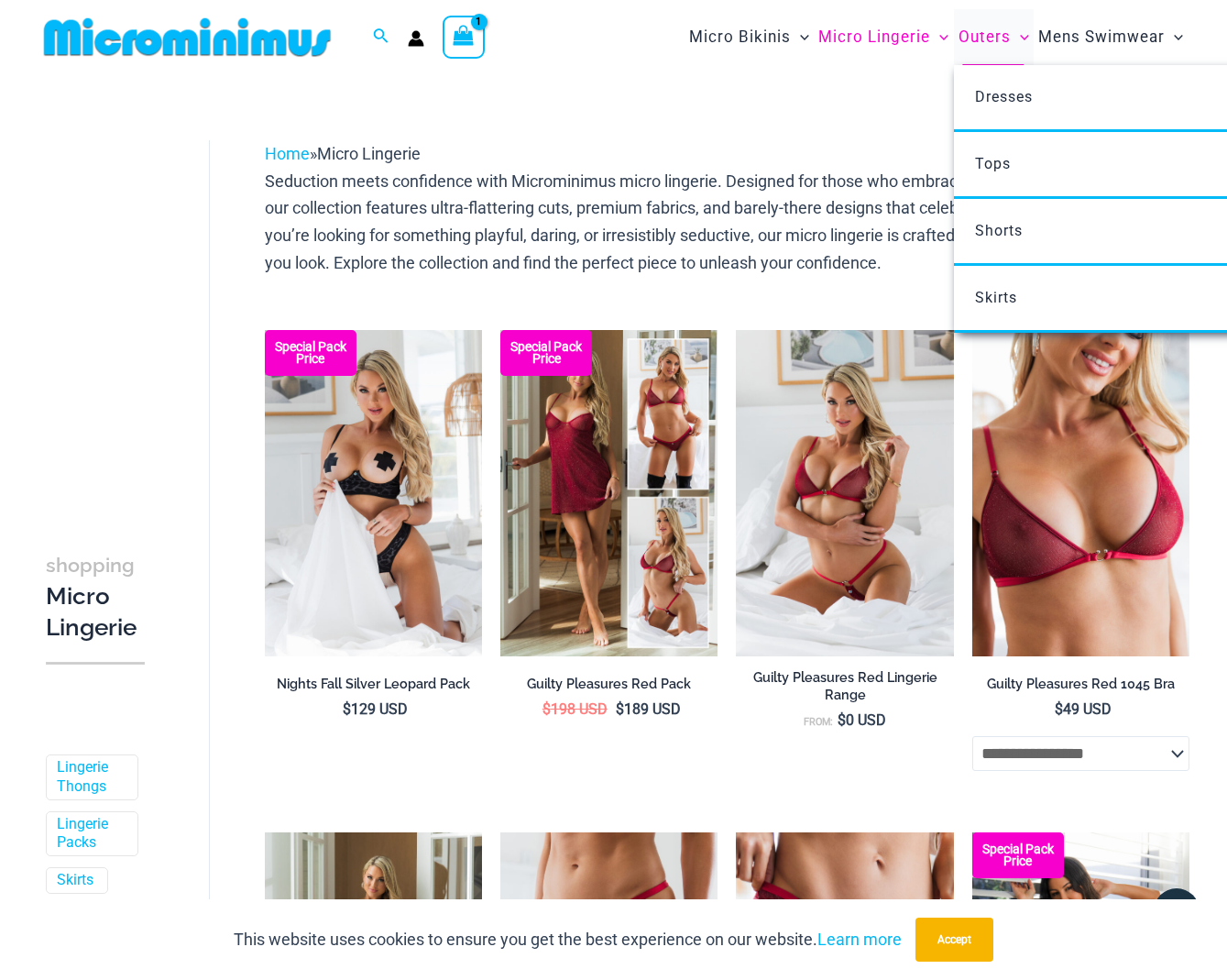
click at [983, 40] on span "Outers" at bounding box center [985, 37] width 53 height 47
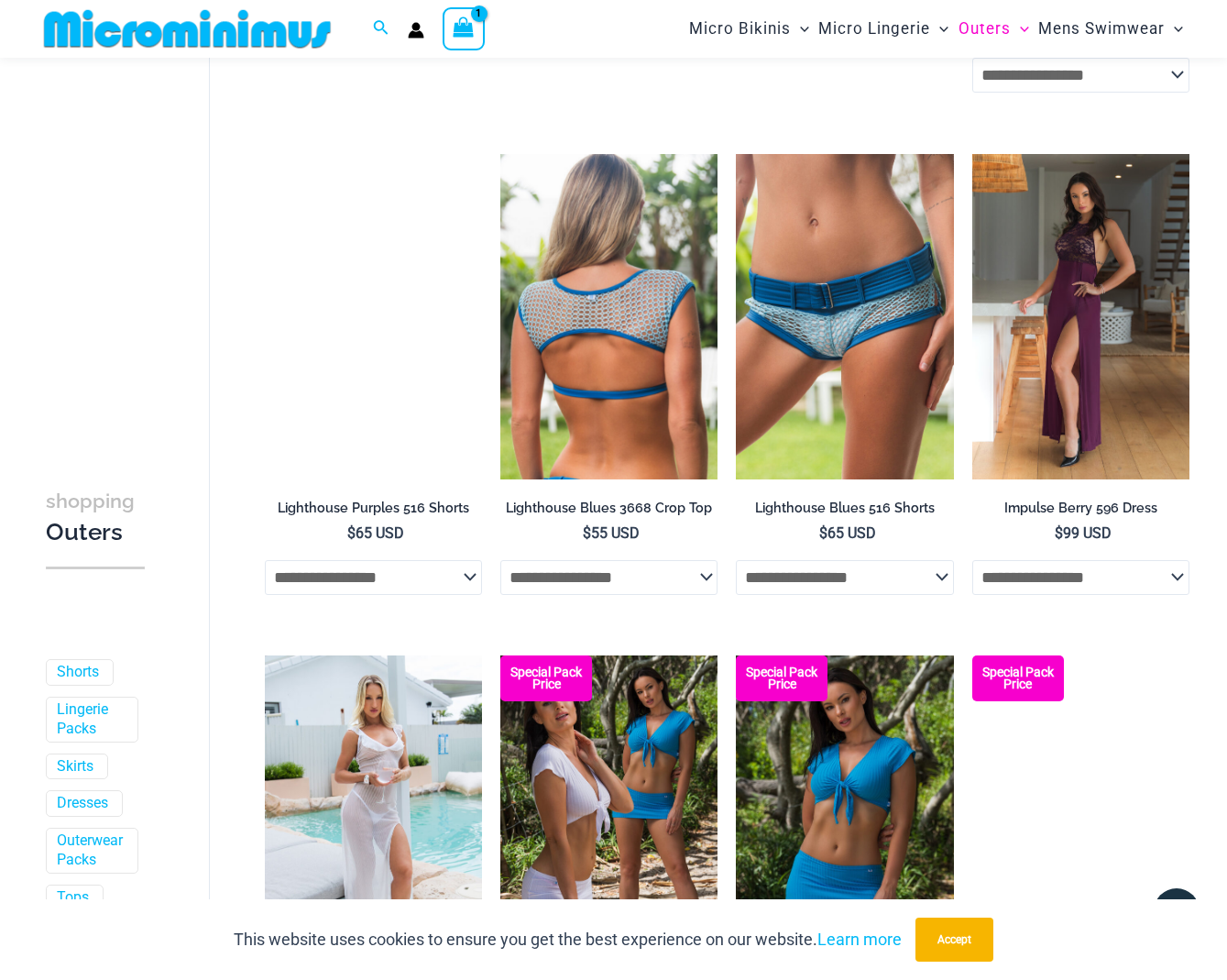
scroll to position [2713, 0]
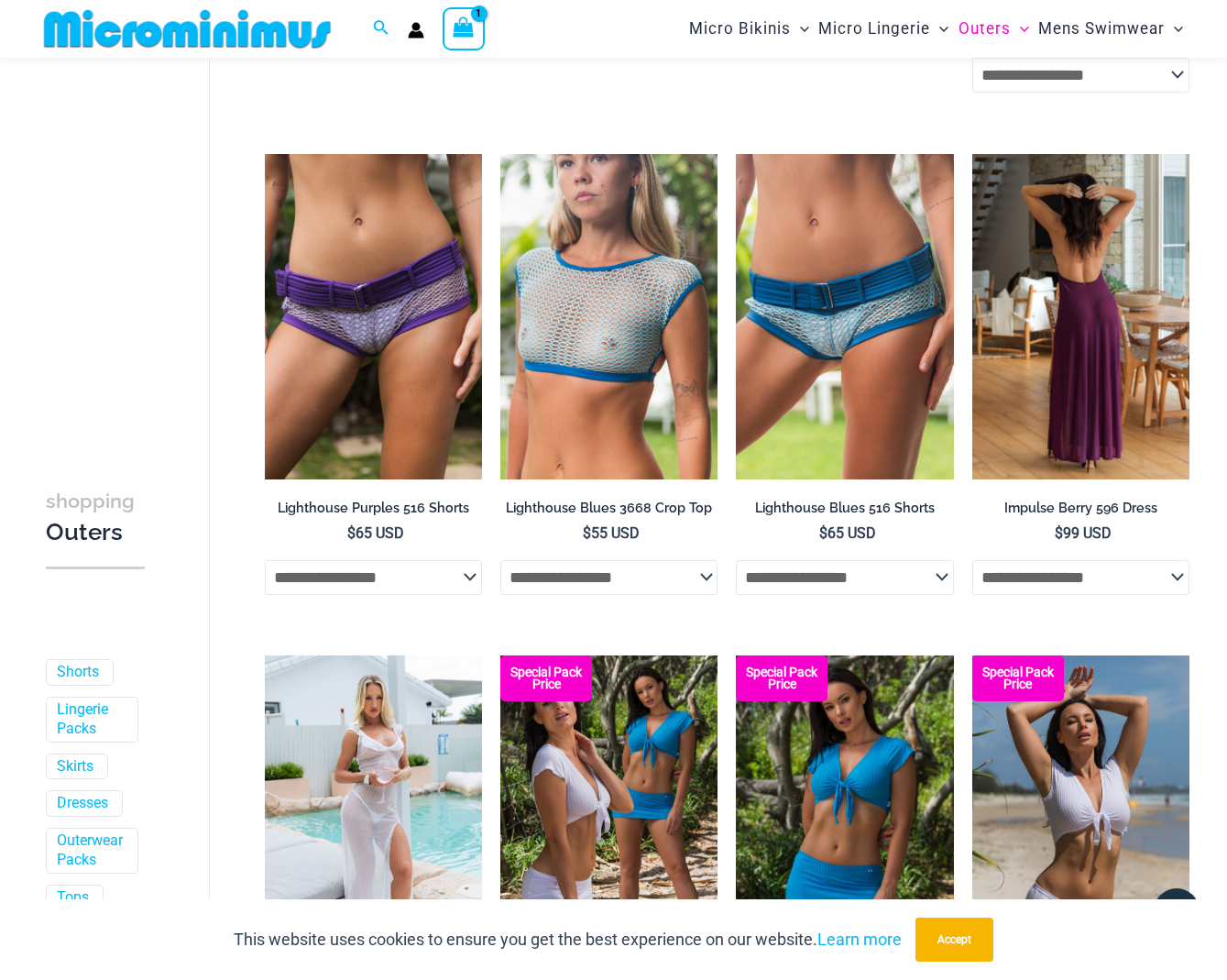
click at [1075, 347] on img at bounding box center [1081, 317] width 217 height 326
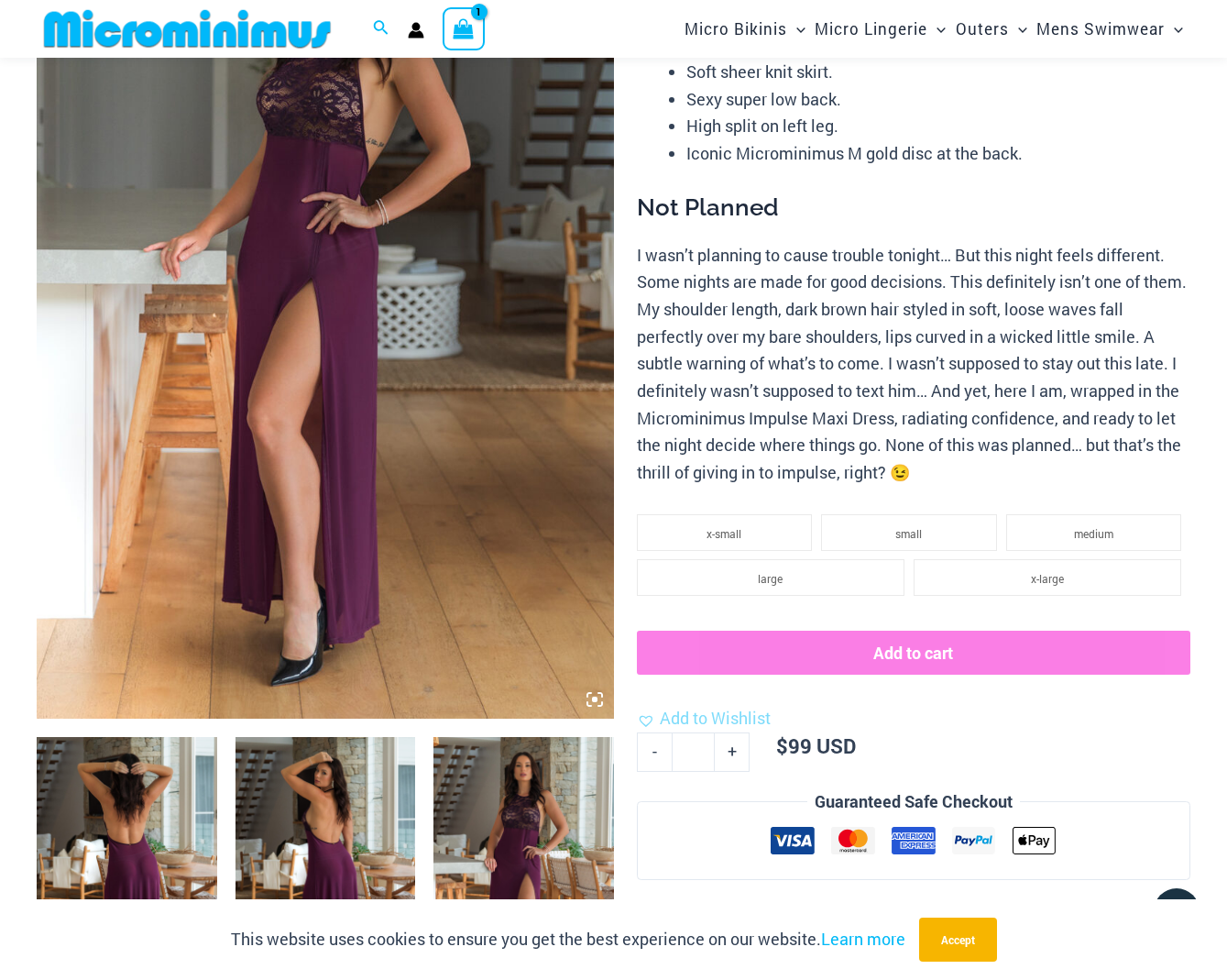
scroll to position [637, 0]
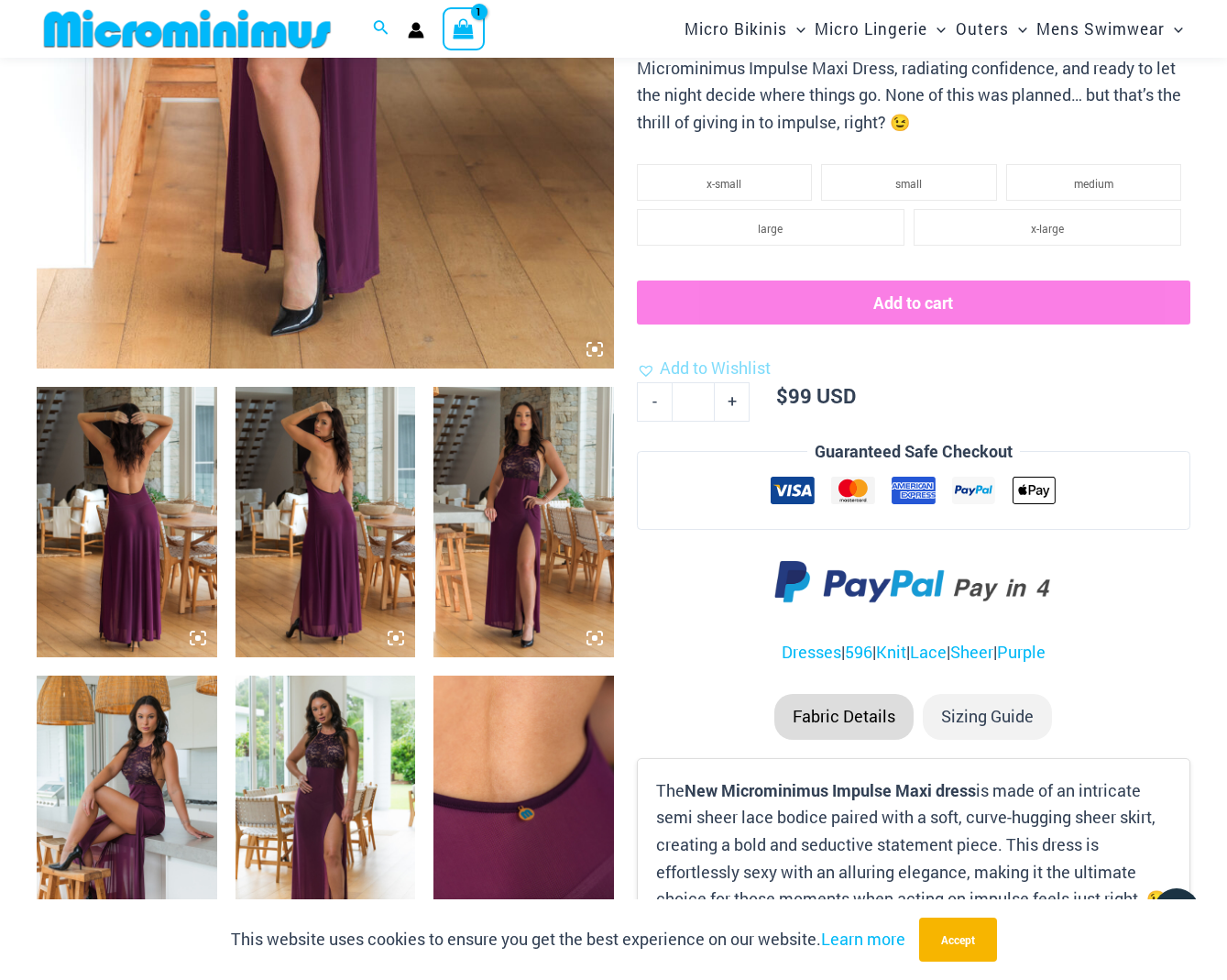
click at [134, 543] on img at bounding box center [127, 521] width 180 height 270
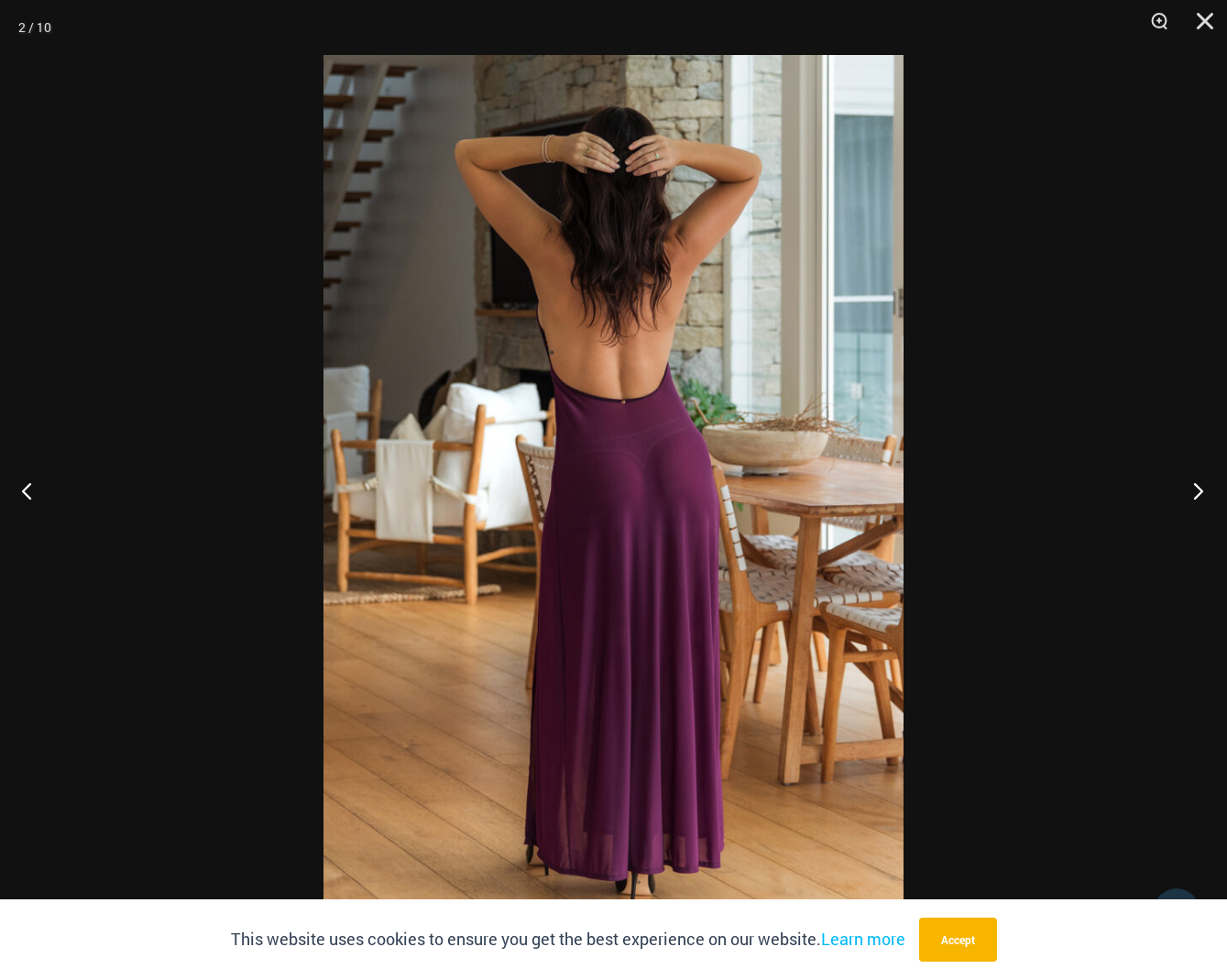
click at [1203, 491] on button "Next" at bounding box center [1193, 490] width 68 height 92
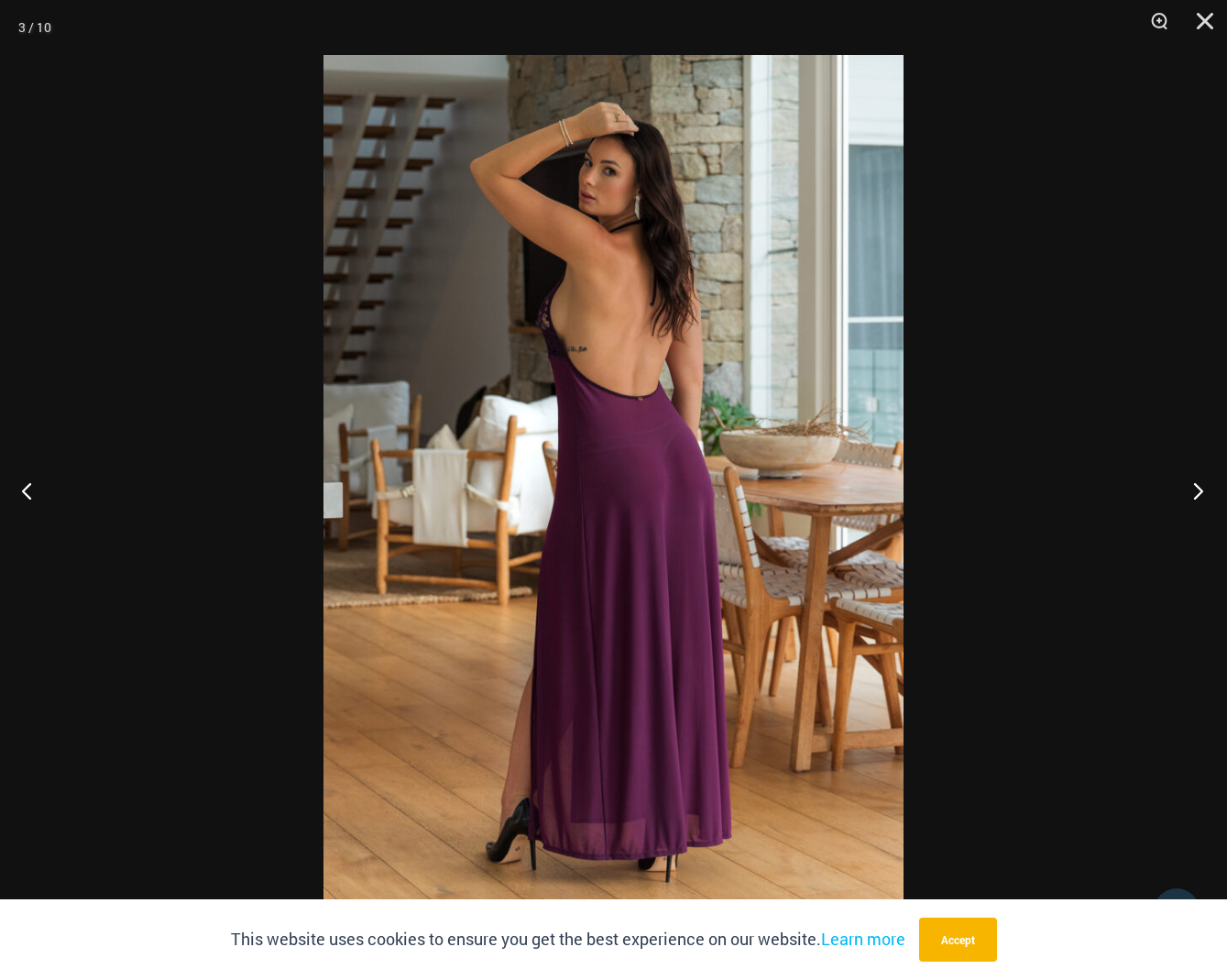
click at [1200, 491] on button "Next" at bounding box center [1193, 490] width 68 height 92
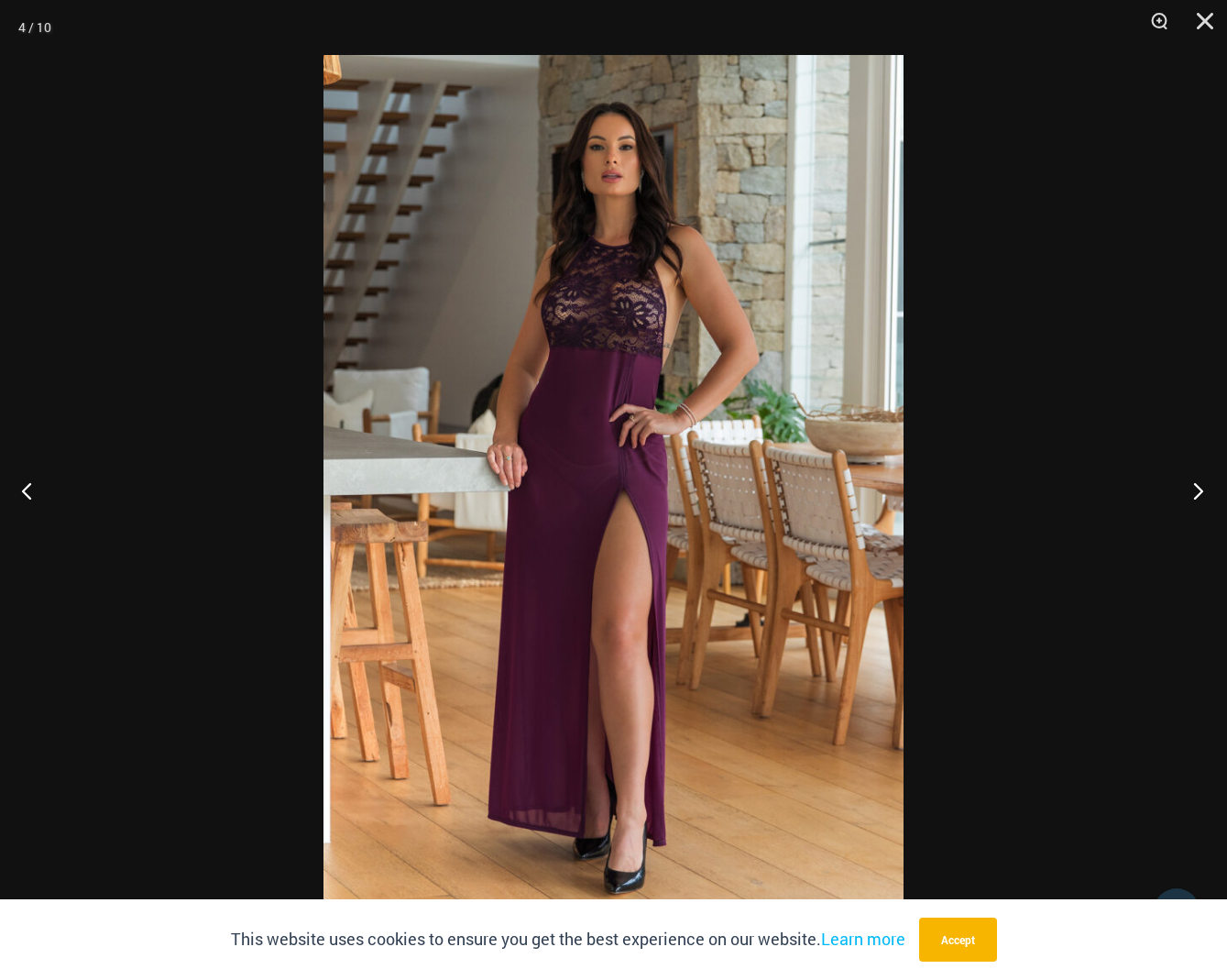
click at [1200, 491] on button "Next" at bounding box center [1193, 490] width 68 height 92
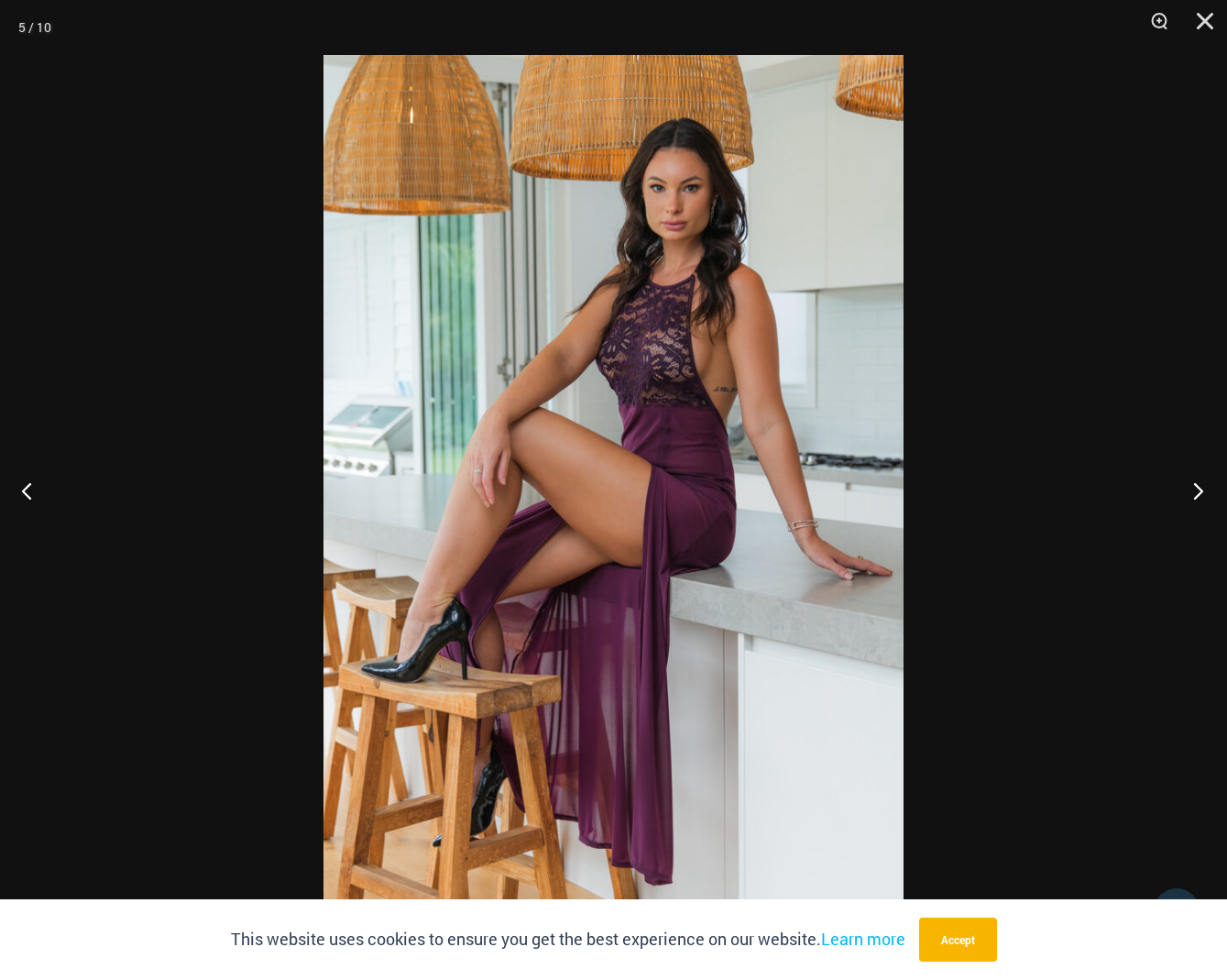
click at [1200, 491] on button "Next" at bounding box center [1193, 490] width 68 height 92
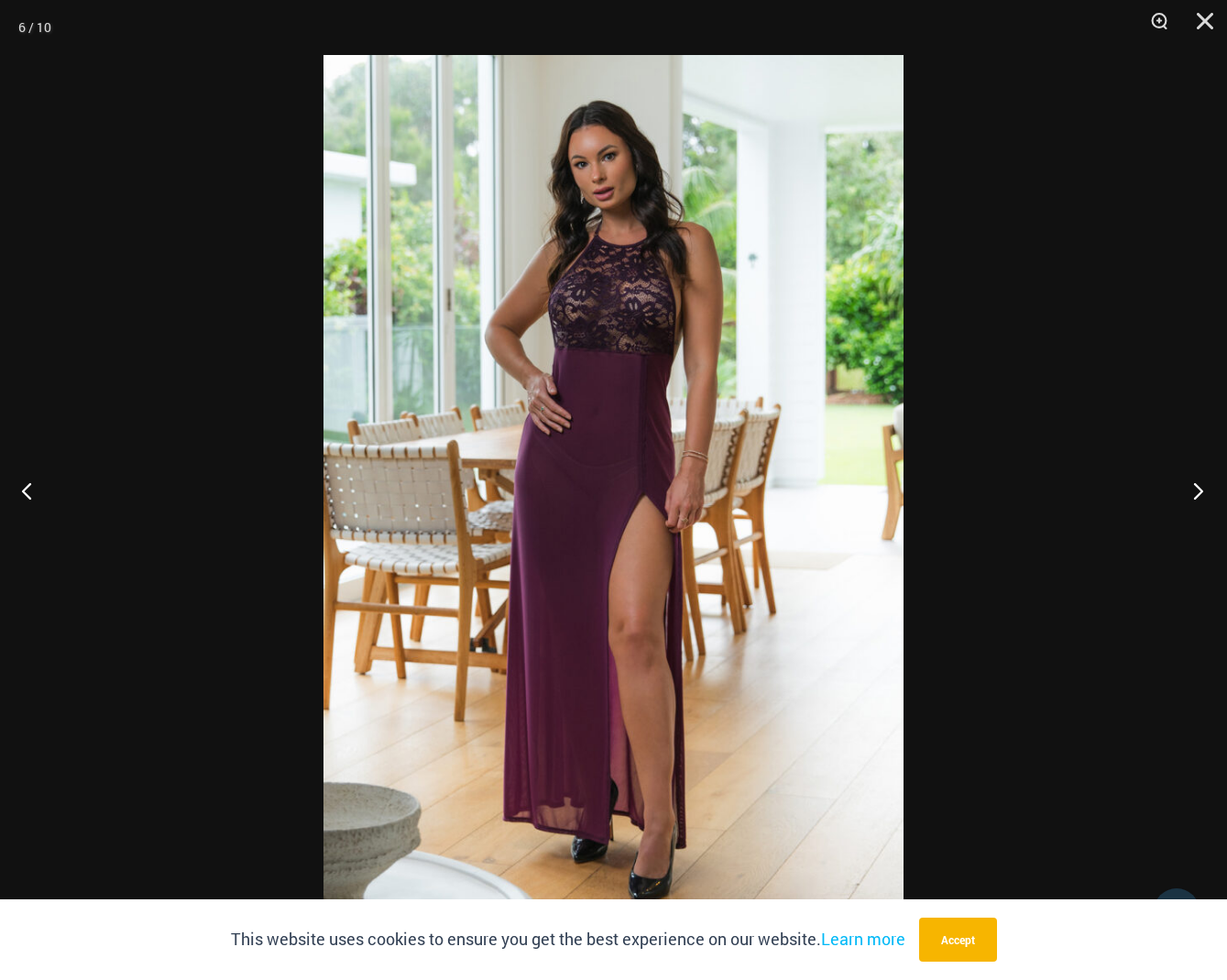
click at [1200, 491] on button "Next" at bounding box center [1193, 490] width 68 height 92
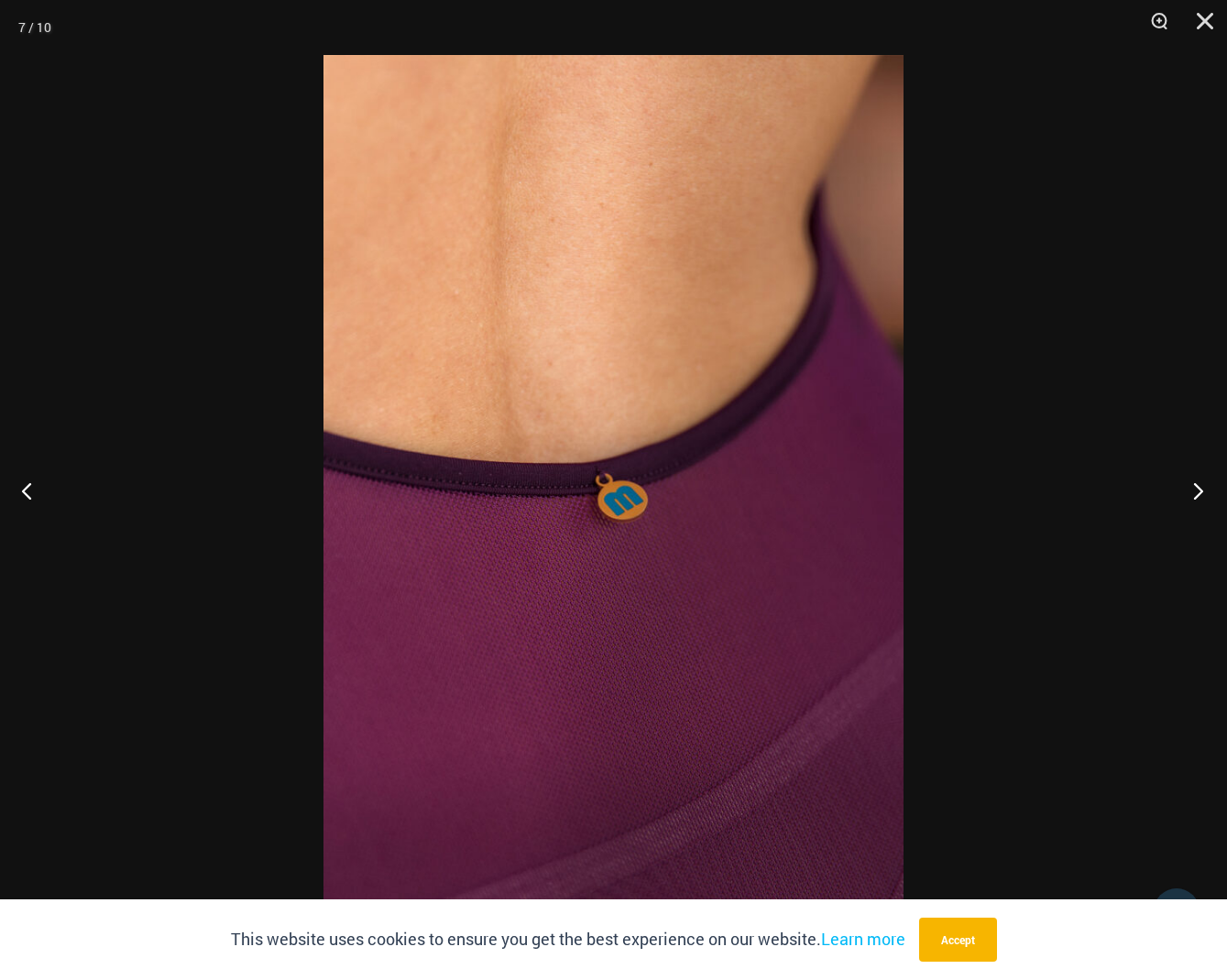
click at [1200, 491] on button "Next" at bounding box center [1193, 490] width 68 height 92
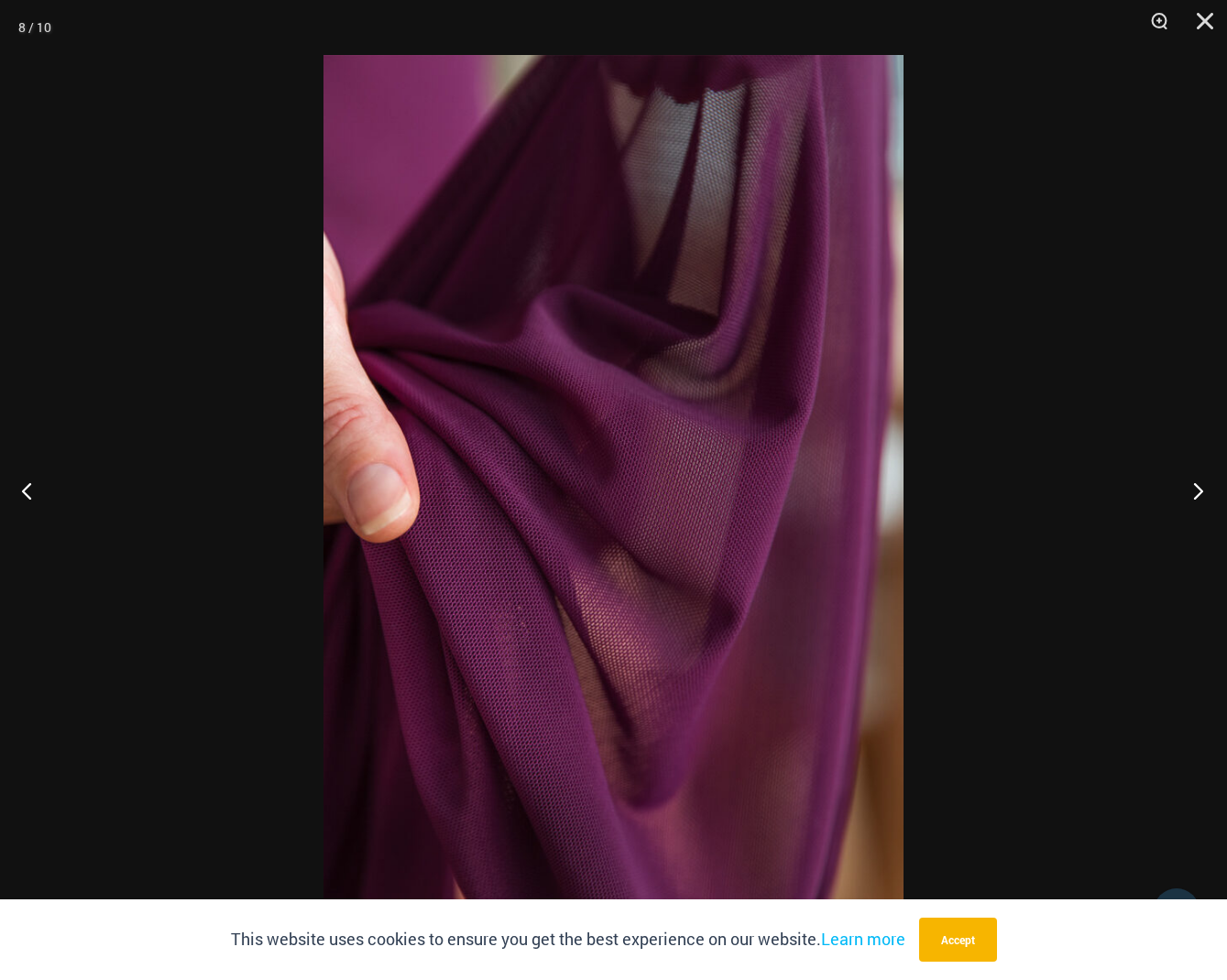
click at [1200, 491] on button "Next" at bounding box center [1193, 490] width 68 height 92
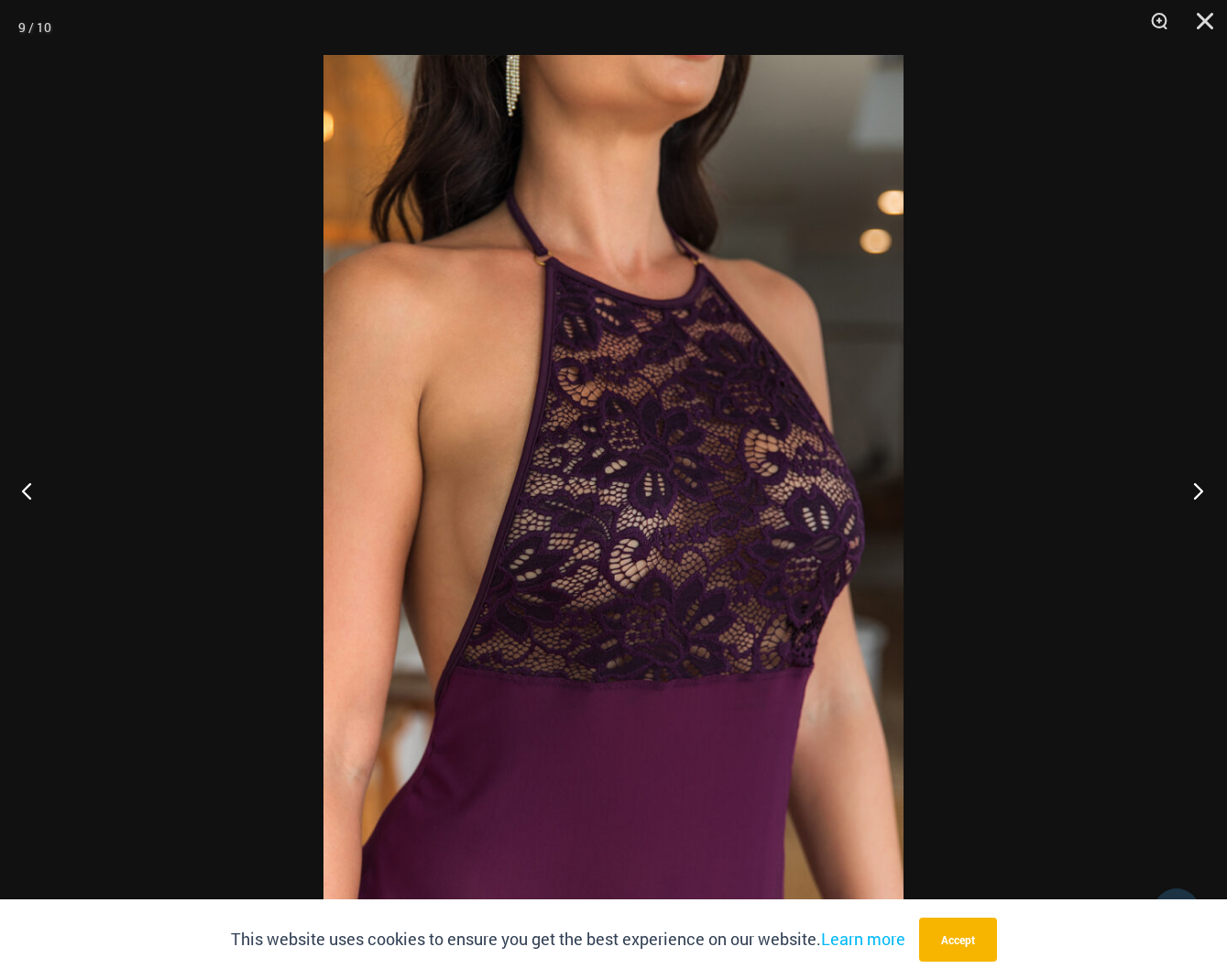
click at [1200, 491] on button "Next" at bounding box center [1193, 490] width 68 height 92
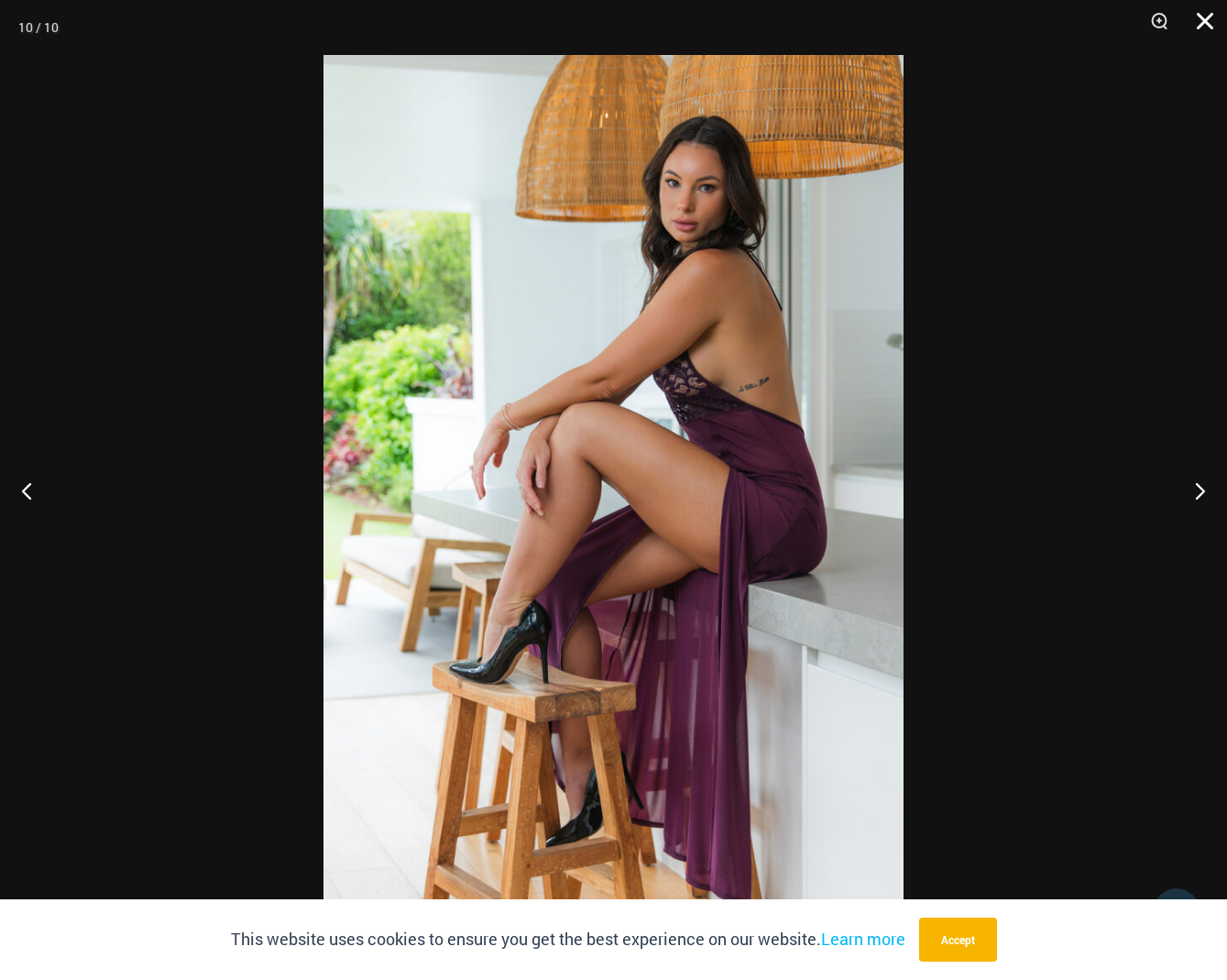
click at [1205, 26] on button "Close" at bounding box center [1199, 27] width 46 height 55
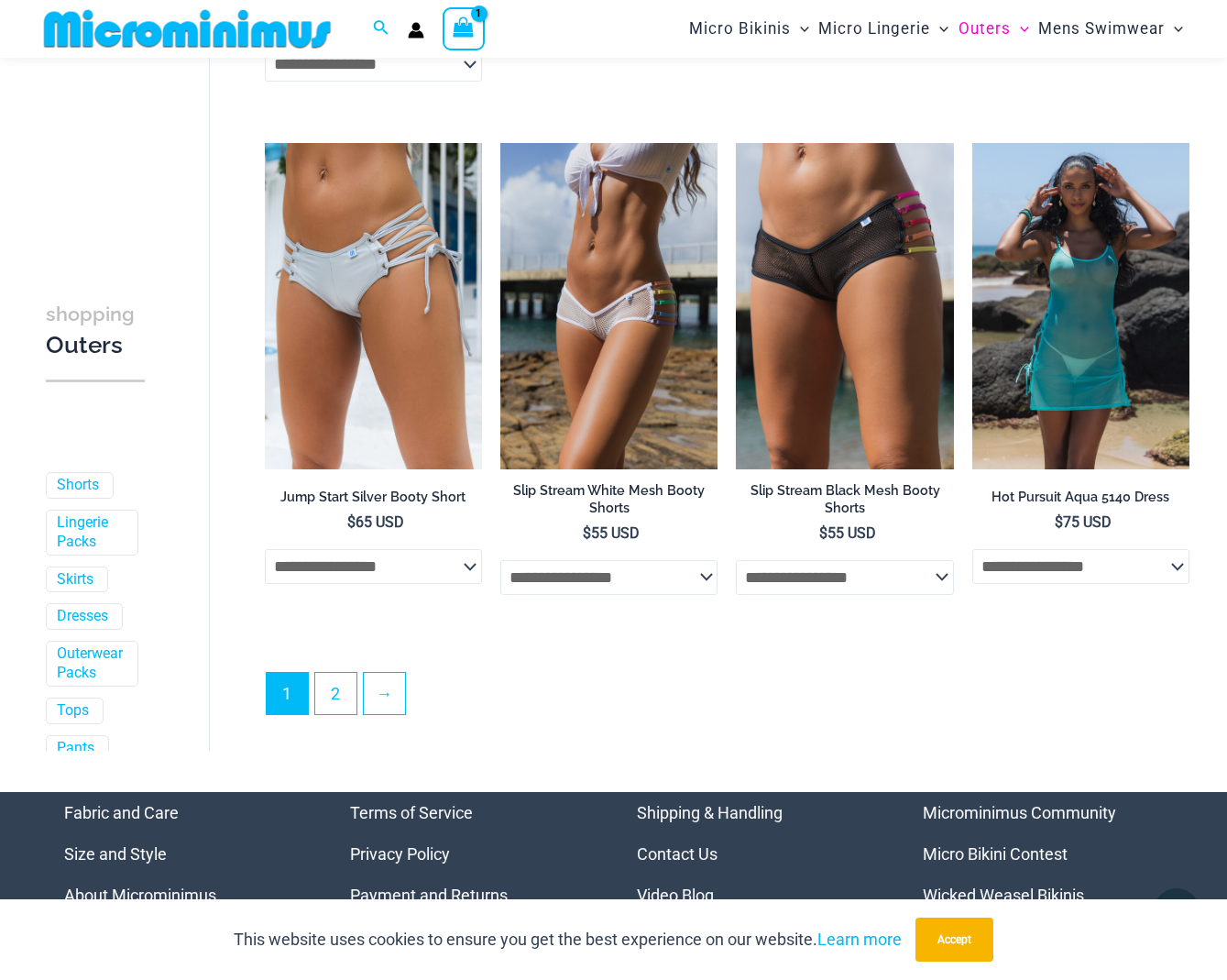
scroll to position [3740, 0]
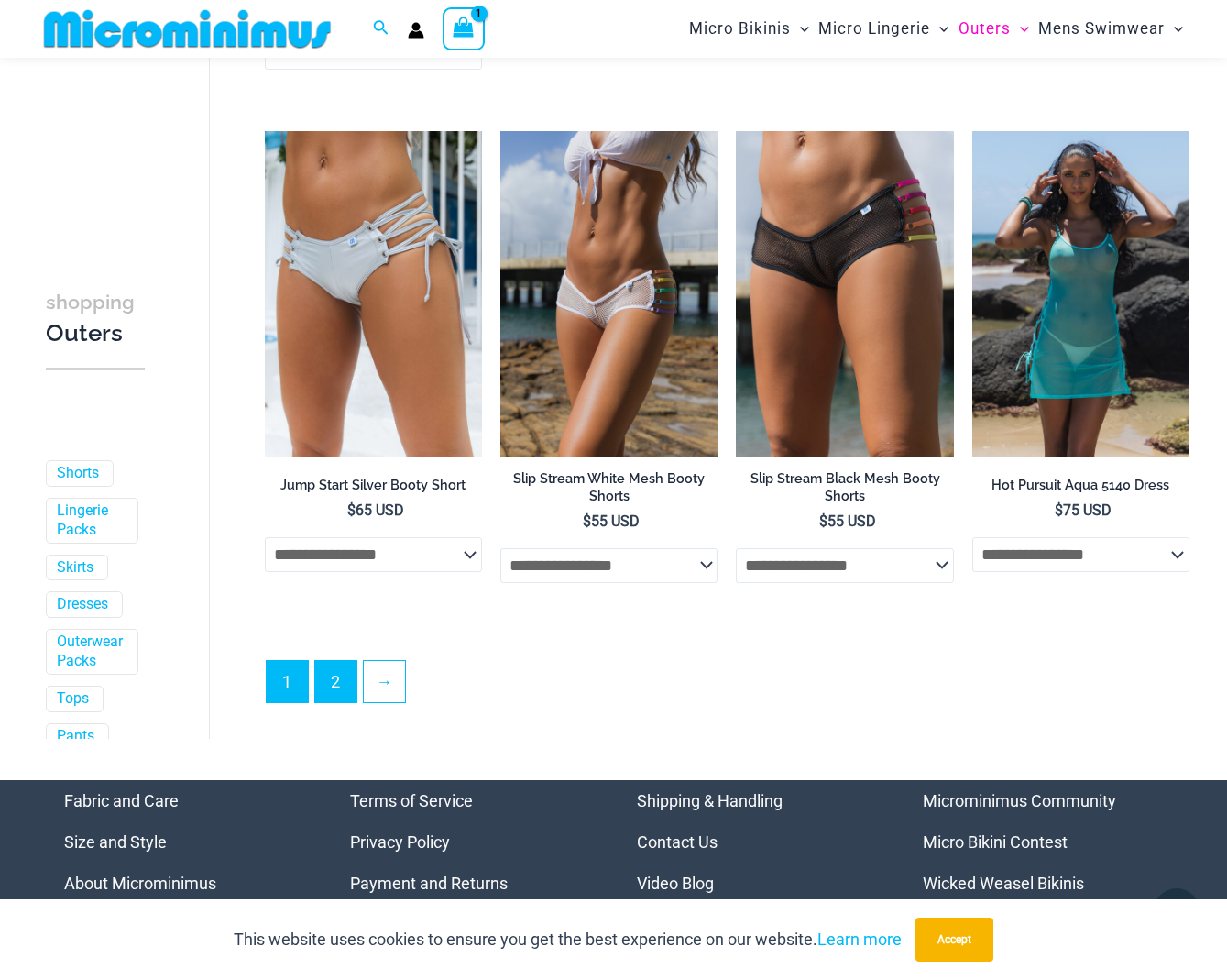
click at [342, 693] on link "2" at bounding box center [336, 681] width 42 height 42
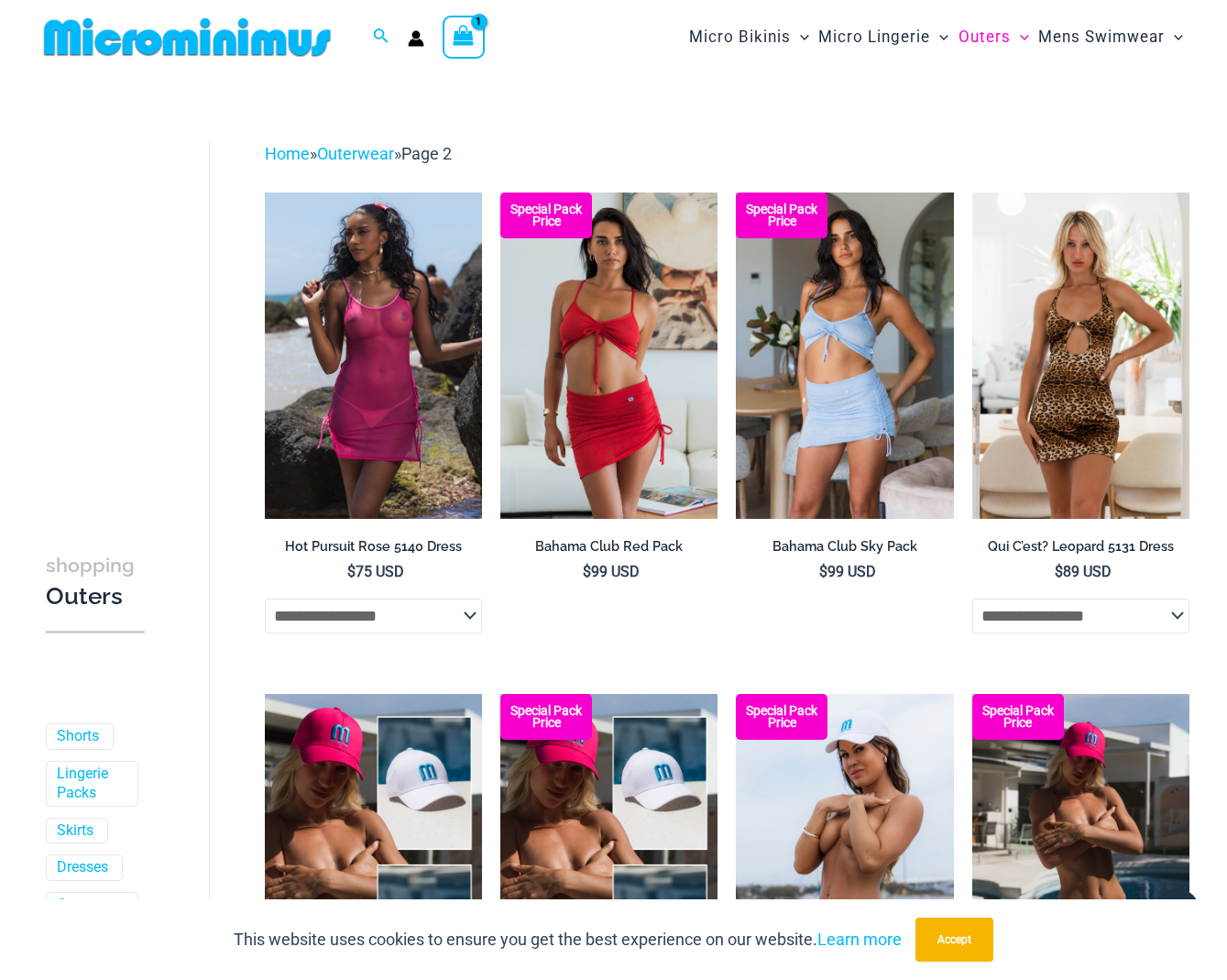
click at [461, 43] on icon "View Shopping Cart, 1 items" at bounding box center [464, 35] width 21 height 21
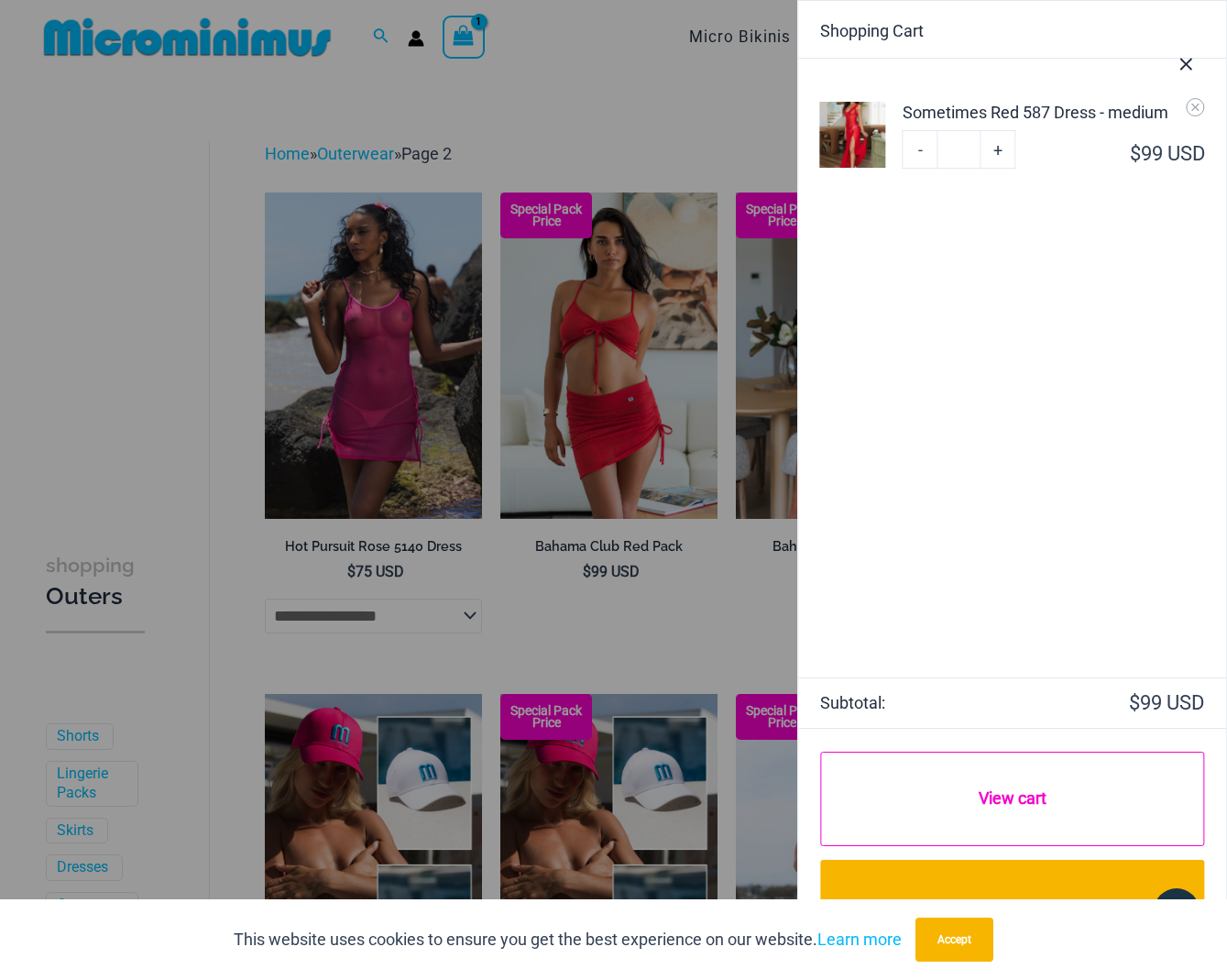
click at [1045, 814] on link "View cart" at bounding box center [1012, 799] width 383 height 95
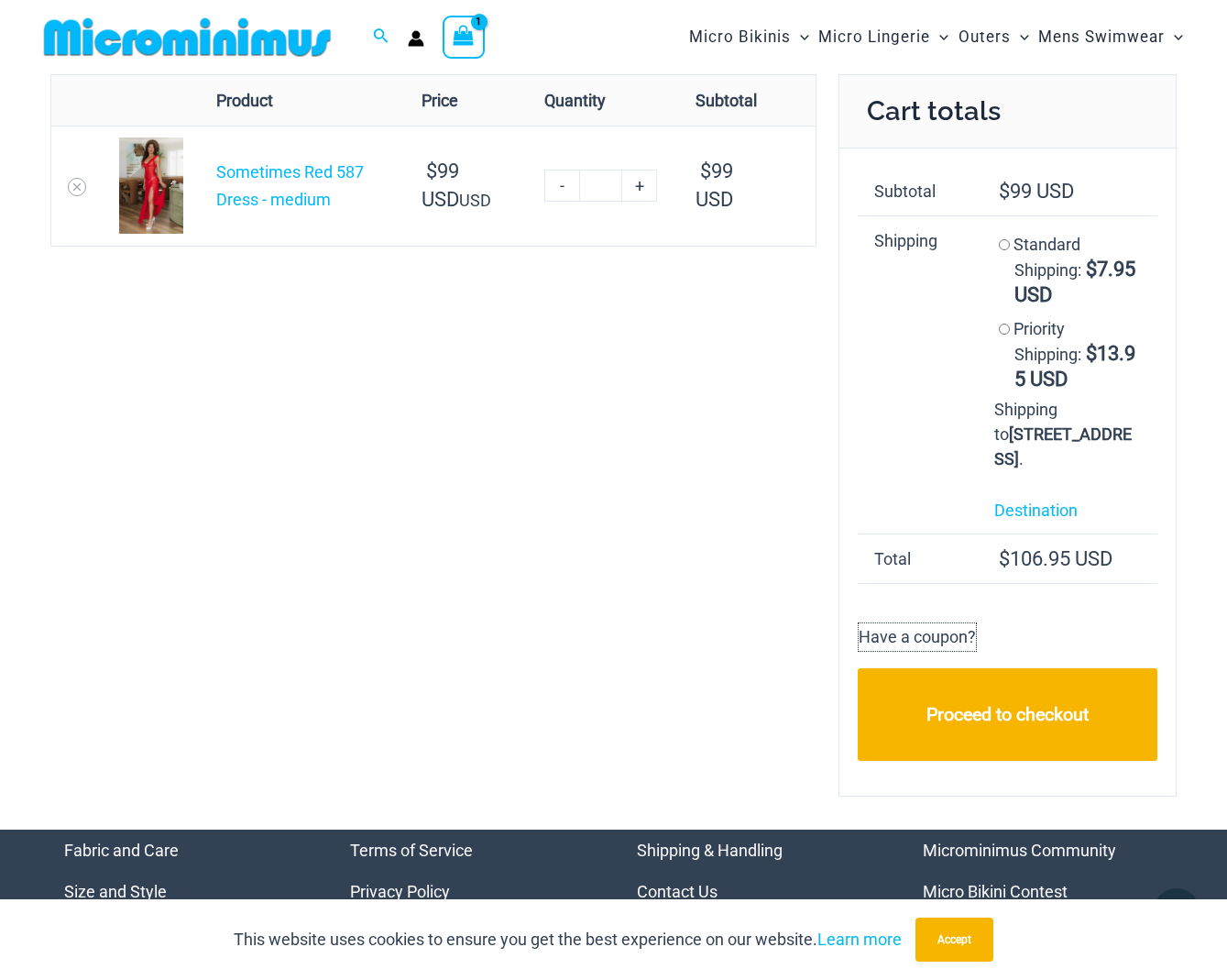
click at [906, 652] on p "Have a coupon?" at bounding box center [917, 637] width 119 height 30
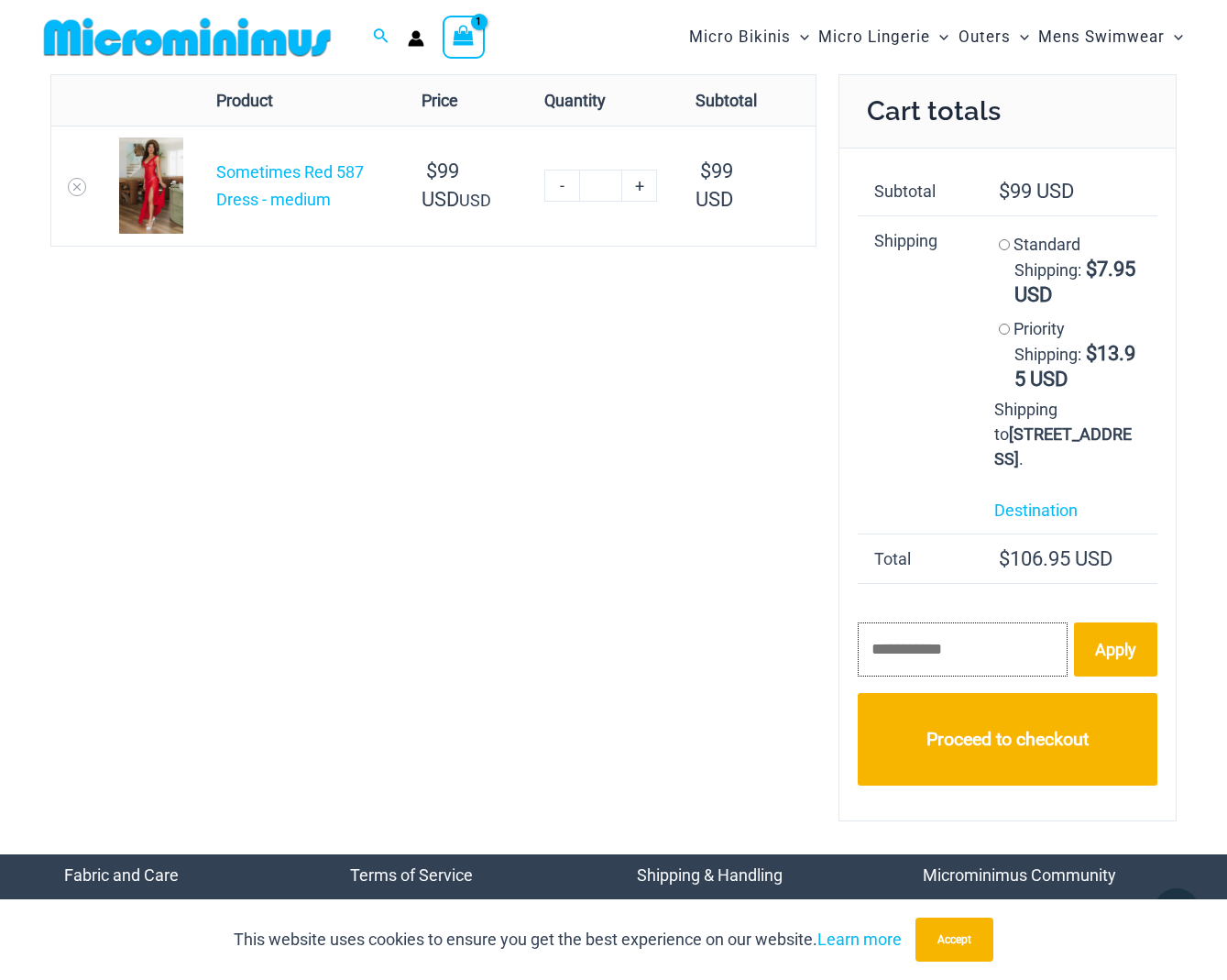
paste input "*********"
type input "*********"
click at [1111, 677] on link "Apply" at bounding box center [1116, 649] width 83 height 54
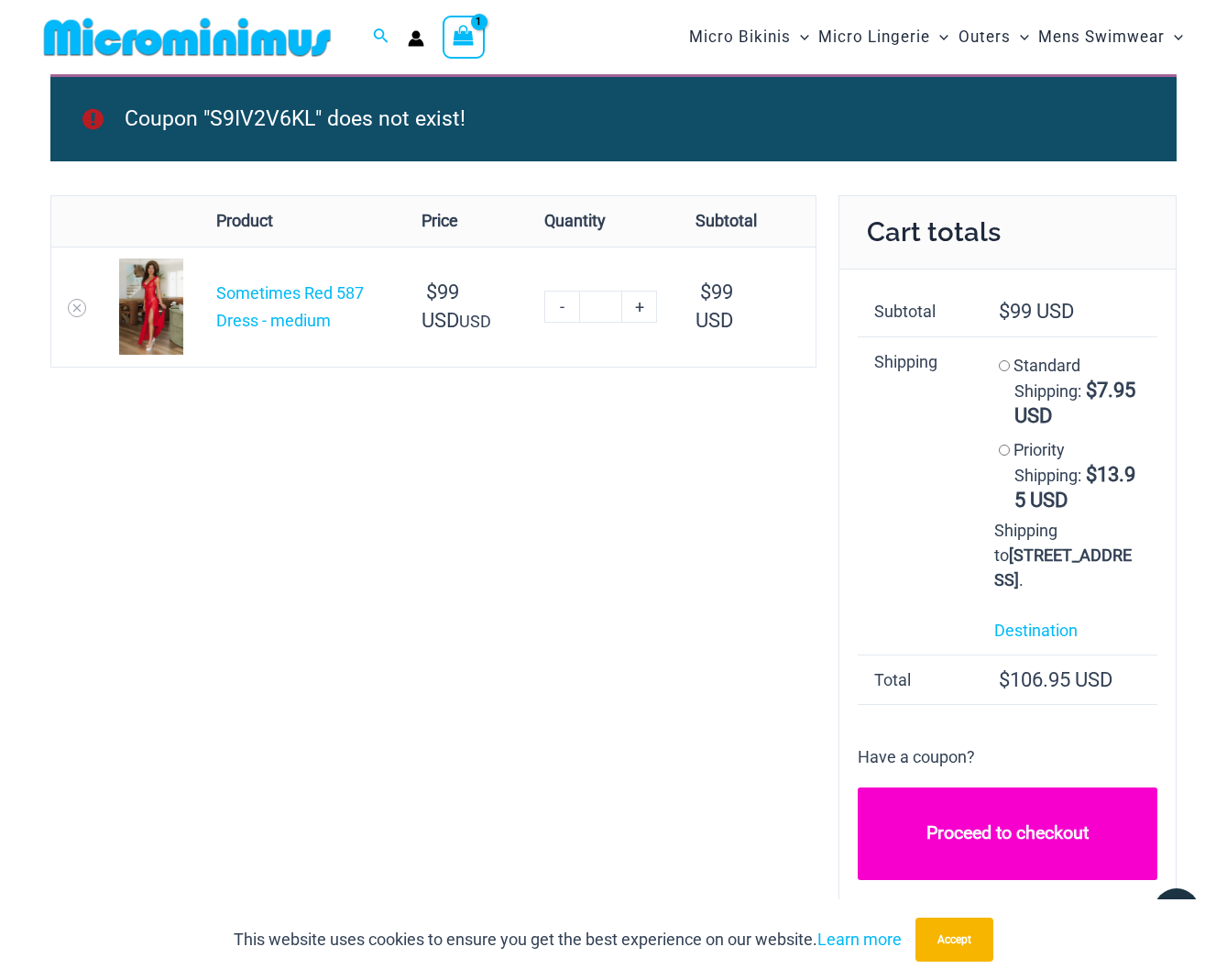
click at [1004, 847] on link "Proceed to checkout" at bounding box center [1008, 834] width 300 height 92
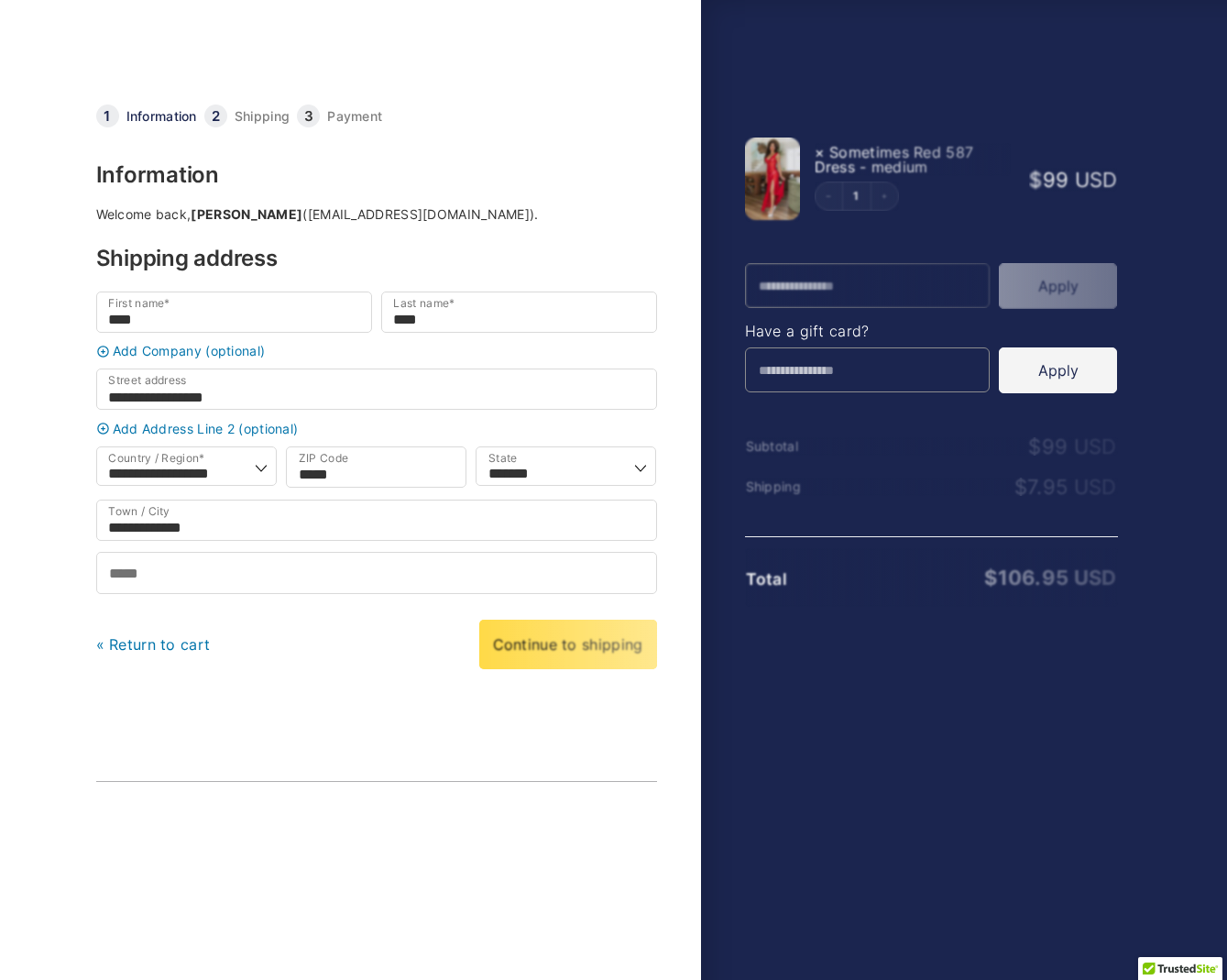
select select "**"
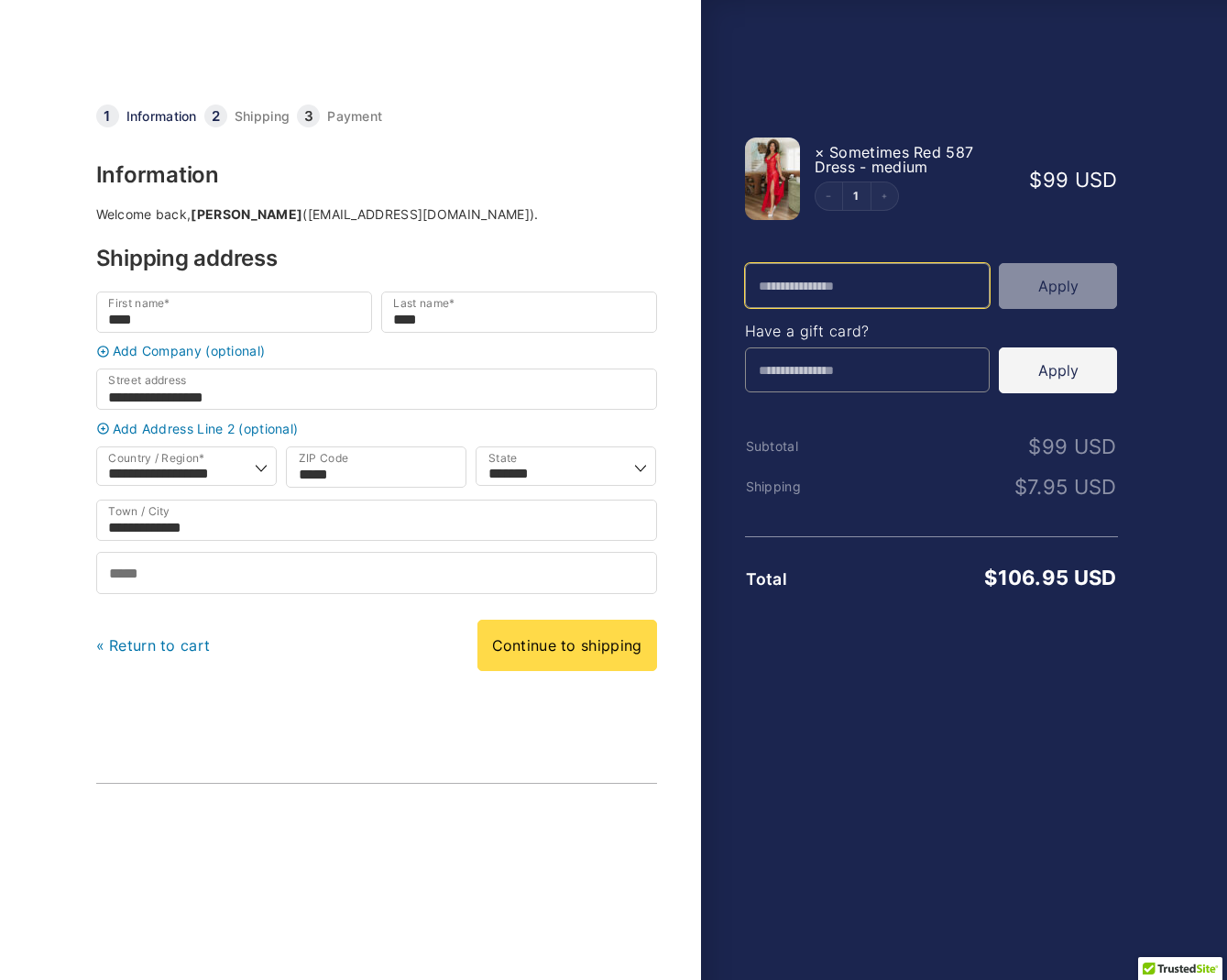
click at [879, 288] on input "Promo Code" at bounding box center [868, 286] width 246 height 45
paste input "*********"
type input "*********"
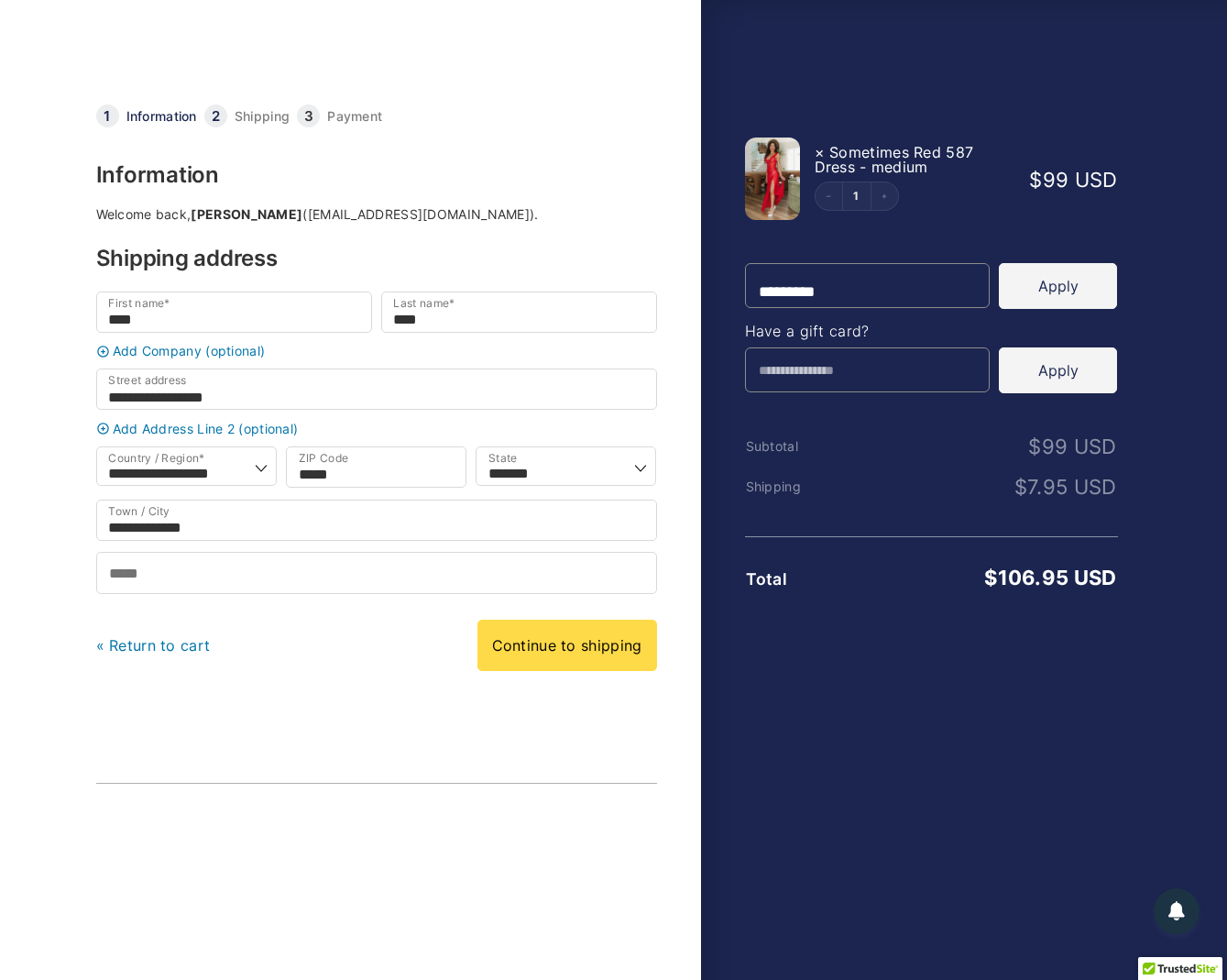
click at [1054, 292] on button "Apply" at bounding box center [1059, 287] width 118 height 46
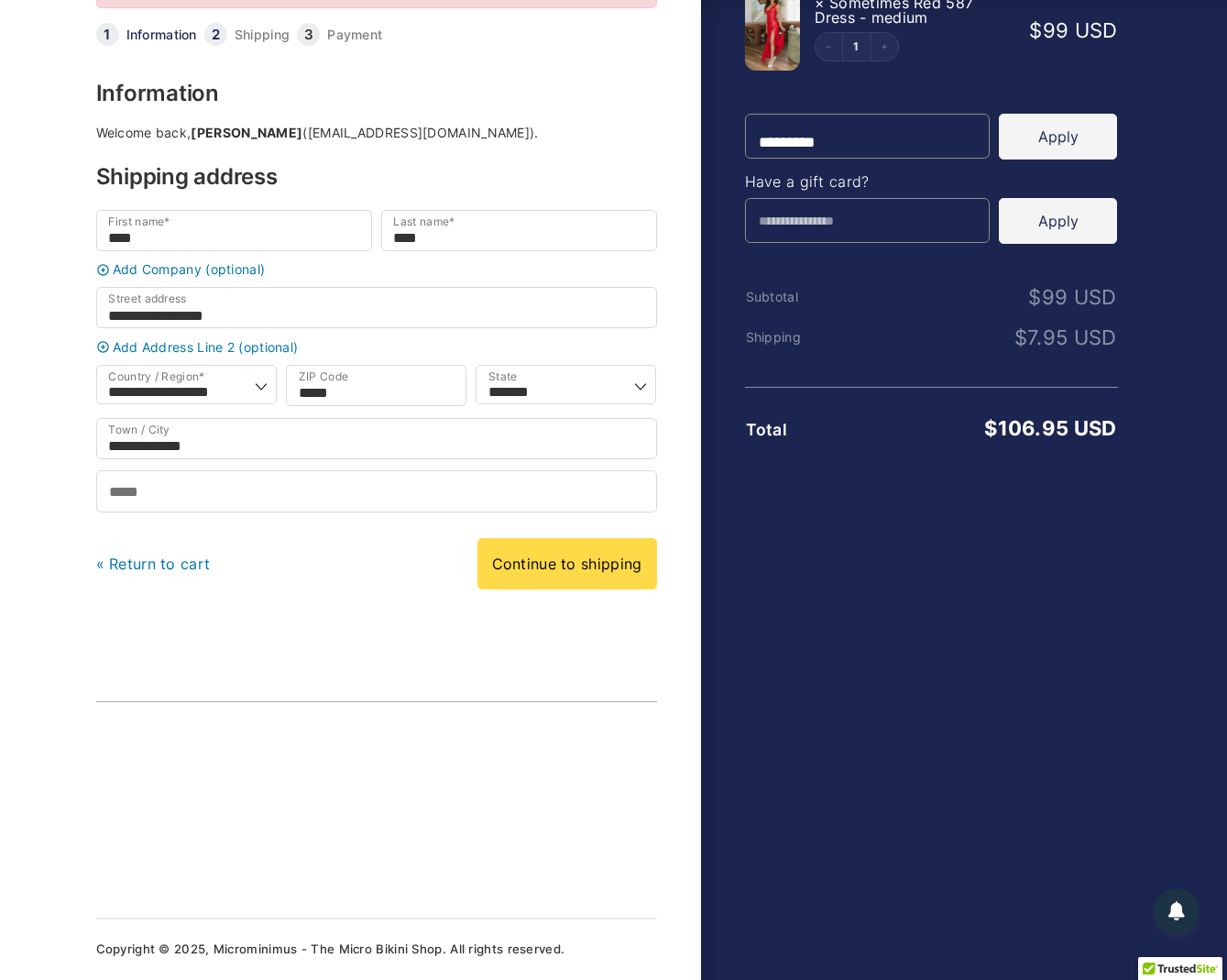
scroll to position [163, 0]
click at [623, 582] on link "Continue to shipping" at bounding box center [568, 564] width 179 height 52
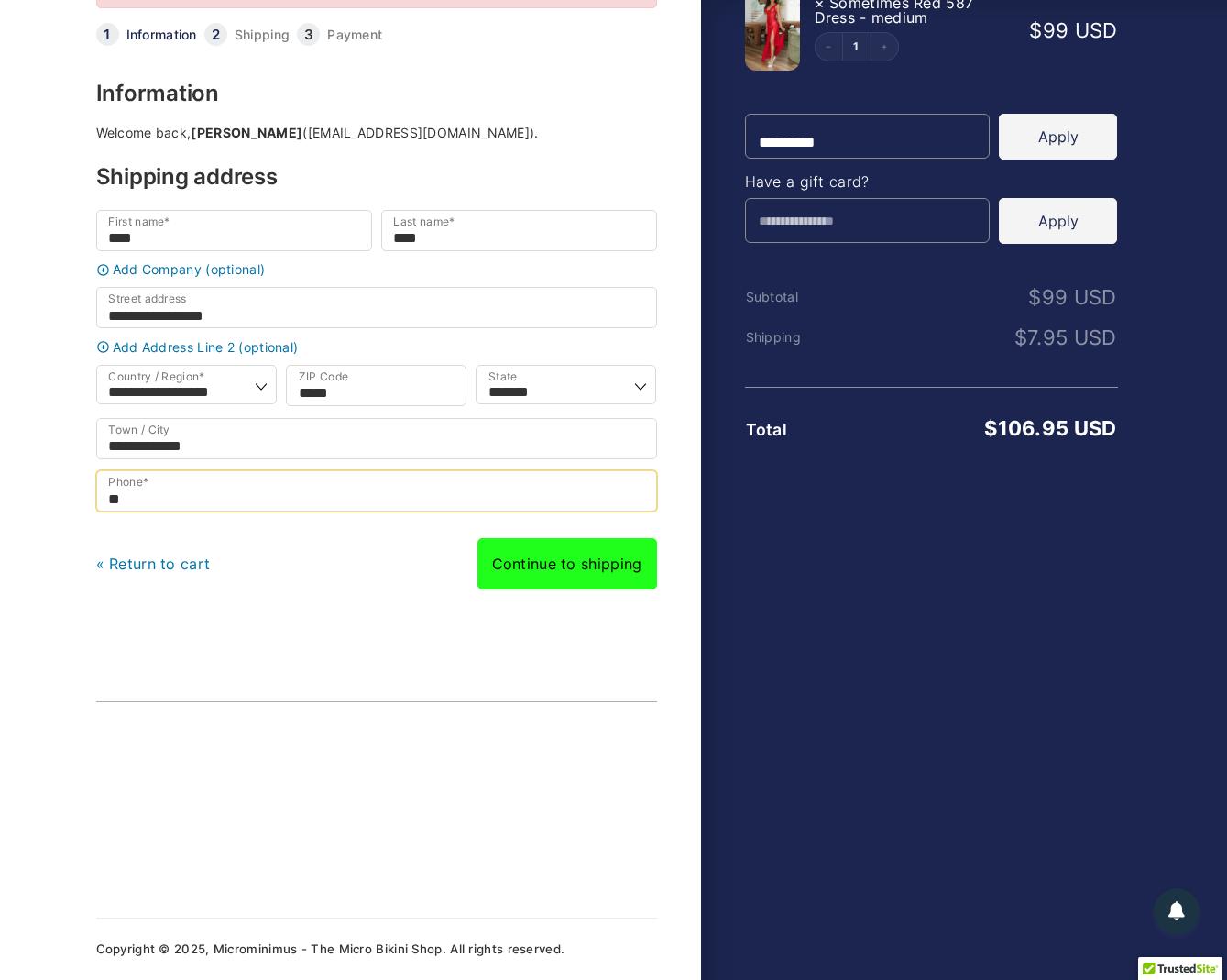
scroll to position [162, 0]
type input "**********"
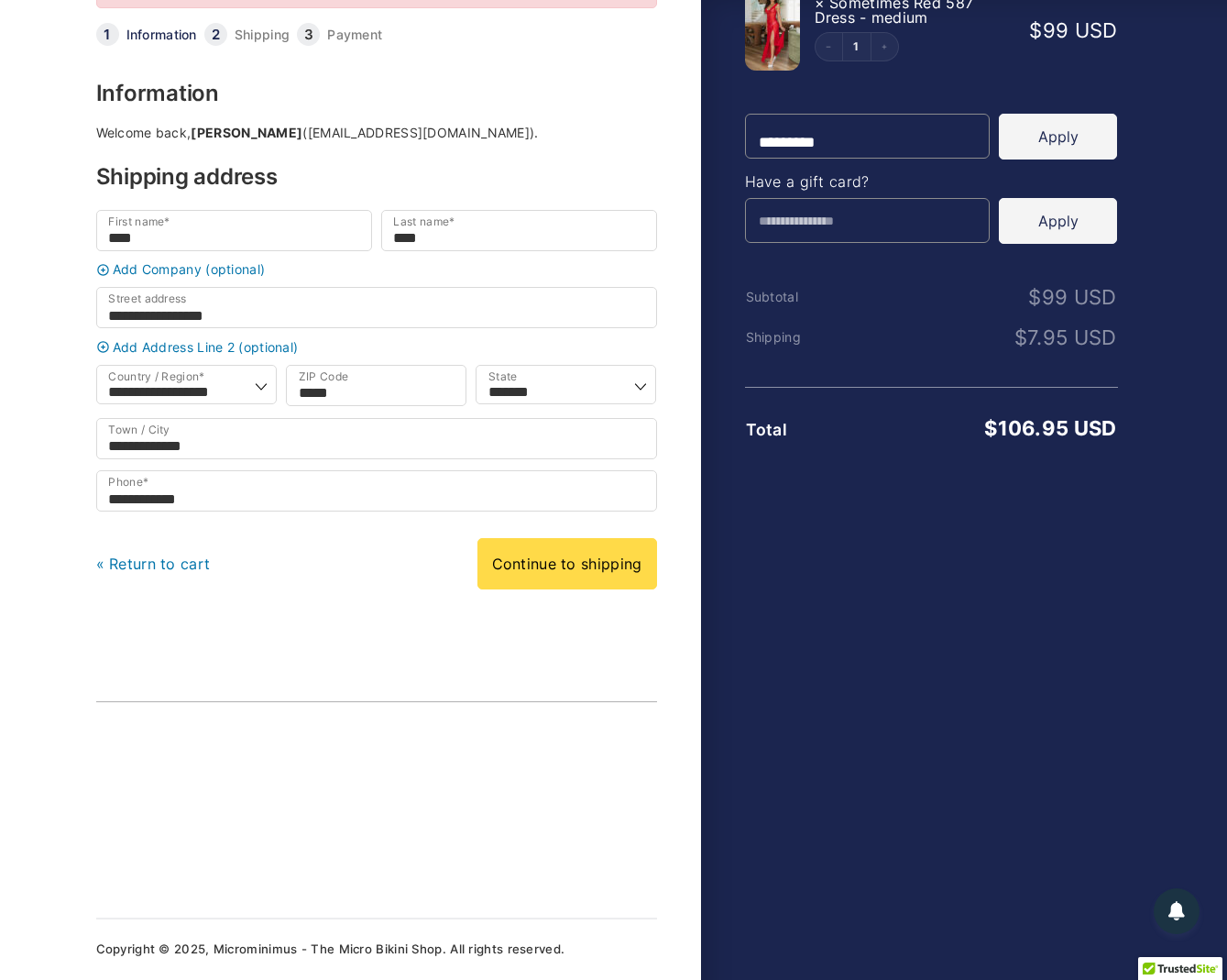
click at [362, 587] on div "« Return to cart Continue to shipping Continue to payment" at bounding box center [376, 564] width 561 height 52
click at [567, 575] on link "Continue to shipping" at bounding box center [568, 564] width 179 height 52
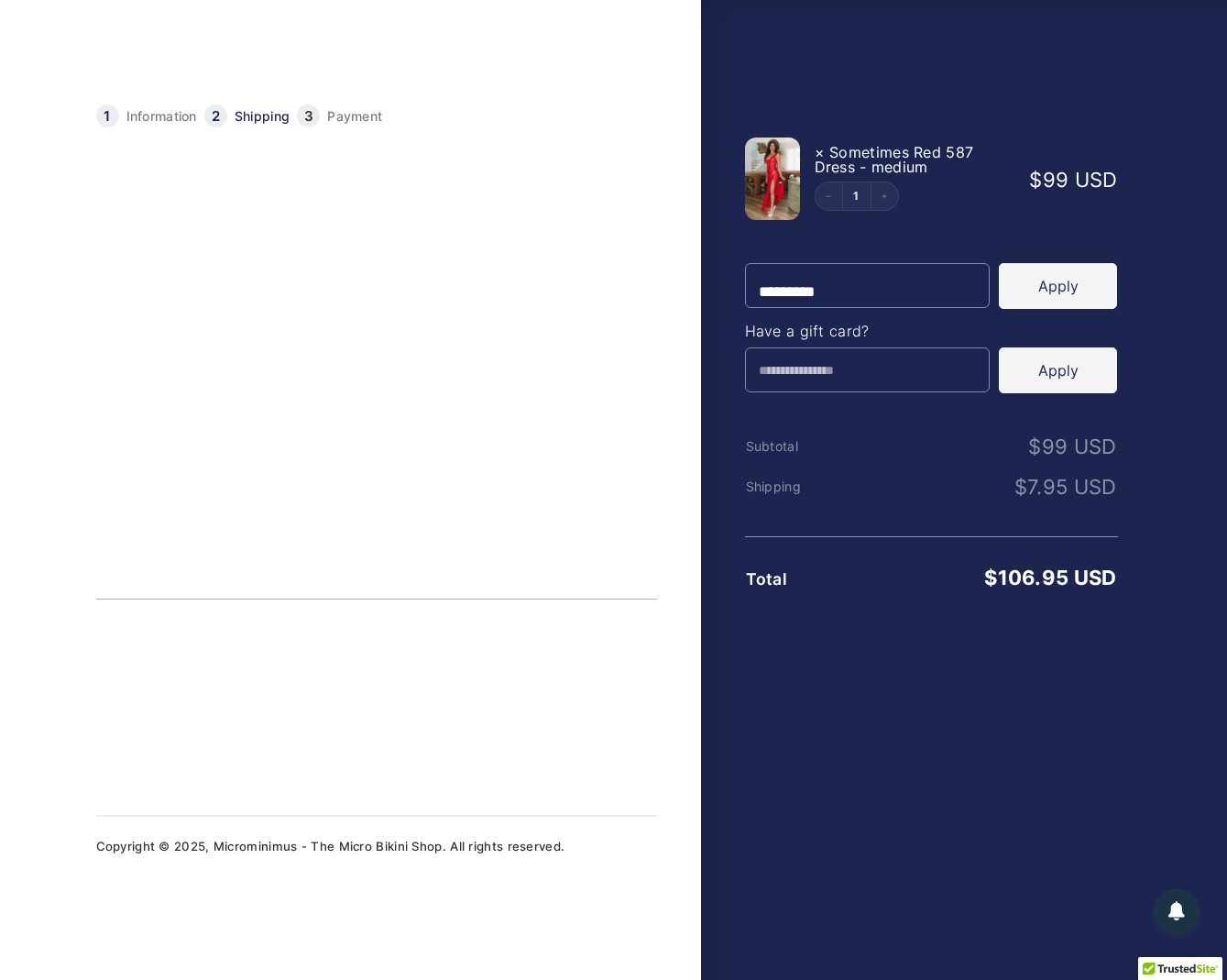
click at [570, 447] on link "Continue to payment" at bounding box center [567, 428] width 181 height 52
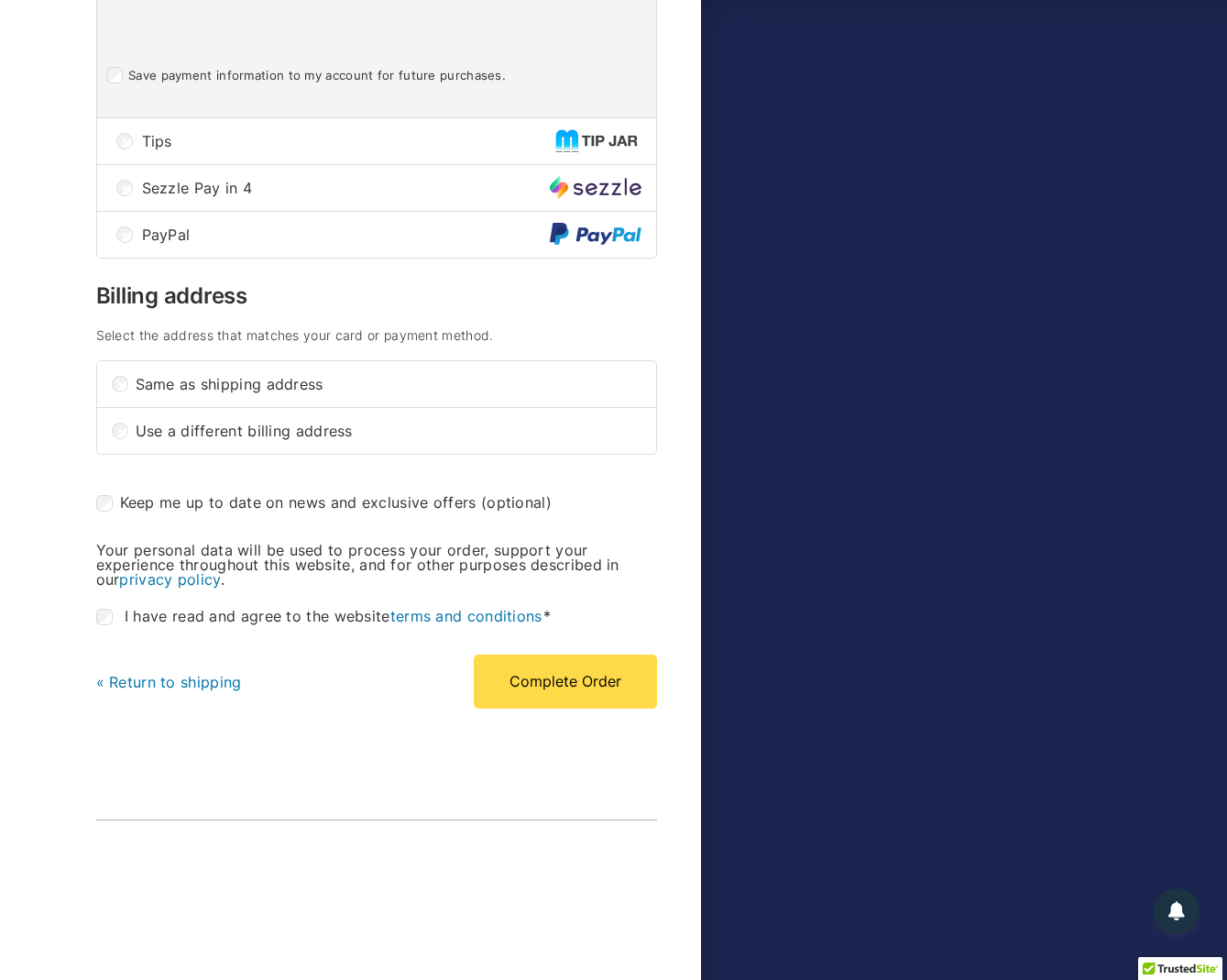
scroll to position [753, 0]
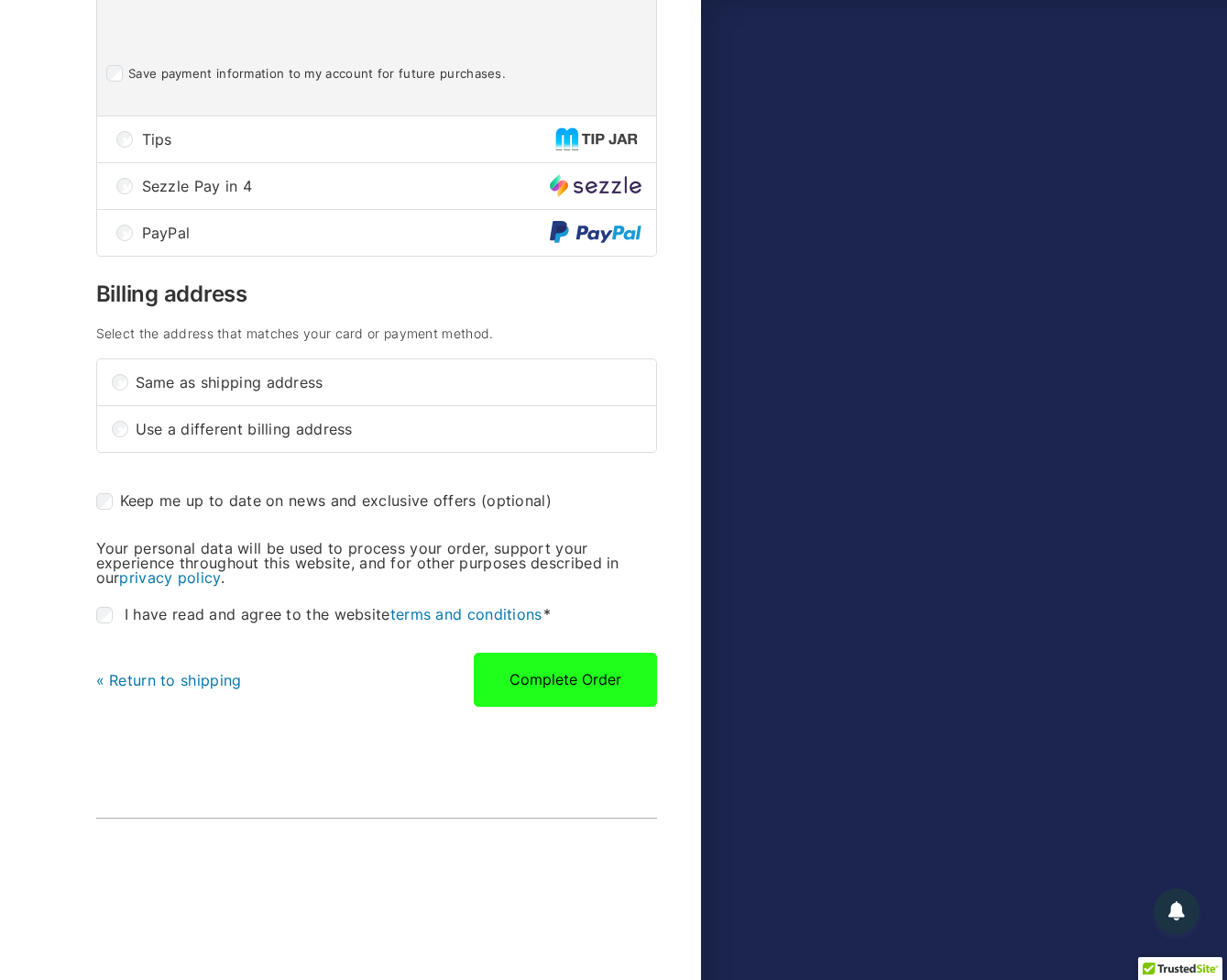
click at [509, 694] on button "Complete Order" at bounding box center [566, 680] width 183 height 54
